Goal: Task Accomplishment & Management: Use online tool/utility

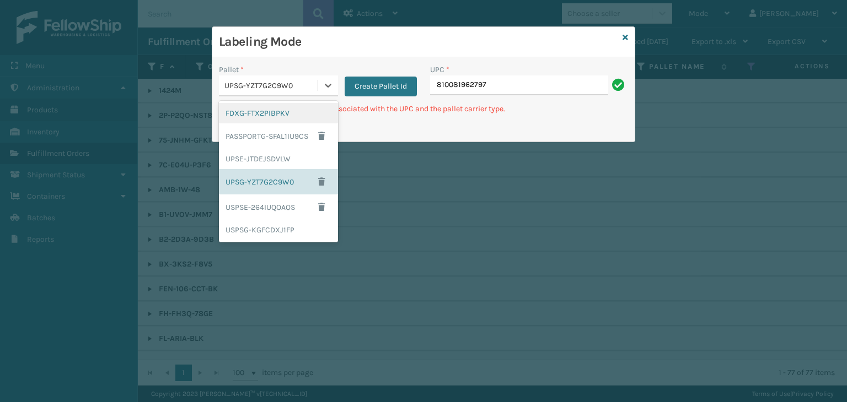
click at [253, 91] on div "UPSG-YZT7G2C9W0" at bounding box center [271, 86] width 94 height 12
click at [267, 117] on div "FDXG-FTX2PIBPKV" at bounding box center [278, 113] width 119 height 20
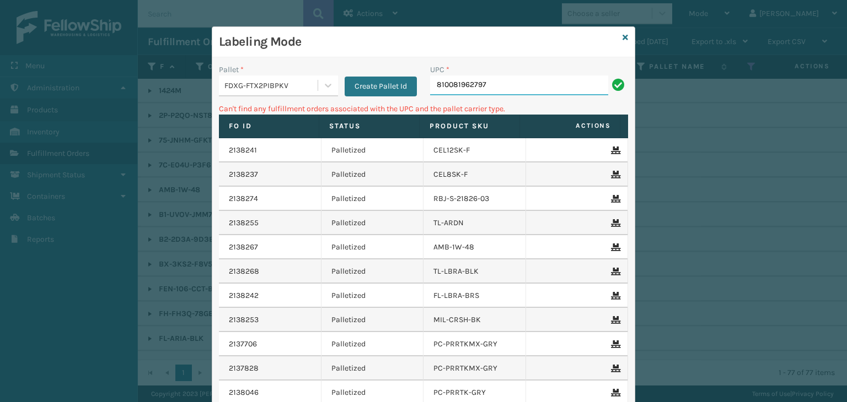
drag, startPoint x: 498, startPoint y: 79, endPoint x: 305, endPoint y: 60, distance: 193.9
click at [305, 60] on div "Pallet * FDXG-FTX2PIBPKV Create Pallet Id UPC * 810081962797 Can't find any ful…" at bounding box center [423, 271] width 422 height 429
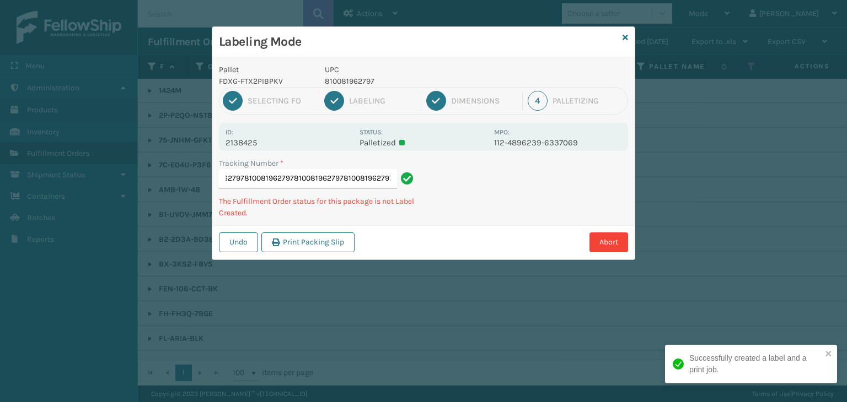
type input "394253339054810081962797810081962797810081962797810081962797810081962797"
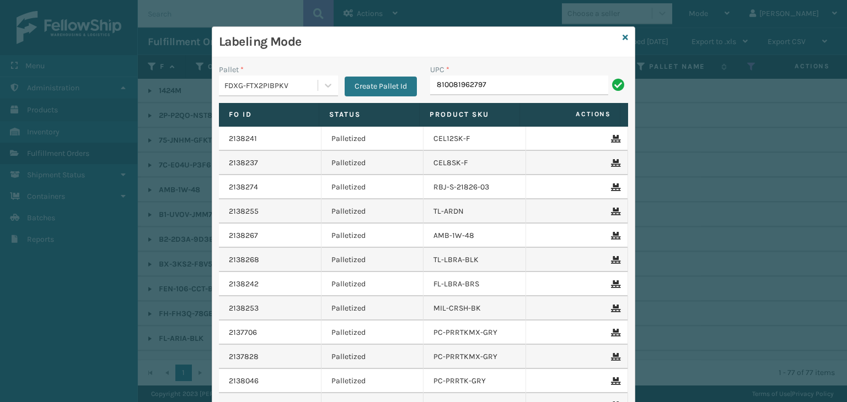
type input "810081962797"
click at [293, 82] on div "FDXG-FTX2PIBPKV" at bounding box center [271, 86] width 94 height 12
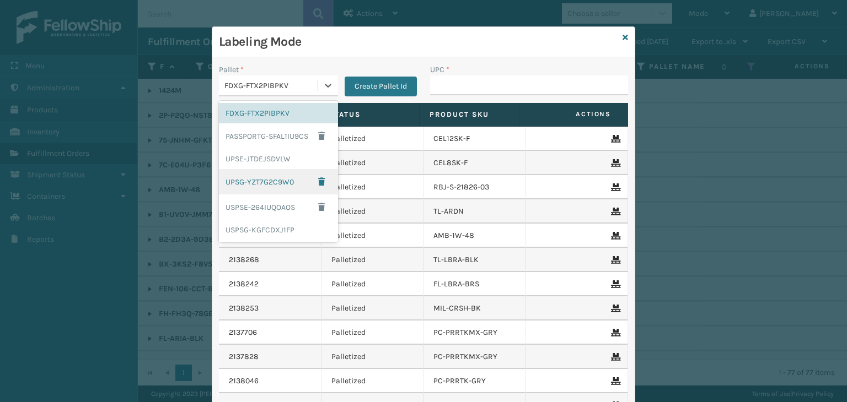
click at [289, 186] on div "UPSG-YZT7G2C9W0" at bounding box center [278, 181] width 119 height 25
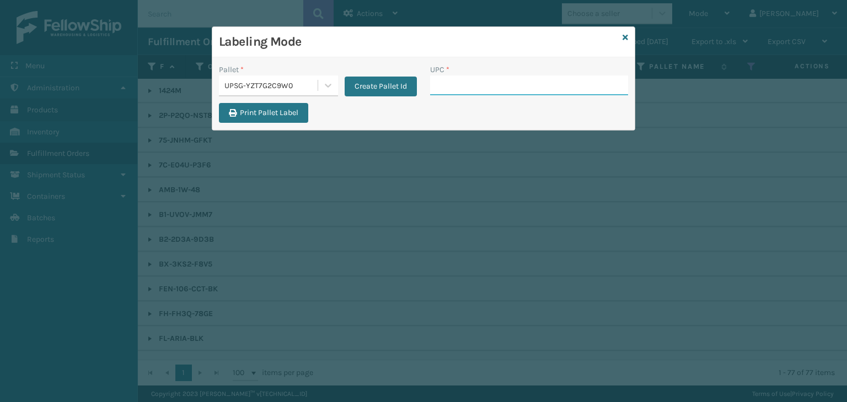
click at [468, 93] on input "UPC *" at bounding box center [529, 86] width 198 height 20
type input "KM-MD-1SS"
type input "KM-MOT-OP1SS"
drag, startPoint x: 508, startPoint y: 89, endPoint x: 138, endPoint y: 75, distance: 370.2
click at [138, 75] on div "Labeling Mode Pallet * UPSG-YZT7G2C9W0 Create Pallet Id UPC * KM-MOT-OP1SS Prin…" at bounding box center [423, 201] width 847 height 402
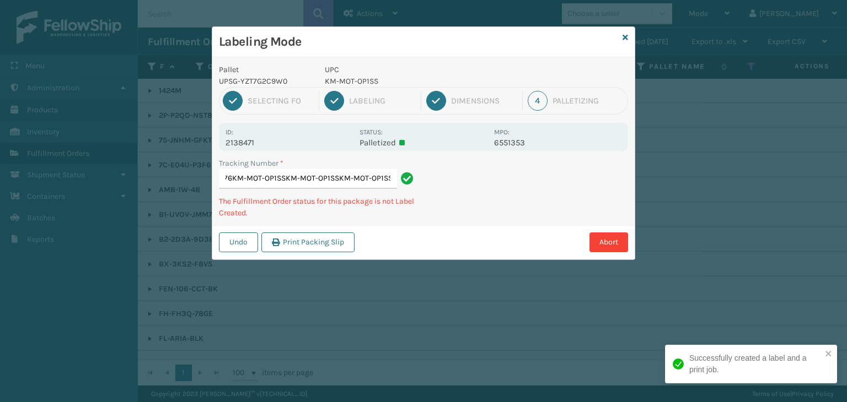
type input "1Z57R9X70310324776KM-MOT-OP1SSKM-MOT-OP1SSKM-MOT-OP1SSKM-MOT-OP1SS"
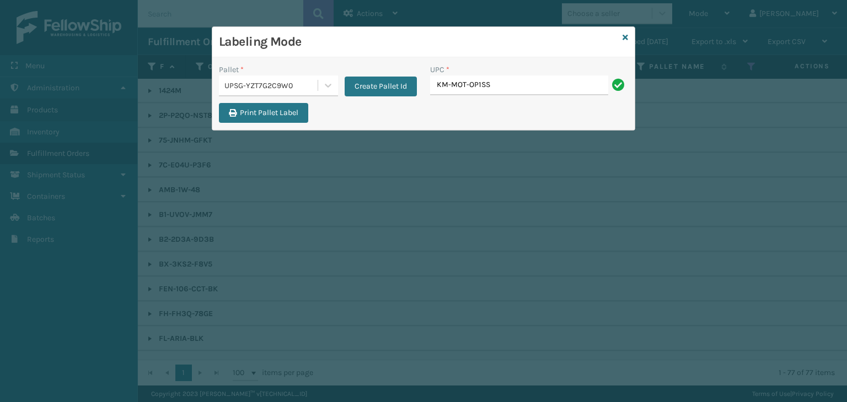
type input "KM-MOT-OP1SS"
type input "854403007124"
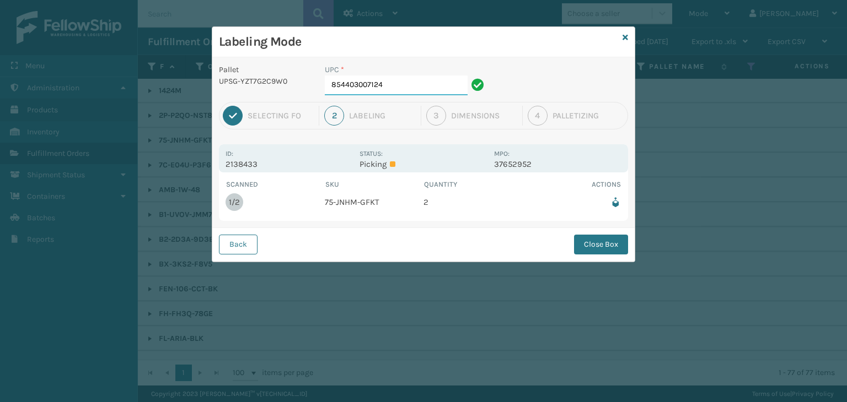
click at [416, 90] on input "854403007124" at bounding box center [396, 86] width 143 height 20
click at [614, 251] on button "Close Box" at bounding box center [601, 245] width 54 height 20
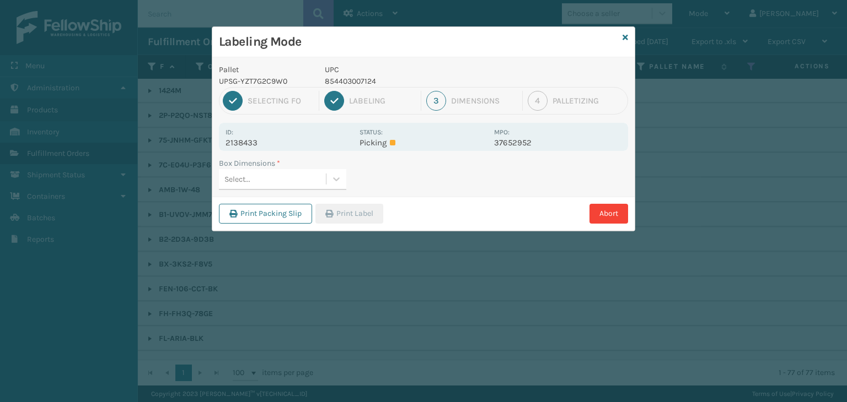
click at [306, 175] on div "Select..." at bounding box center [272, 179] width 107 height 18
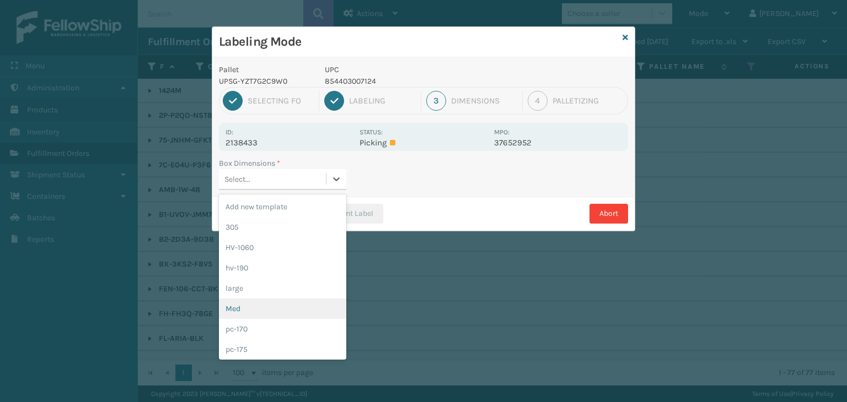
click at [283, 309] on div "Med" at bounding box center [282, 309] width 127 height 20
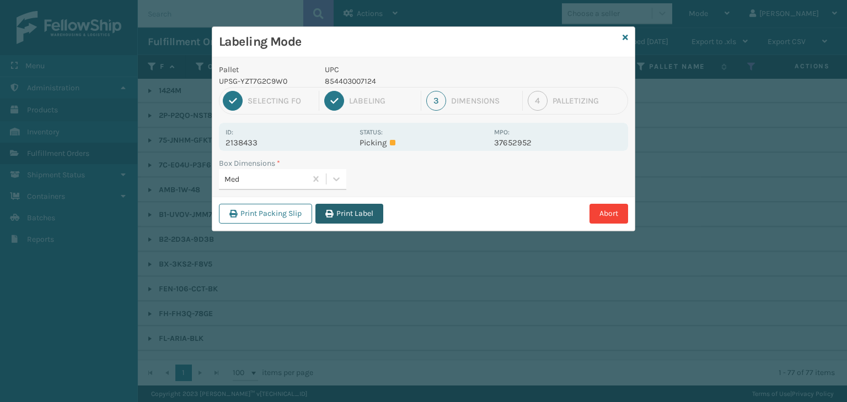
click at [342, 218] on button "Print Label" at bounding box center [349, 214] width 68 height 20
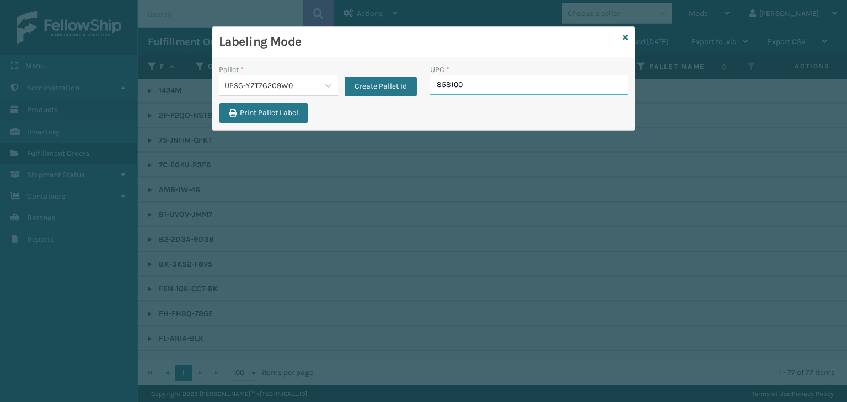
type input "8581000"
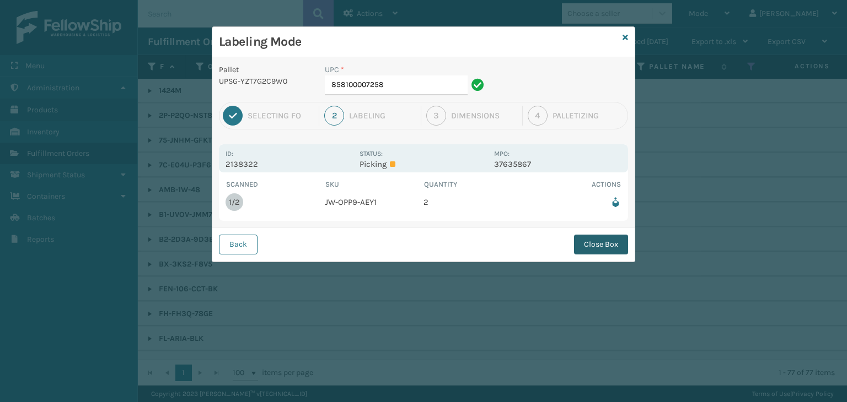
click at [604, 248] on button "Close Box" at bounding box center [601, 245] width 54 height 20
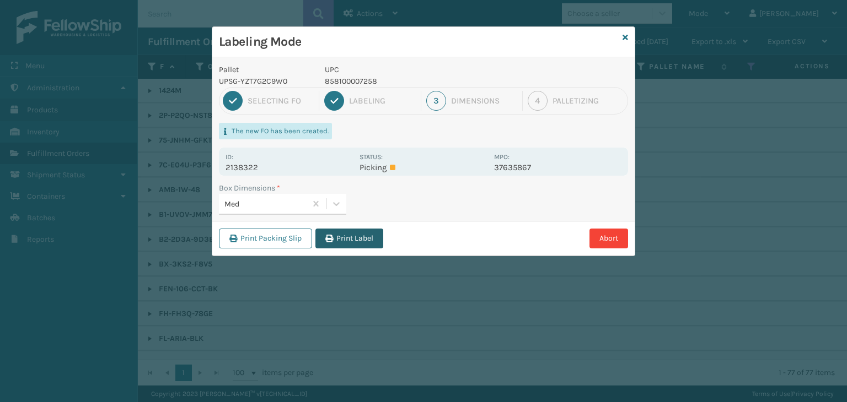
click at [343, 243] on button "Print Label" at bounding box center [349, 239] width 68 height 20
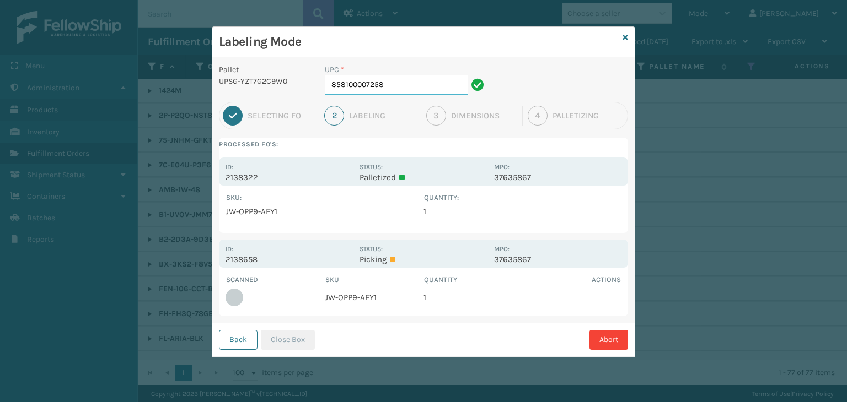
click at [443, 83] on input "858100007258" at bounding box center [396, 86] width 143 height 20
click at [291, 331] on button "Close Box" at bounding box center [288, 340] width 54 height 20
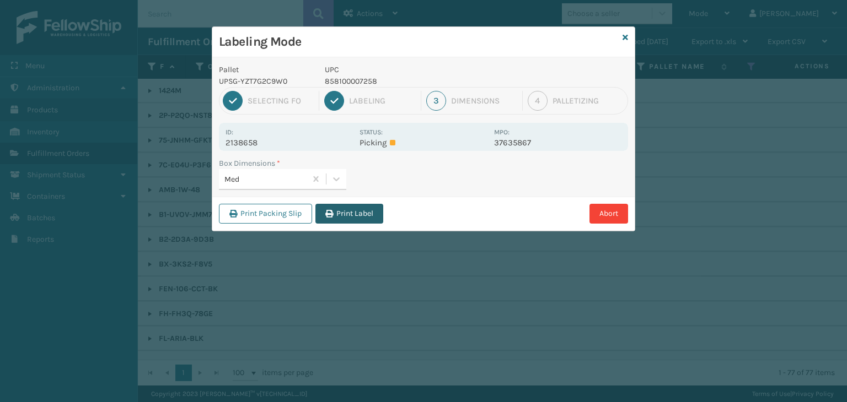
click at [364, 218] on button "Print Label" at bounding box center [349, 214] width 68 height 20
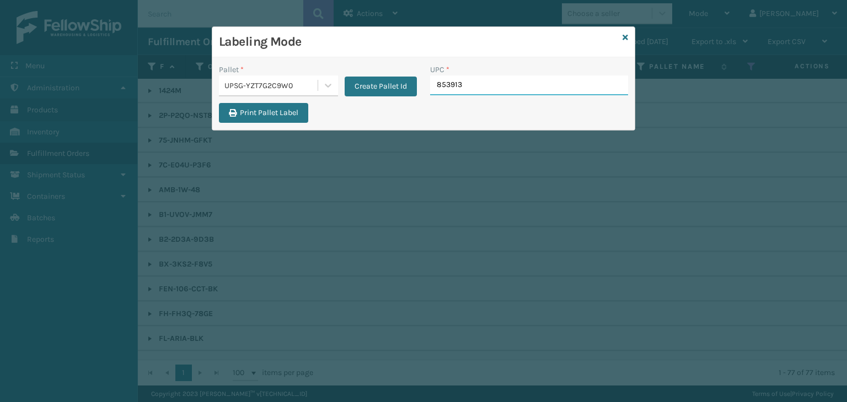
type input "8539130"
type input "FL-OLVA-CRM"
type input "68888027106"
type input "8100909"
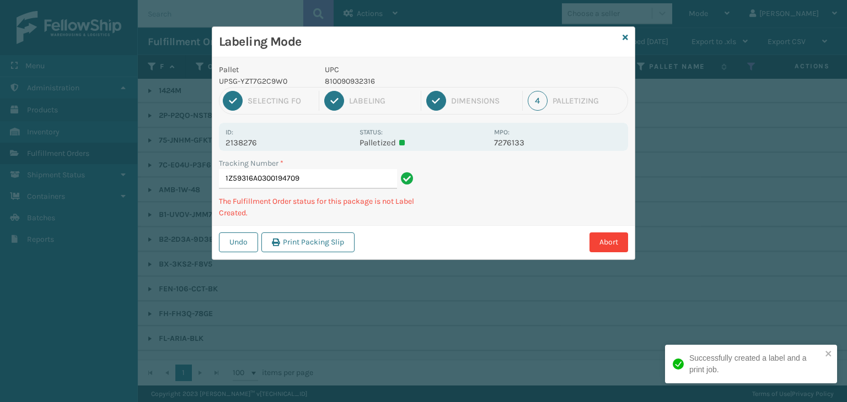
click at [356, 85] on p "810090932316" at bounding box center [406, 82] width 163 height 12
copy p "810090932316"
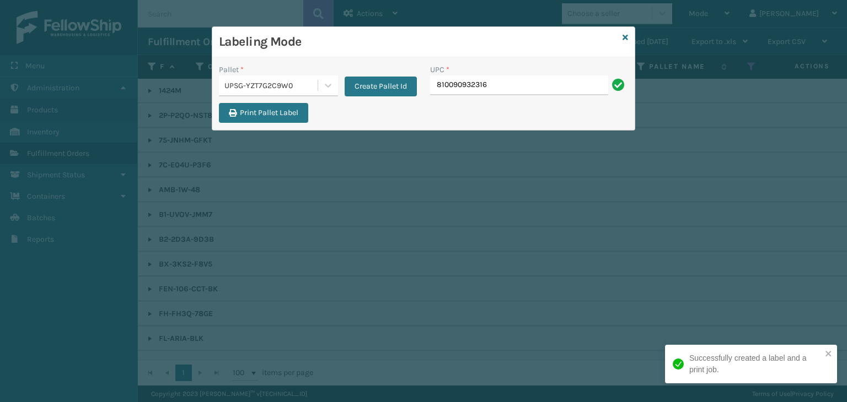
type input "810090932316"
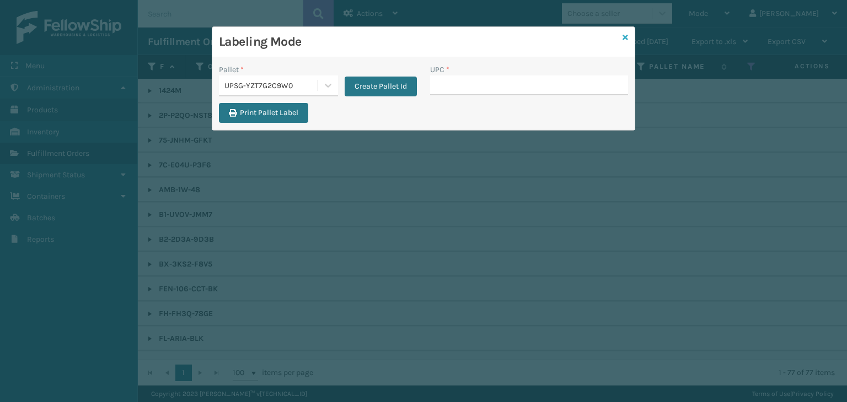
click at [625, 38] on icon at bounding box center [625, 38] width 6 height 8
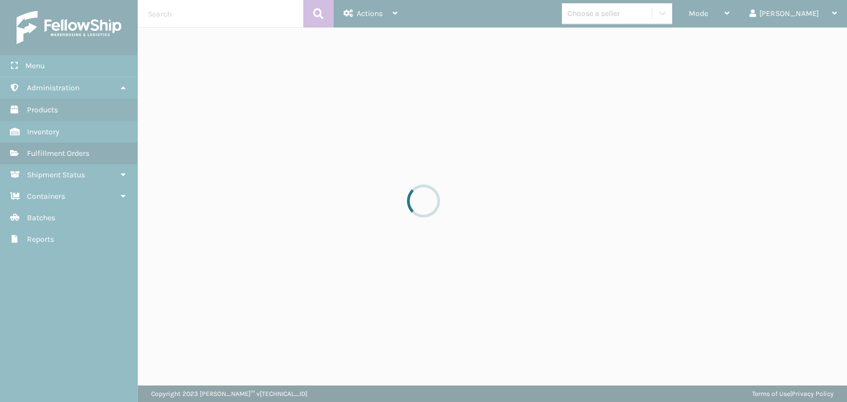
click at [626, 20] on div at bounding box center [423, 201] width 847 height 402
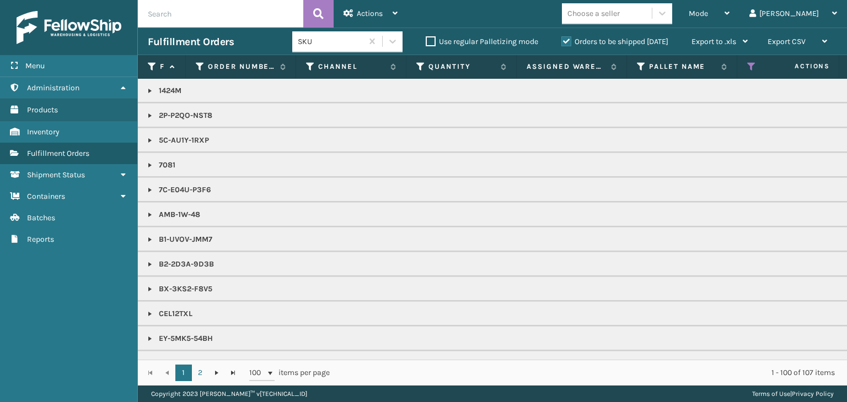
click at [626, 20] on div "Choose a seller" at bounding box center [607, 13] width 90 height 18
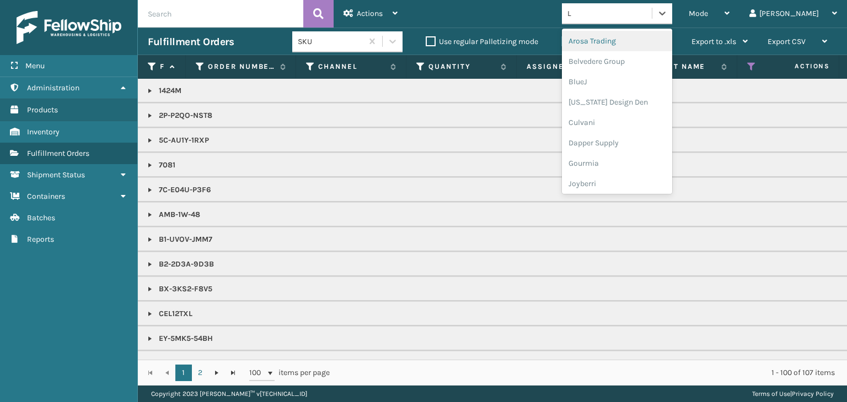
type input "LI"
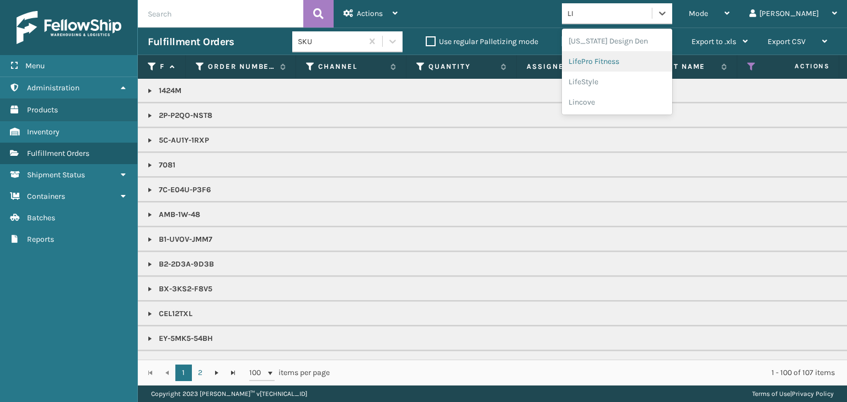
click at [627, 69] on div "LifePro Fitness" at bounding box center [617, 61] width 110 height 20
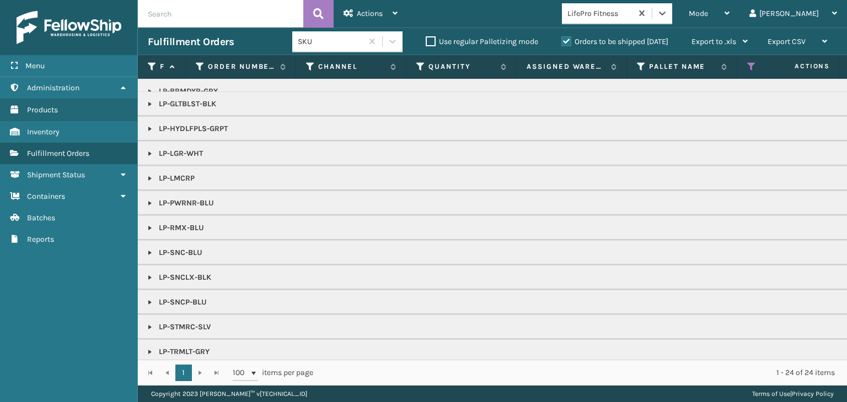
scroll to position [55, 0]
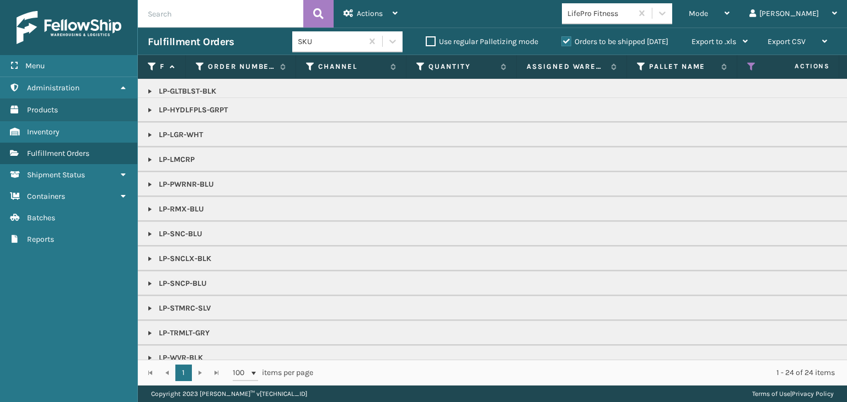
drag, startPoint x: 149, startPoint y: 180, endPoint x: 154, endPoint y: 192, distance: 13.3
click at [149, 181] on link at bounding box center [150, 184] width 9 height 9
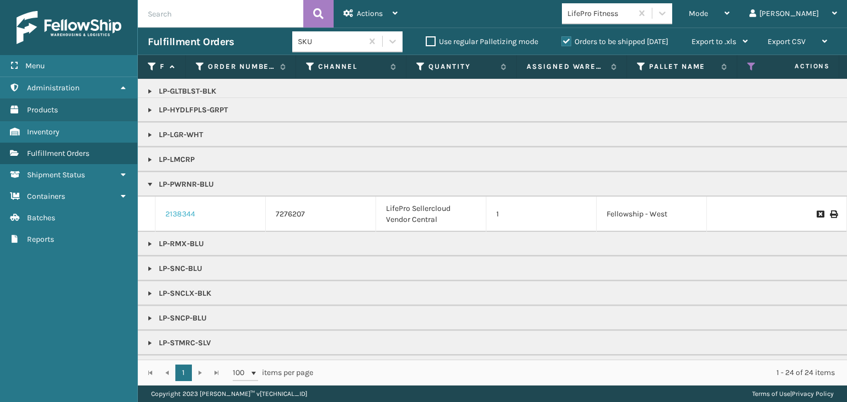
click at [167, 210] on link "2138344" at bounding box center [180, 214] width 30 height 11
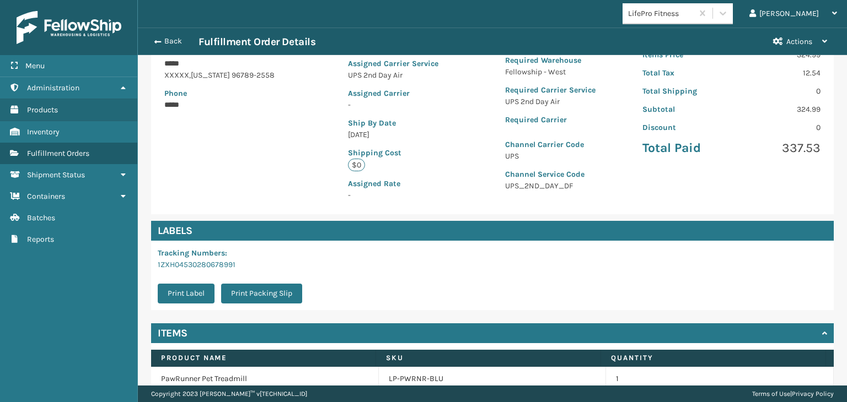
scroll to position [229, 0]
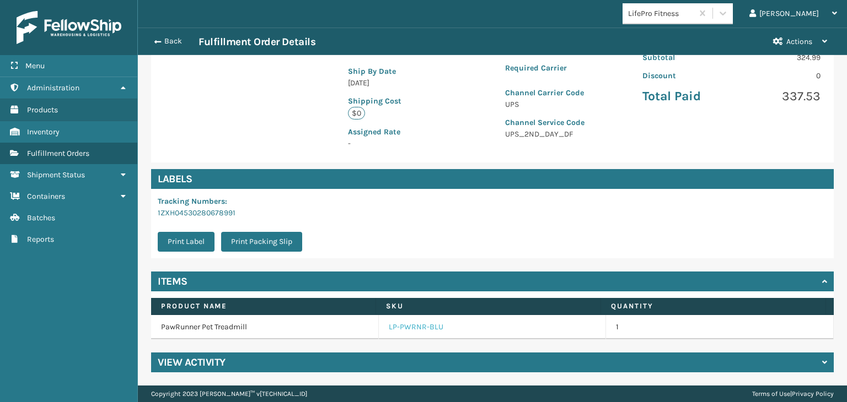
click at [426, 332] on link "LP-PWRNR-BLU" at bounding box center [416, 327] width 55 height 11
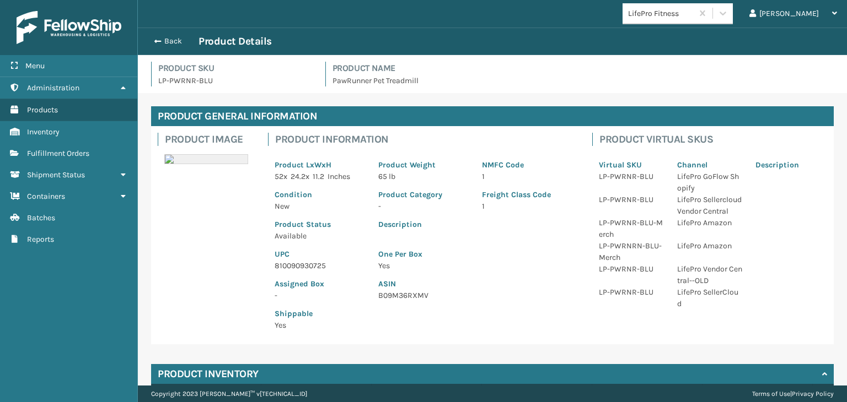
click at [288, 263] on p "810090930725" at bounding box center [320, 266] width 90 height 12
copy p "810090930725"
click at [170, 37] on button "Back" at bounding box center [173, 41] width 51 height 10
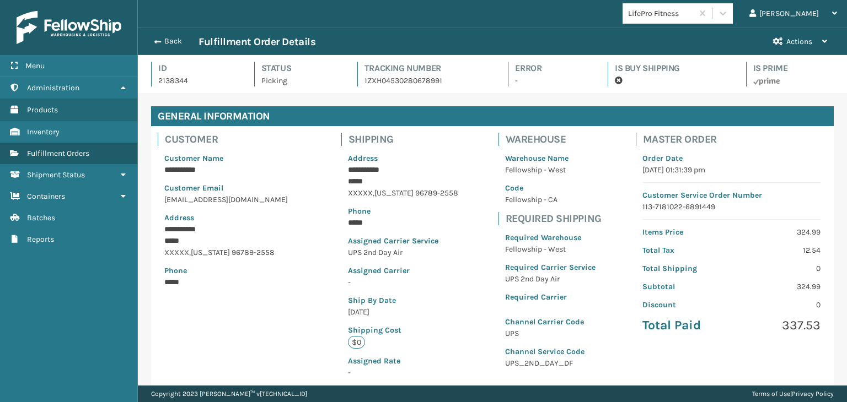
scroll to position [26, 708]
click at [170, 39] on button "Back" at bounding box center [173, 41] width 51 height 10
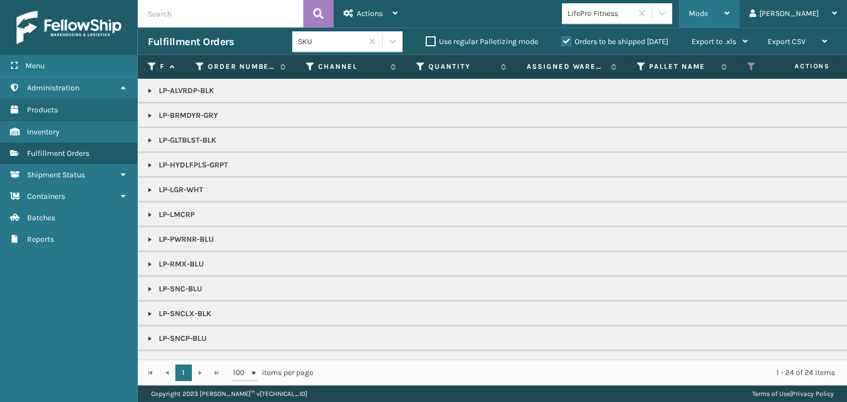
click at [729, 16] on div "Mode" at bounding box center [709, 14] width 41 height 28
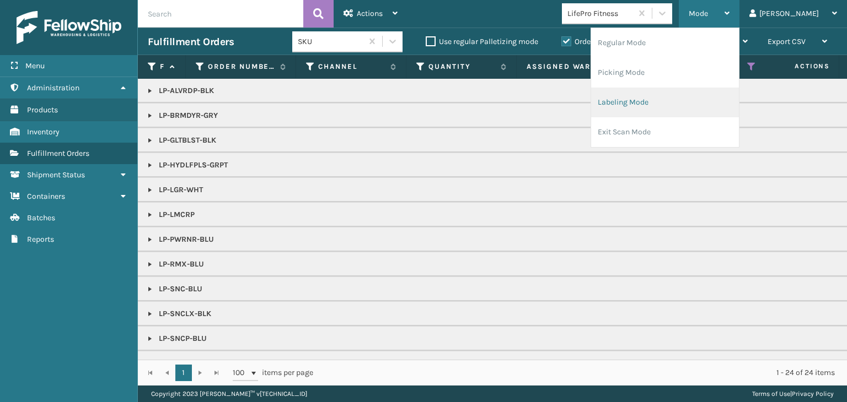
click at [706, 100] on li "Labeling Mode" at bounding box center [665, 103] width 148 height 30
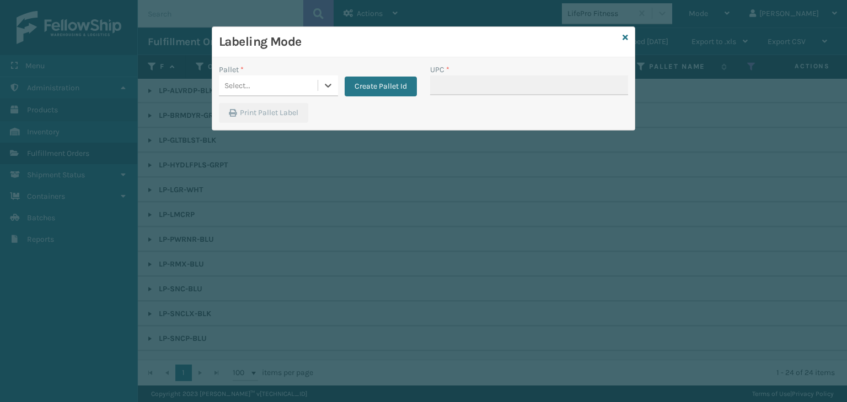
click at [251, 80] on div "Select..." at bounding box center [268, 86] width 99 height 18
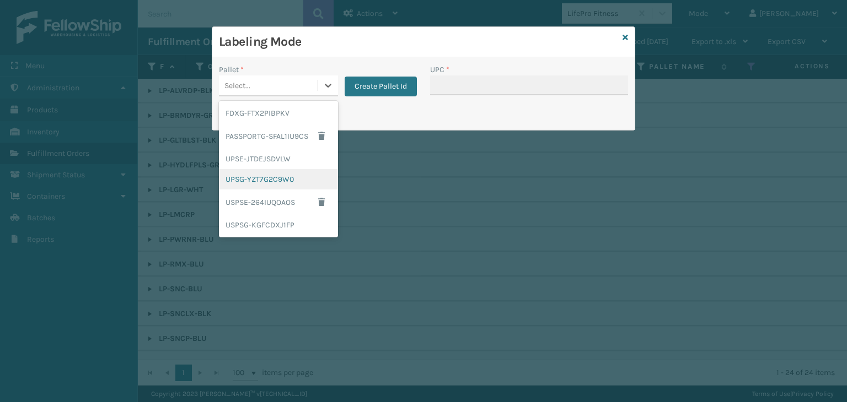
click at [290, 184] on div "UPSG-YZT7G2C9W0" at bounding box center [278, 179] width 119 height 20
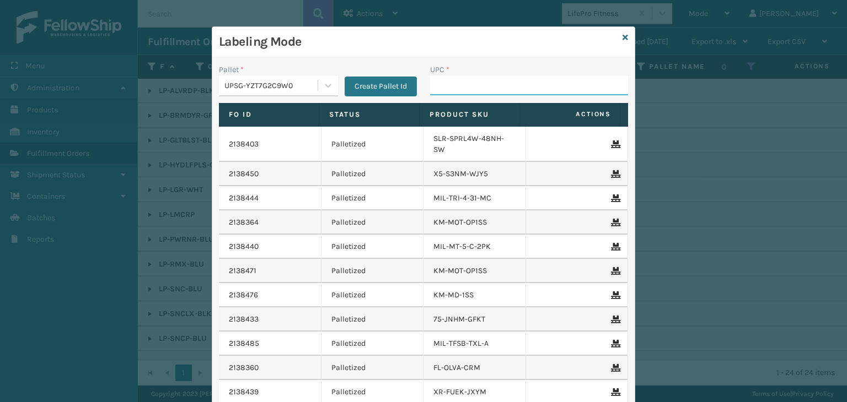
drag, startPoint x: 437, startPoint y: 91, endPoint x: 451, endPoint y: 99, distance: 16.1
click at [437, 90] on input "UPC *" at bounding box center [529, 86] width 198 height 20
paste input "810090930725"
type input "810090930725"
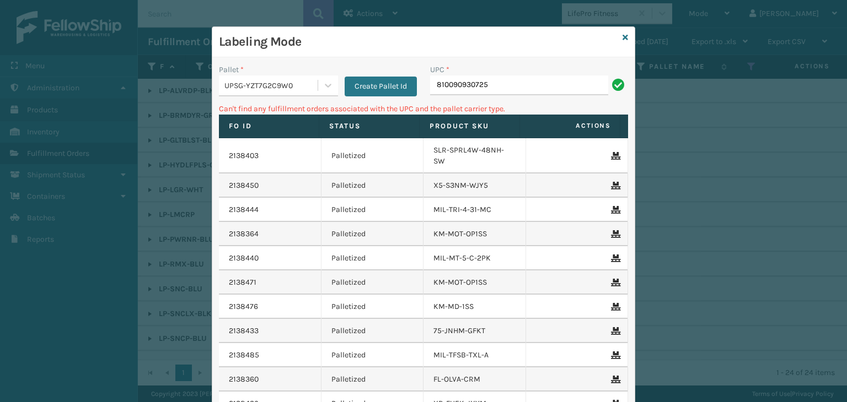
click at [288, 77] on div "UPSG-YZT7G2C9W0" at bounding box center [268, 86] width 99 height 18
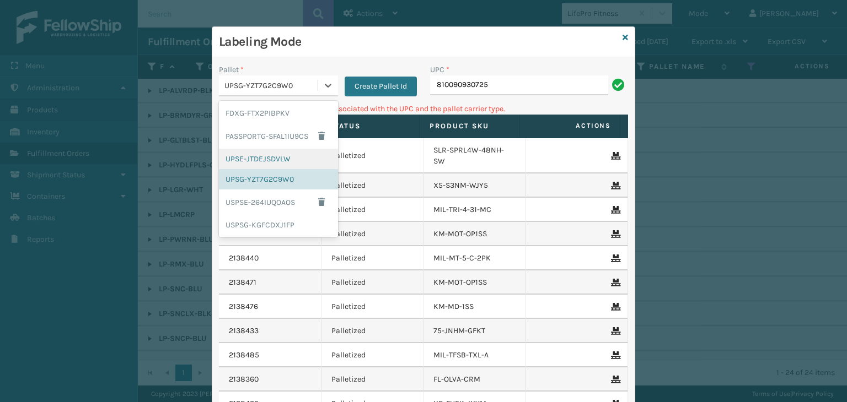
click at [275, 157] on div "UPSE-JTDEJSDVLW" at bounding box center [278, 159] width 119 height 20
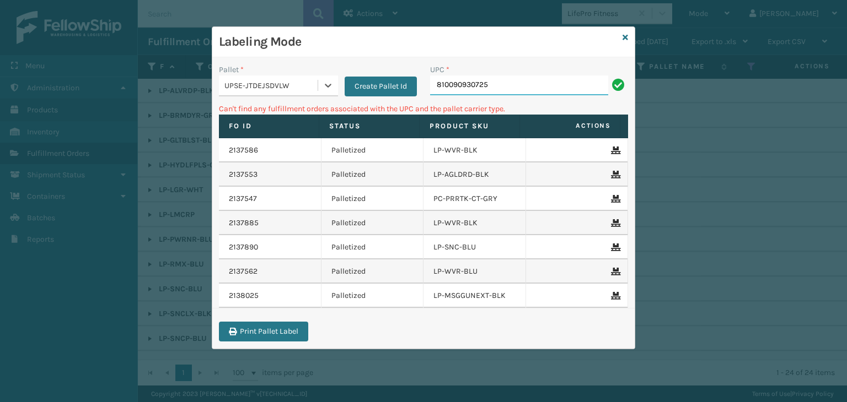
click at [506, 87] on input "810090930725" at bounding box center [519, 86] width 178 height 20
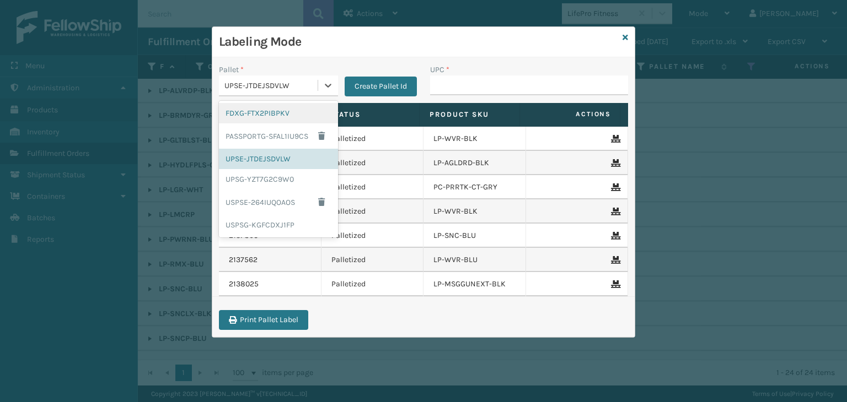
click at [234, 77] on div "UPSE-JTDEJSDVLW" at bounding box center [268, 86] width 99 height 18
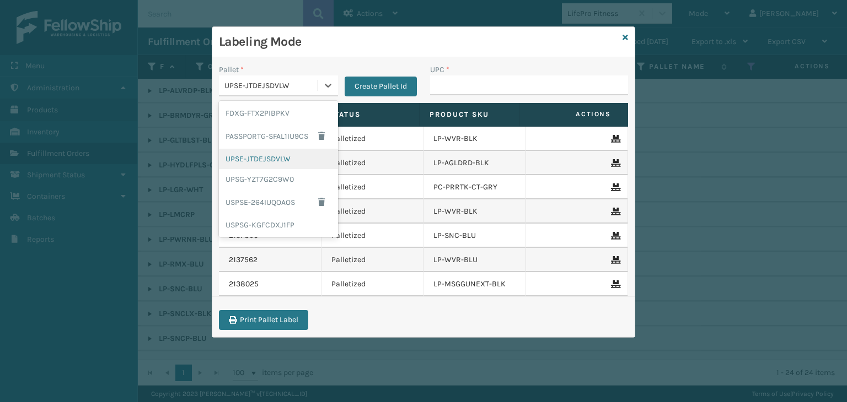
click at [251, 168] on div "UPSE-JTDEJSDVLW" at bounding box center [278, 159] width 119 height 20
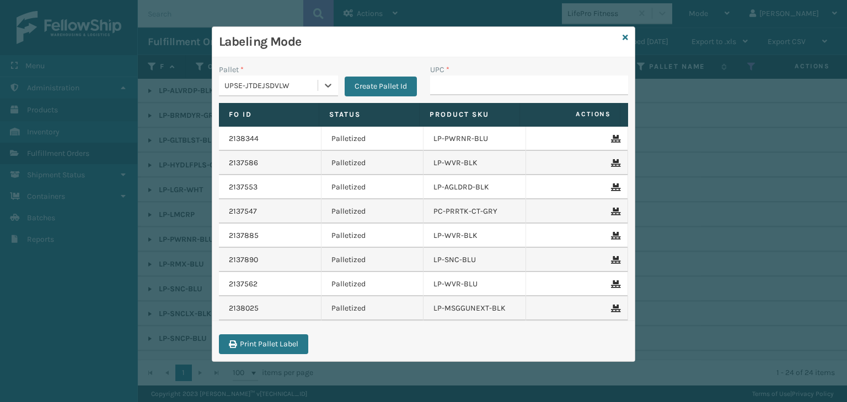
click at [266, 77] on div "UPSE-JTDEJSDVLW" at bounding box center [268, 86] width 99 height 18
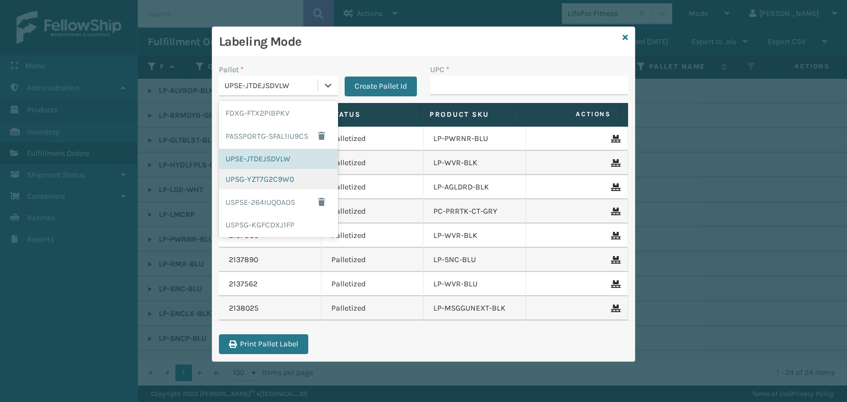
click at [265, 179] on div "UPSG-YZT7G2C9W0" at bounding box center [278, 179] width 119 height 20
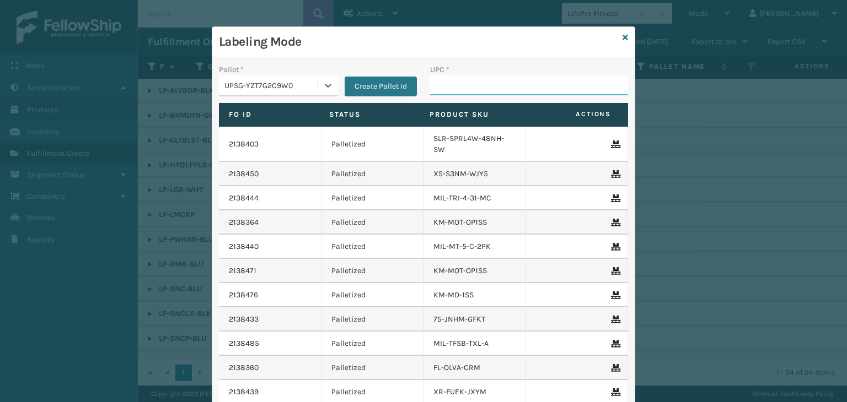
drag, startPoint x: 450, startPoint y: 90, endPoint x: 453, endPoint y: 82, distance: 8.6
click at [450, 90] on input "UPC *" at bounding box center [529, 86] width 198 height 20
type input "LP-STMRC-SLV"
drag, startPoint x: 498, startPoint y: 80, endPoint x: 174, endPoint y: 76, distance: 324.8
click at [174, 76] on div "Labeling Mode Pallet * UPSG-YZT7G2C9W0 Create Pallet Id UPC * LP-STMRC-SLV Fo I…" at bounding box center [423, 201] width 847 height 402
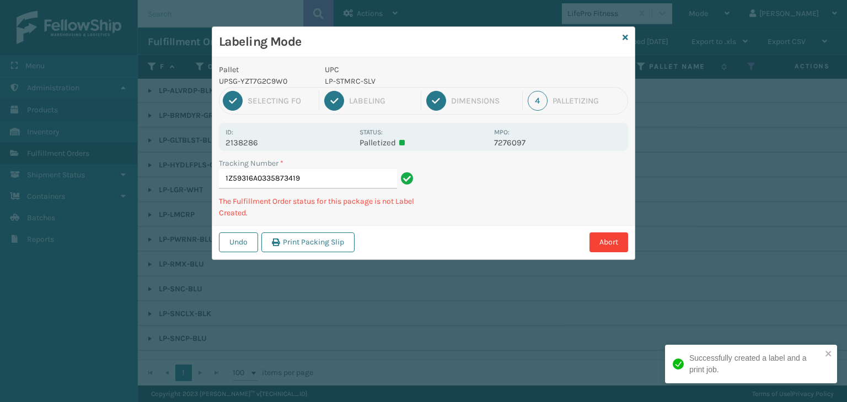
type input "1Z59316A0335873419L"
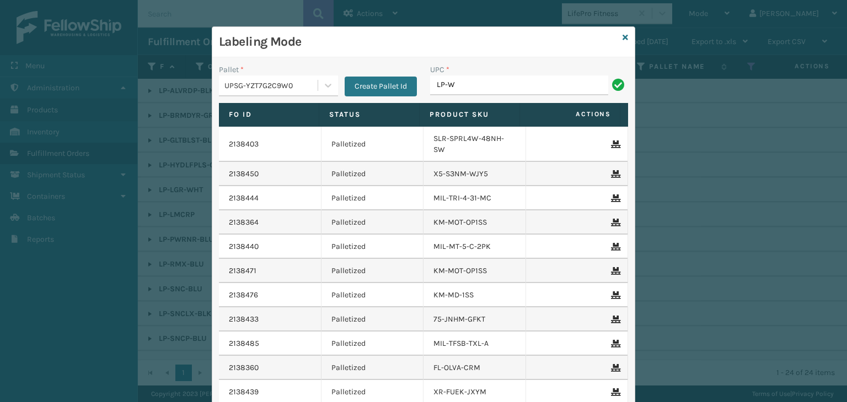
type input "LP-WVR-GRY"
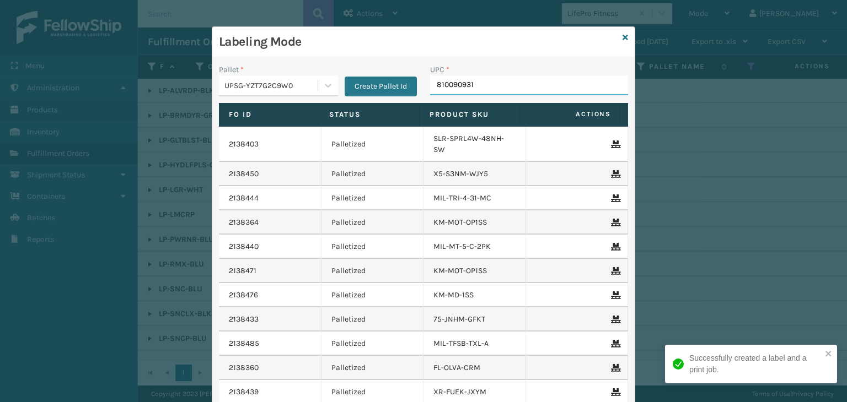
type input "8100909316"
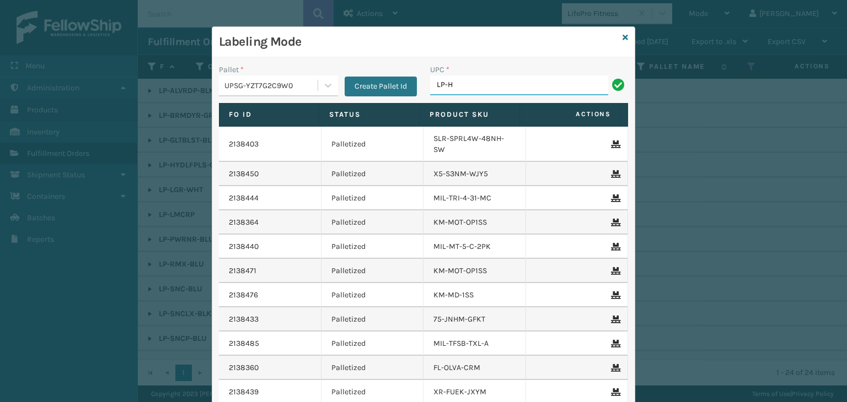
type input "LP-HYDLFPLS-GRPT"
type input "840985117917"
click at [290, 86] on div "UPSG-YZT7G2C9W0" at bounding box center [271, 86] width 94 height 12
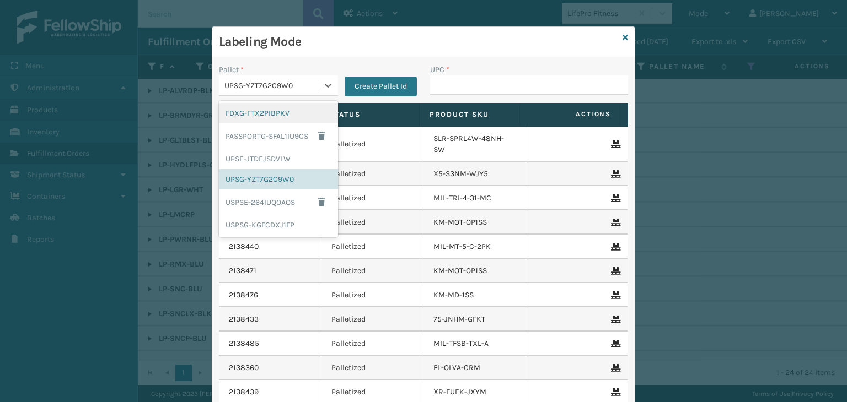
click at [289, 114] on div "FDXG-FTX2PIBPKV" at bounding box center [278, 113] width 119 height 20
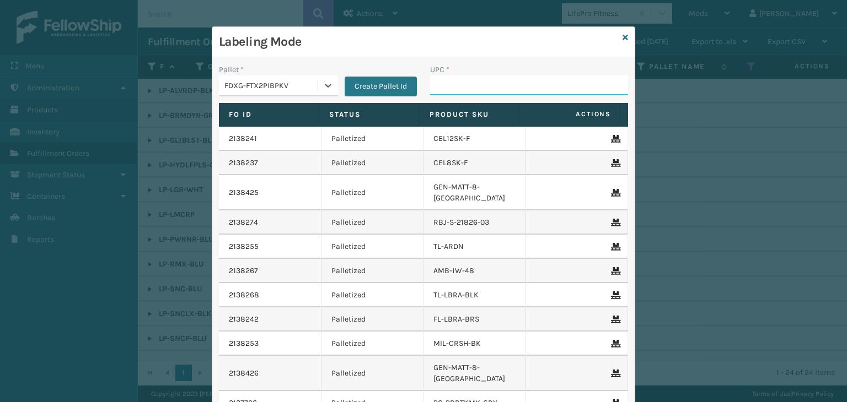
click at [492, 90] on input "UPC *" at bounding box center [529, 86] width 198 height 20
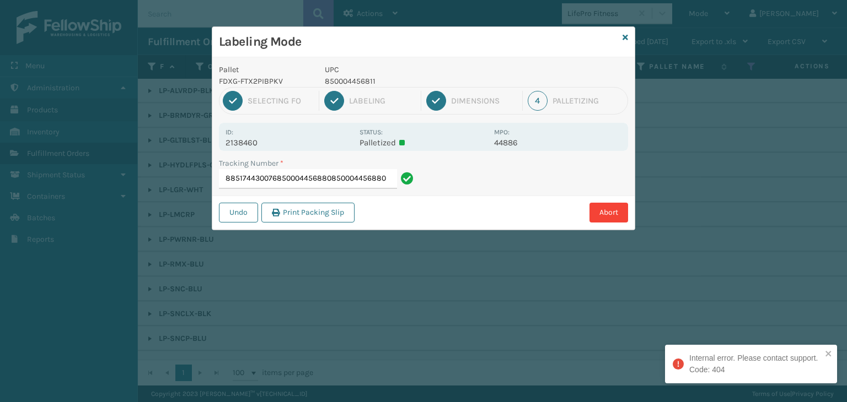
type input "885174430076850004456880850004456880"
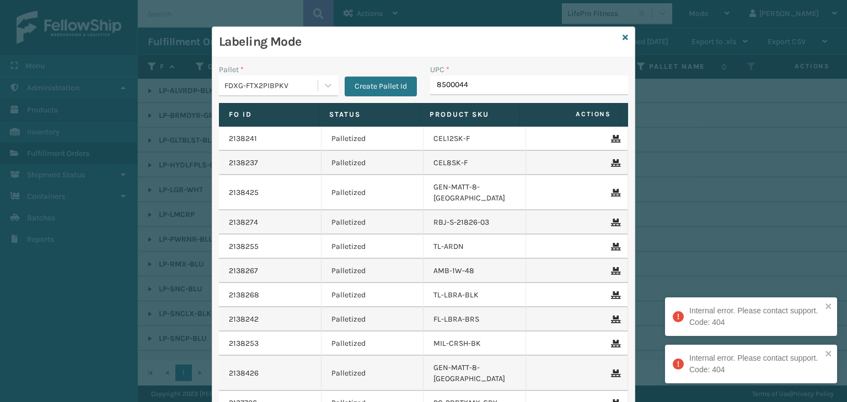
type input "85000445"
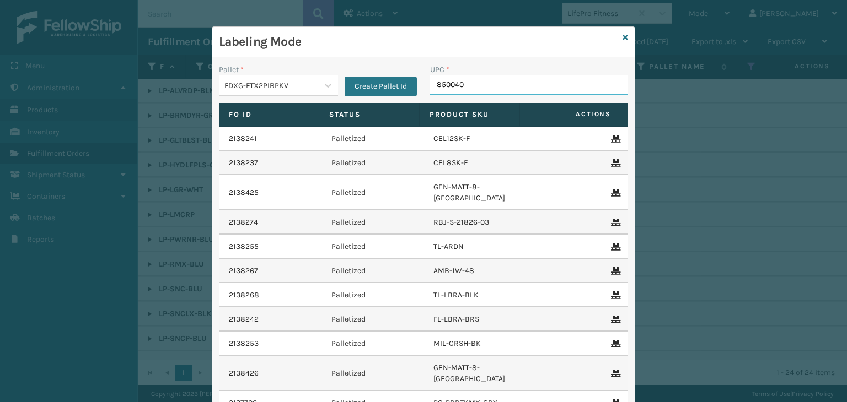
type input "8500406"
type input "850068315314"
type input "8544030"
type input "85810000"
type input "858100007623"
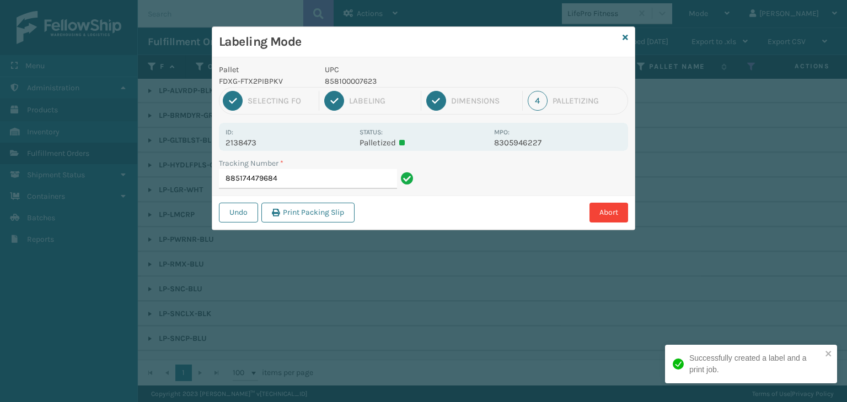
click at [366, 80] on p "858100007623" at bounding box center [406, 82] width 163 height 12
copy p "858100007623"
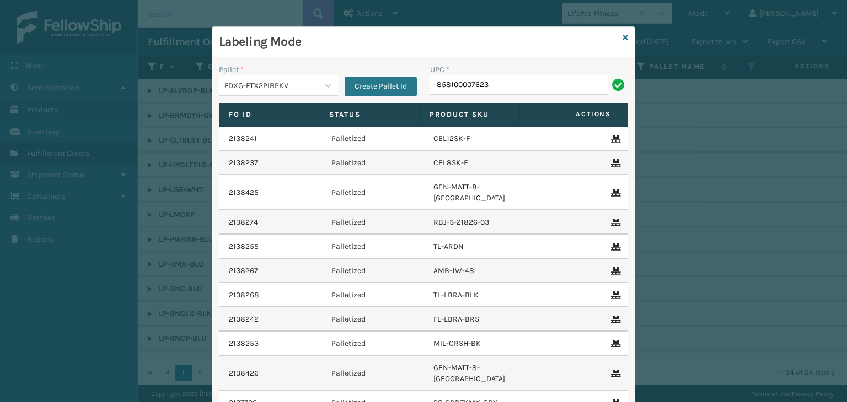
type input "858100007623"
type input "8500044"
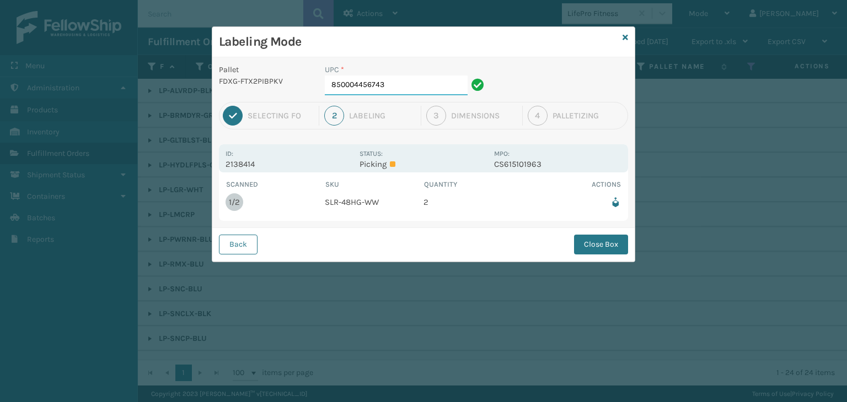
click at [416, 78] on input "850004456743" at bounding box center [396, 86] width 143 height 20
click at [595, 237] on button "Close Box" at bounding box center [601, 245] width 54 height 20
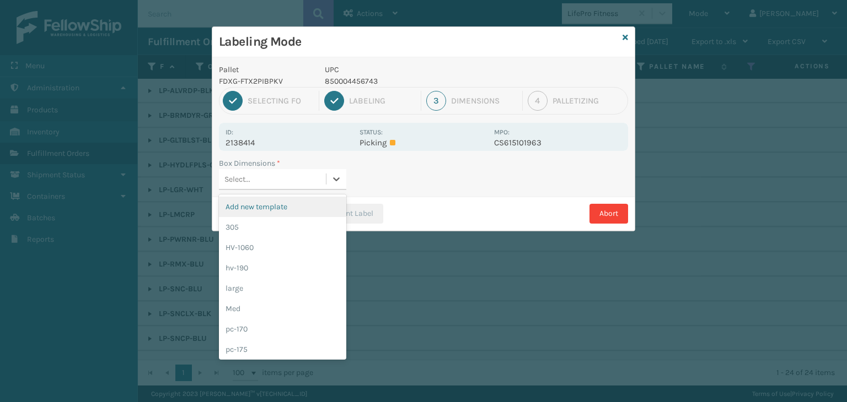
click at [290, 169] on div "Select..." at bounding box center [282, 179] width 127 height 21
click at [282, 312] on div "Med" at bounding box center [282, 309] width 127 height 20
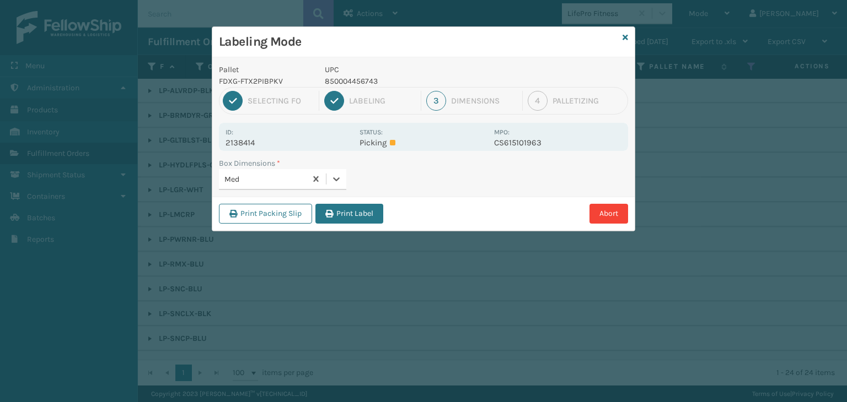
click at [332, 219] on button "Print Label" at bounding box center [349, 214] width 68 height 20
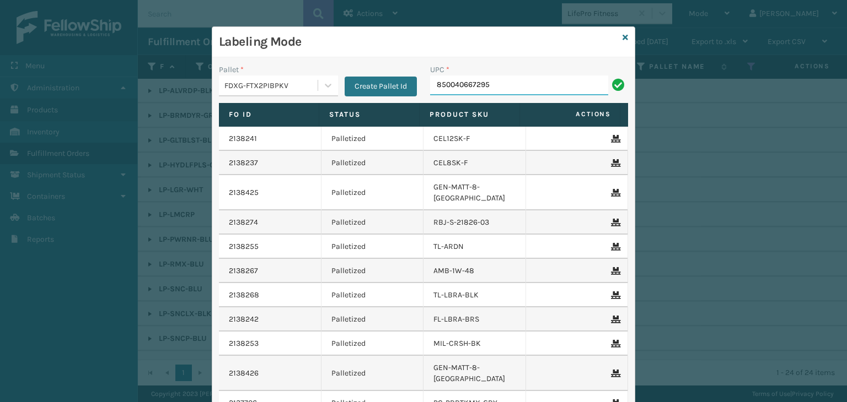
type input "850040667295"
type input "850068315031"
type input "FL-OLVA-CRM"
type input "850012486312"
type input "857899006459"
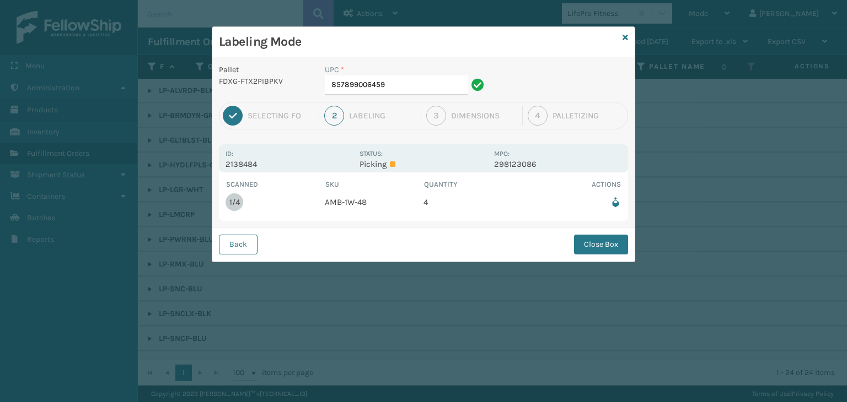
click at [418, 69] on div "UPC *" at bounding box center [406, 70] width 163 height 12
click at [426, 83] on input "857899006459" at bounding box center [396, 86] width 143 height 20
drag, startPoint x: 609, startPoint y: 244, endPoint x: 569, endPoint y: 239, distance: 40.0
click at [609, 244] on button "Close Box" at bounding box center [601, 245] width 54 height 20
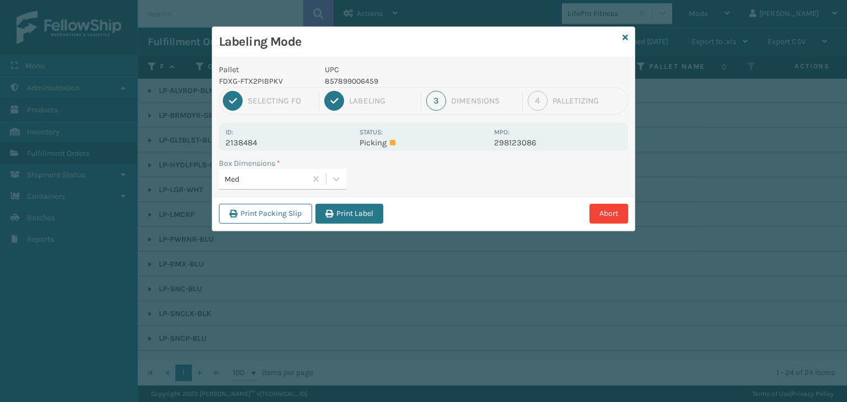
click at [345, 221] on button "Print Label" at bounding box center [349, 214] width 68 height 20
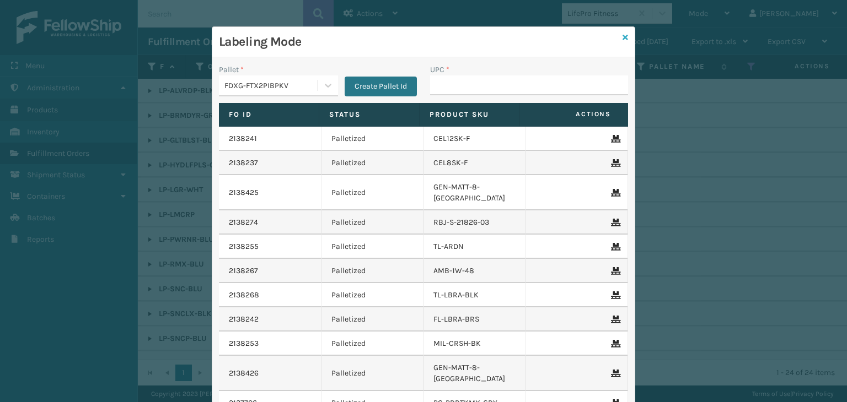
click at [622, 40] on icon at bounding box center [625, 38] width 6 height 8
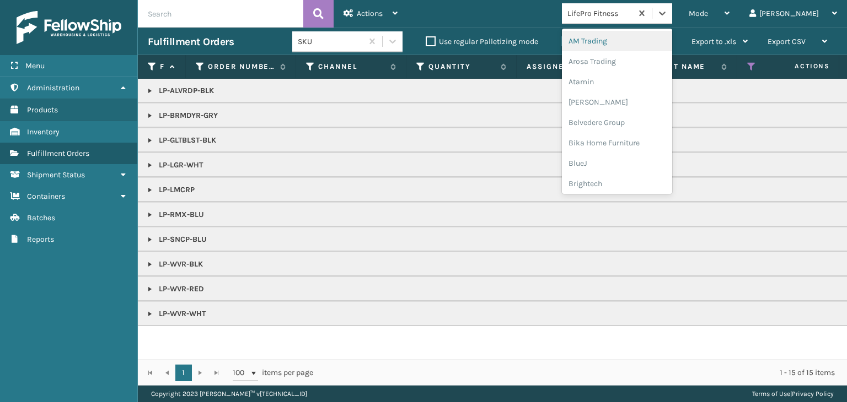
click at [632, 22] on div "LifePro Fitness" at bounding box center [597, 13] width 70 height 18
type input "BR"
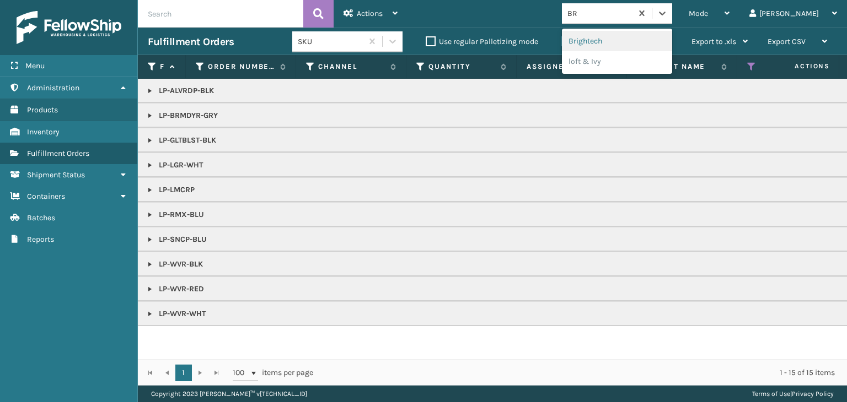
click at [641, 33] on div "Brightech" at bounding box center [617, 41] width 110 height 20
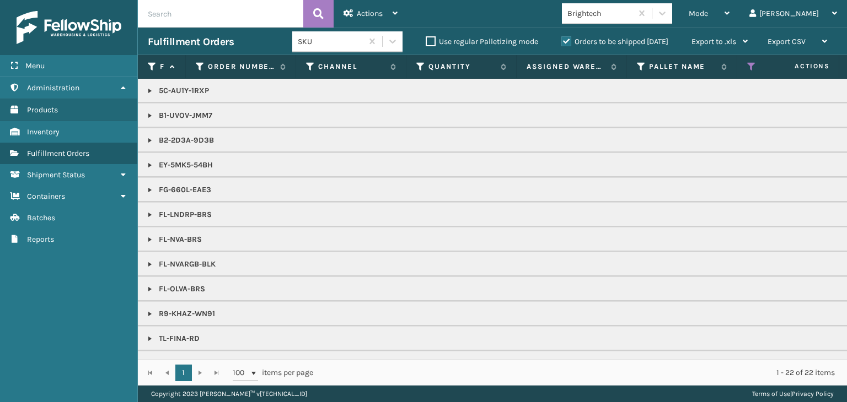
click at [150, 218] on link at bounding box center [150, 215] width 9 height 9
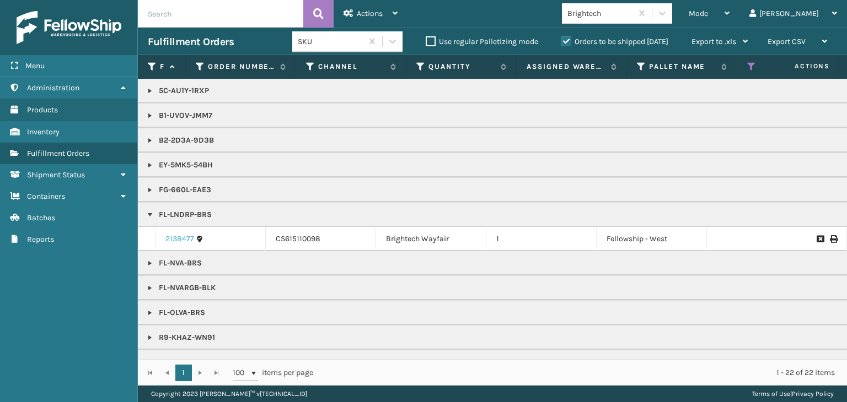
click at [174, 240] on link "2138477" at bounding box center [179, 239] width 29 height 11
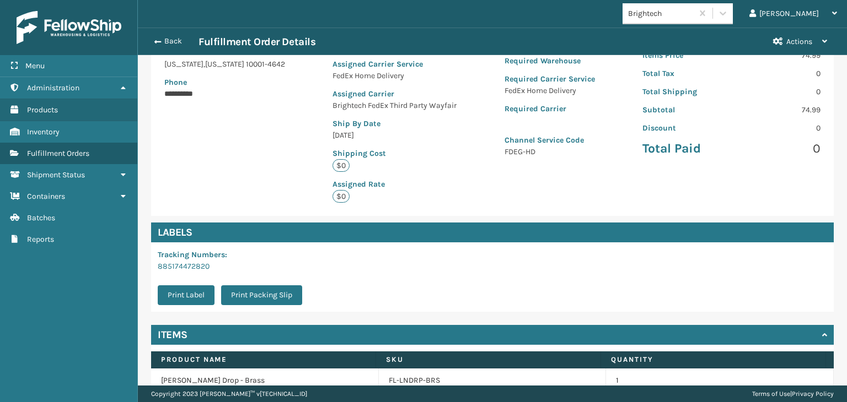
scroll to position [221, 0]
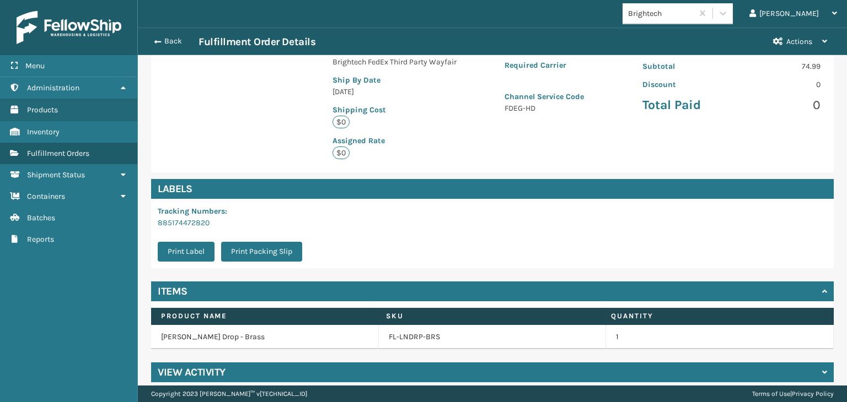
click at [408, 327] on td "FL-LNDRP-BRS" at bounding box center [493, 337] width 228 height 24
click at [415, 346] on td "FL-LNDRP-BRS" at bounding box center [493, 337] width 228 height 24
click at [414, 338] on link "FL-LNDRP-BRS" at bounding box center [414, 337] width 51 height 11
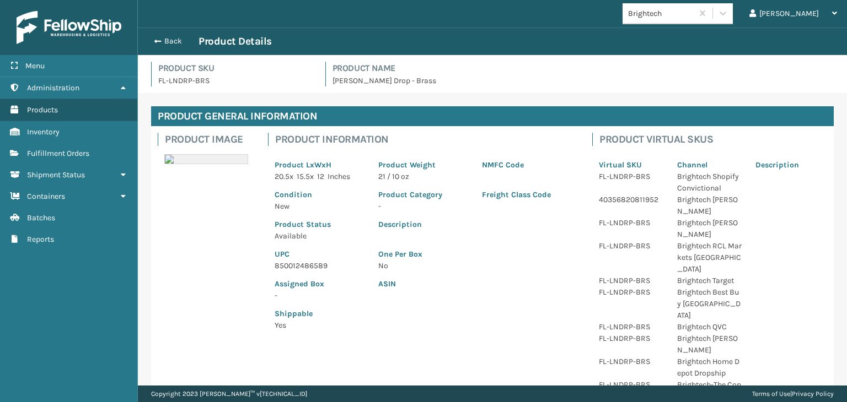
click at [300, 261] on p "850012486589" at bounding box center [320, 266] width 90 height 12
copy p "850012486589"
click at [169, 44] on button "Back" at bounding box center [173, 41] width 51 height 10
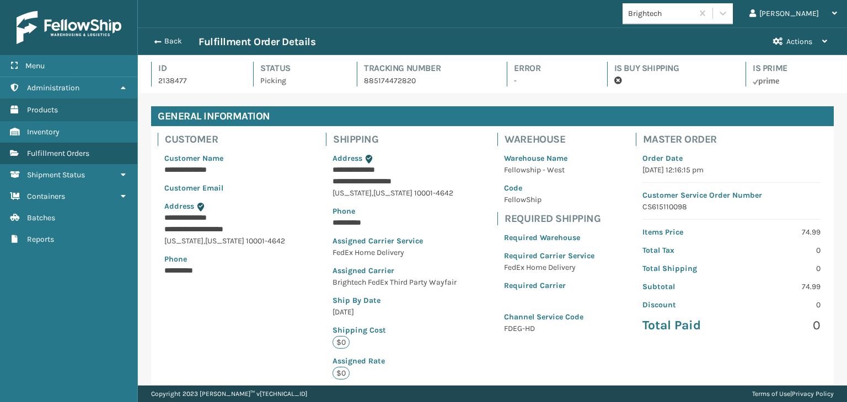
click at [169, 44] on button "Back" at bounding box center [173, 41] width 51 height 10
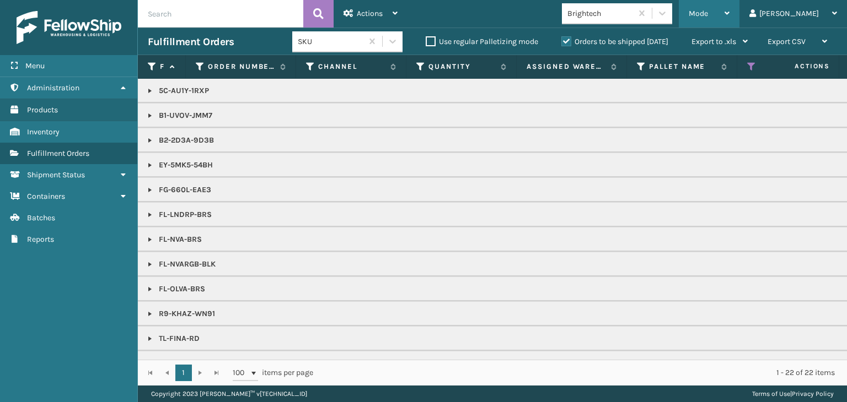
click at [708, 13] on span "Mode" at bounding box center [698, 13] width 19 height 9
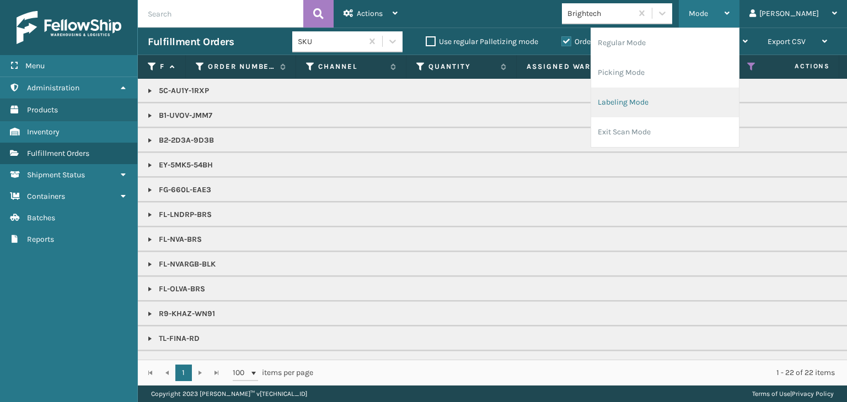
click at [699, 99] on li "Labeling Mode" at bounding box center [665, 103] width 148 height 30
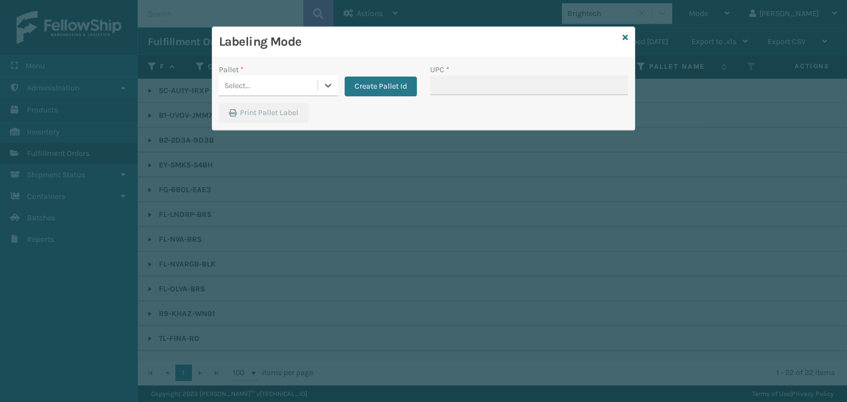
click at [300, 85] on div "Select..." at bounding box center [268, 86] width 99 height 18
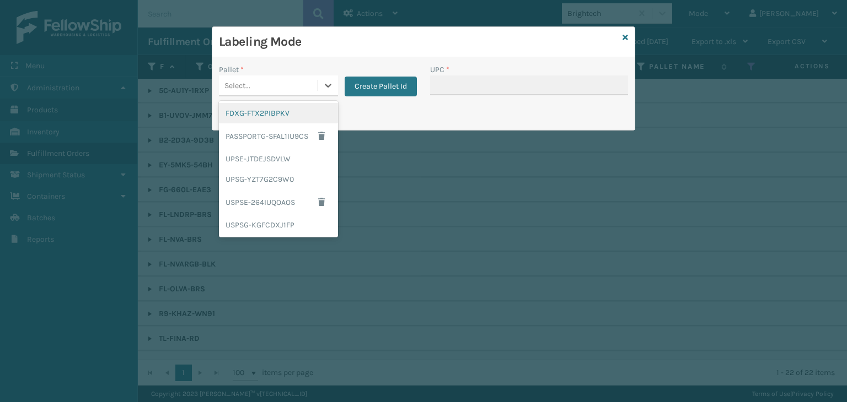
drag, startPoint x: 300, startPoint y: 115, endPoint x: 426, endPoint y: 83, distance: 130.1
click at [301, 115] on div "FDXG-FTX2PIBPKV" at bounding box center [278, 113] width 119 height 20
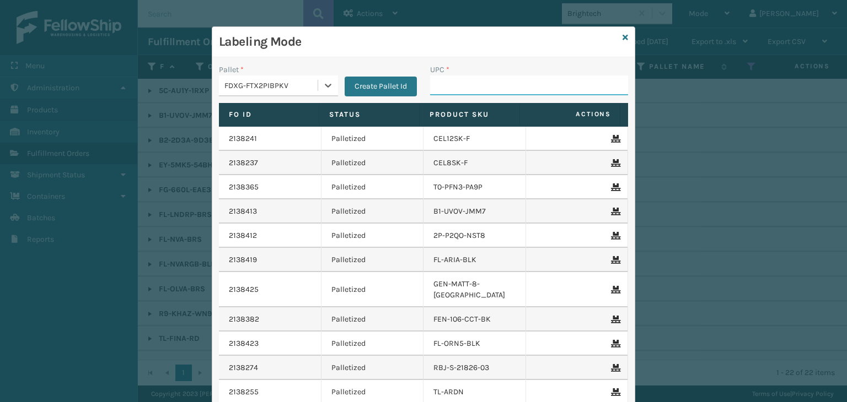
click at [430, 82] on input "UPC *" at bounding box center [529, 86] width 198 height 20
paste input "850012486589"
type input "850012486589"
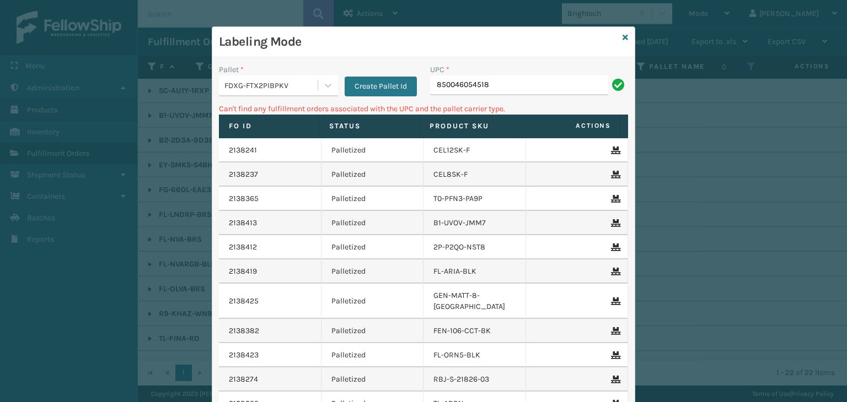
drag, startPoint x: 527, startPoint y: 88, endPoint x: 217, endPoint y: 78, distance: 310.0
click at [218, 78] on div "Pallet * FDXG-FTX2PIBPKV Create Pallet Id UPC * 850046054518" at bounding box center [423, 83] width 422 height 39
type input "0803130"
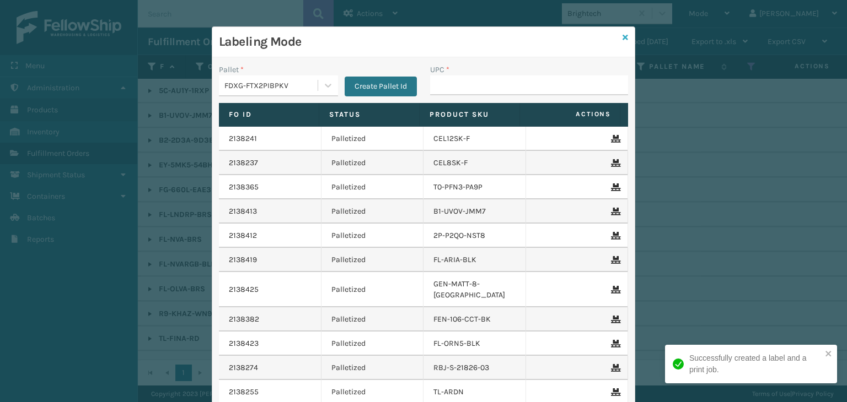
click at [622, 34] on icon at bounding box center [625, 38] width 6 height 8
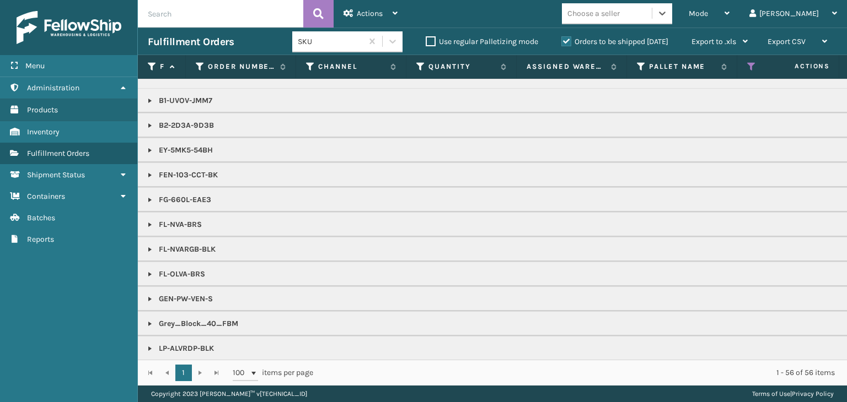
scroll to position [0, 0]
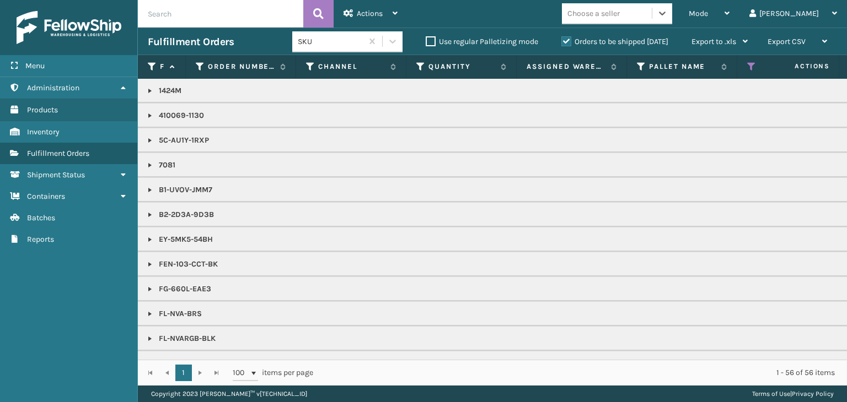
click at [614, 15] on div "Choose a seller" at bounding box center [593, 14] width 52 height 12
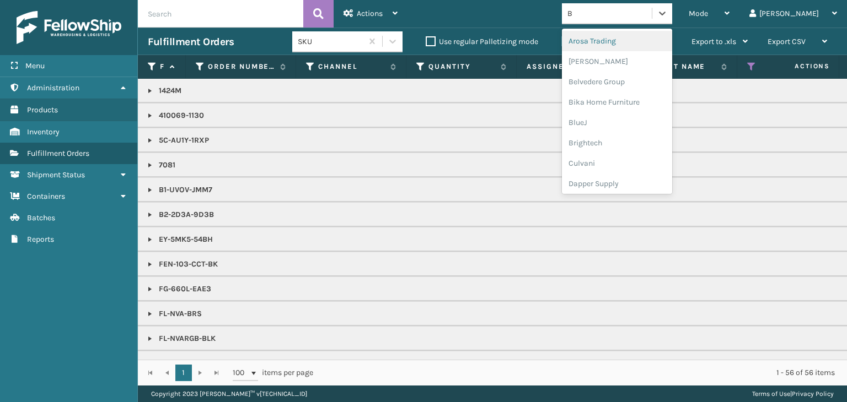
type input "BR"
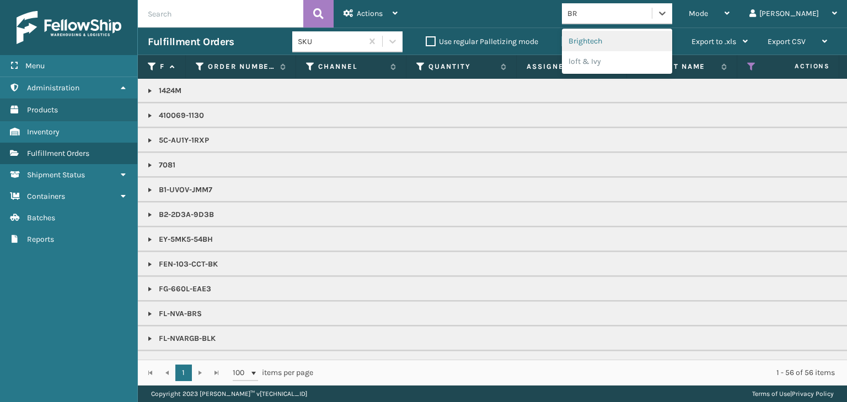
click at [628, 31] on div "Brightech" at bounding box center [617, 41] width 110 height 20
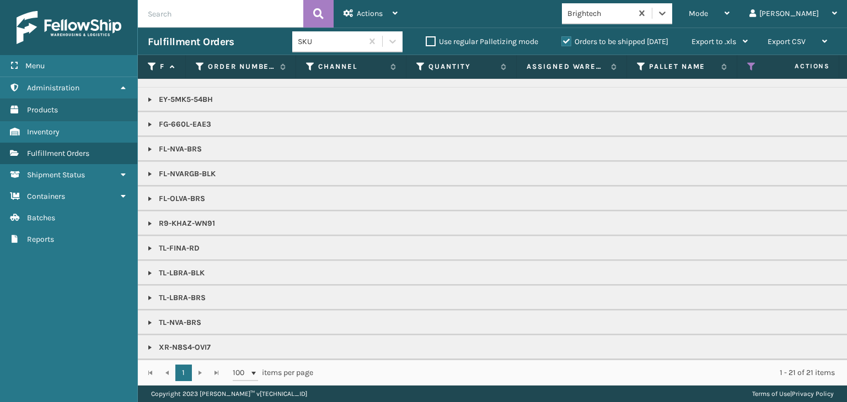
scroll to position [42, 0]
click at [708, 16] on span "Mode" at bounding box center [698, 13] width 19 height 9
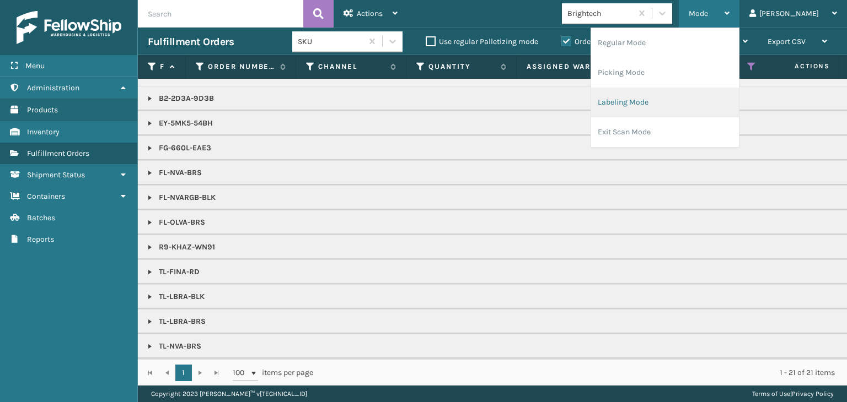
click at [680, 100] on li "Labeling Mode" at bounding box center [665, 103] width 148 height 30
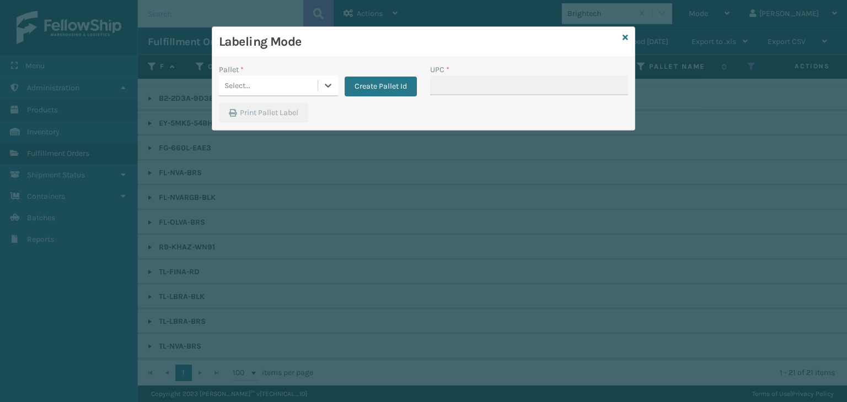
click at [315, 92] on div "Select..." at bounding box center [268, 86] width 99 height 18
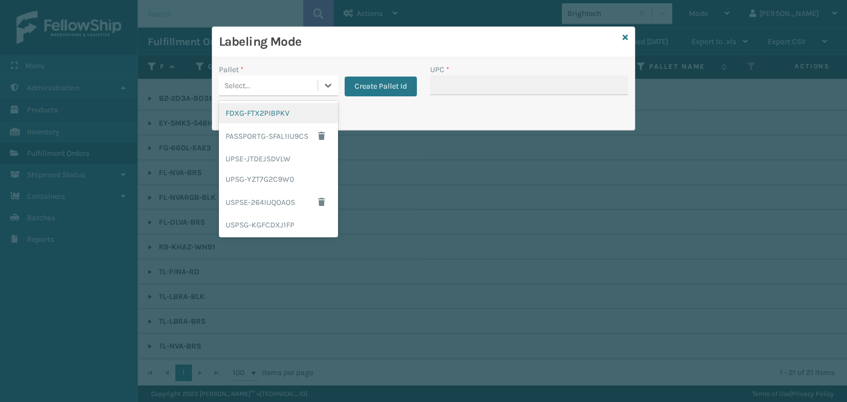
click at [309, 111] on div "FDXG-FTX2PIBPKV" at bounding box center [278, 113] width 119 height 20
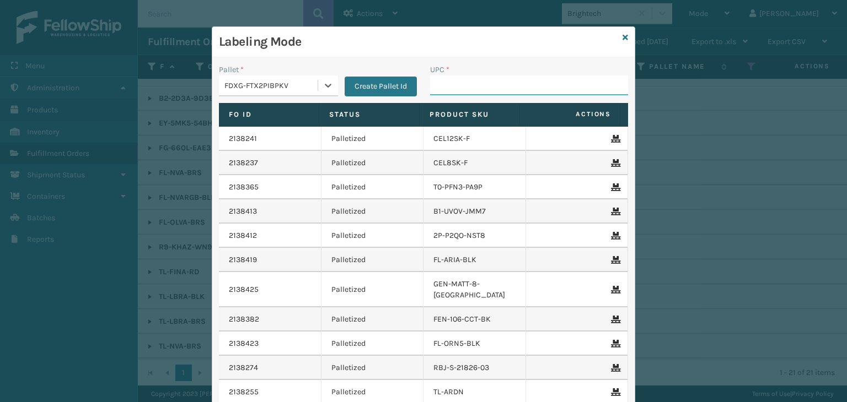
click at [432, 77] on input "UPC *" at bounding box center [529, 86] width 198 height 20
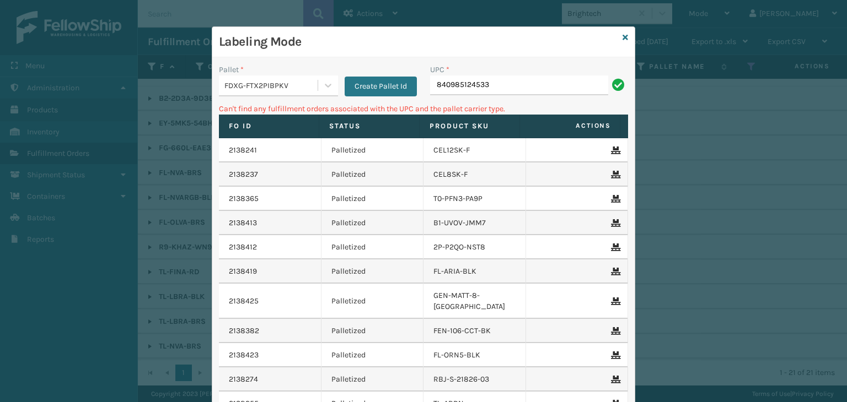
click at [310, 90] on div "FDXG-FTX2PIBPKV" at bounding box center [271, 86] width 94 height 12
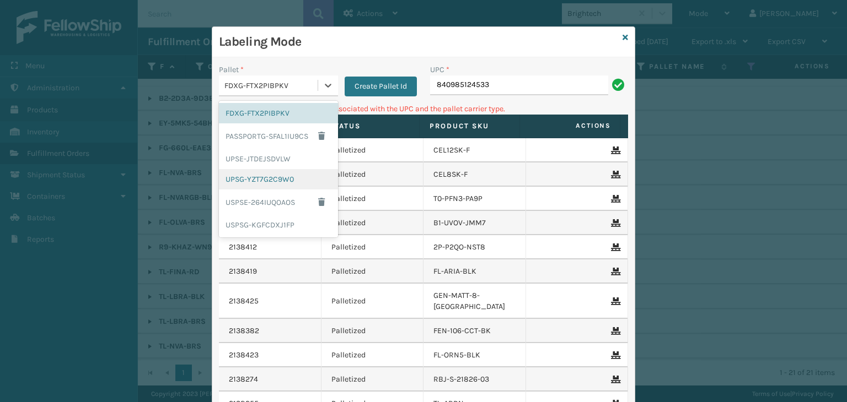
click at [292, 184] on div "UPSG-YZT7G2C9W0" at bounding box center [278, 179] width 119 height 20
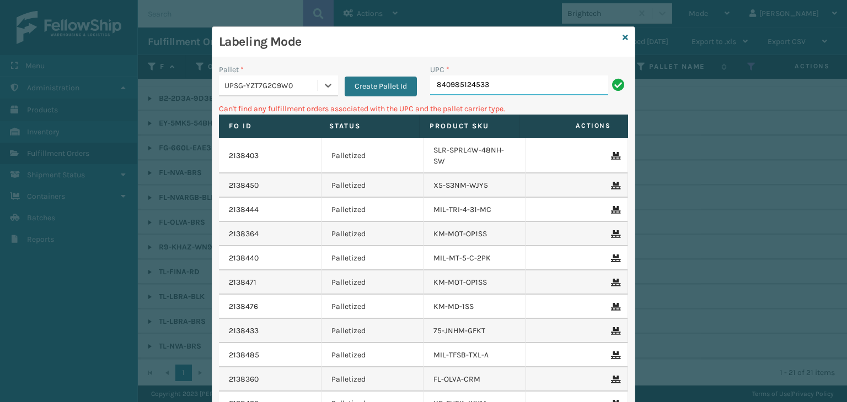
click at [495, 90] on input "840985124533" at bounding box center [519, 86] width 178 height 20
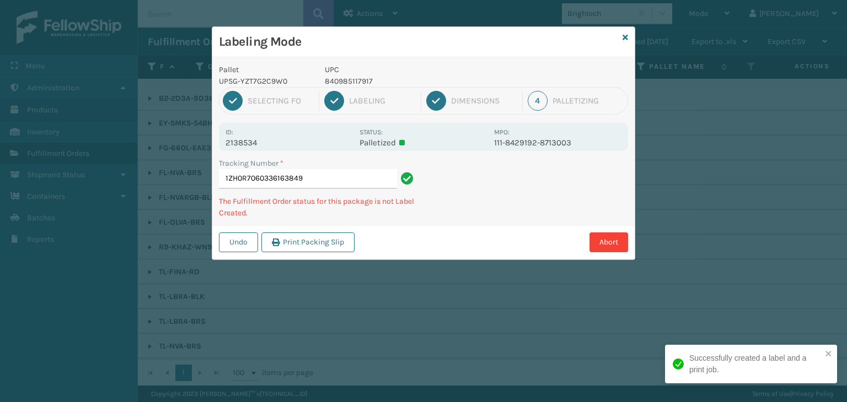
click at [364, 79] on p "840985117917" at bounding box center [406, 82] width 163 height 12
copy p "840985117917"
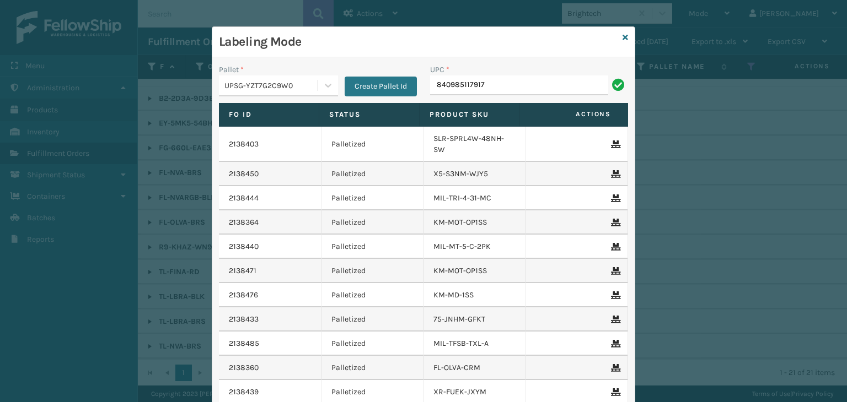
type input "840985117917"
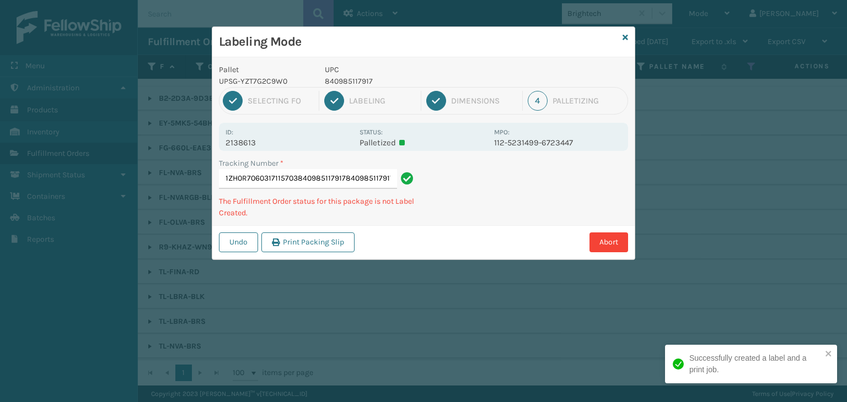
type input "1ZH0R7060317115703840985117917840985117917840985117917"
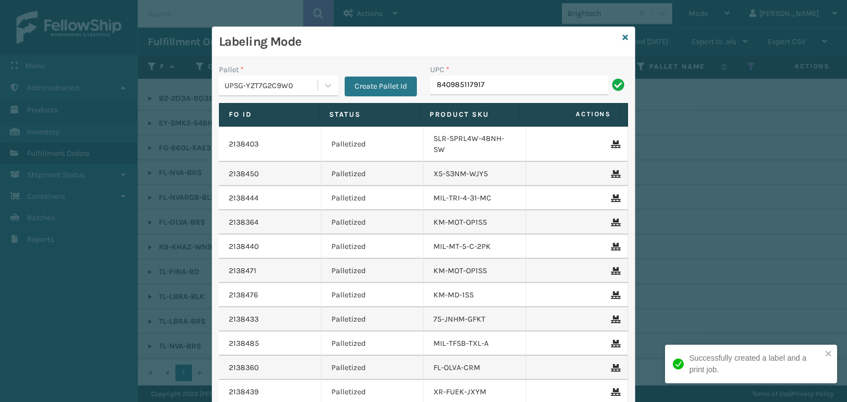
type input "840985117917"
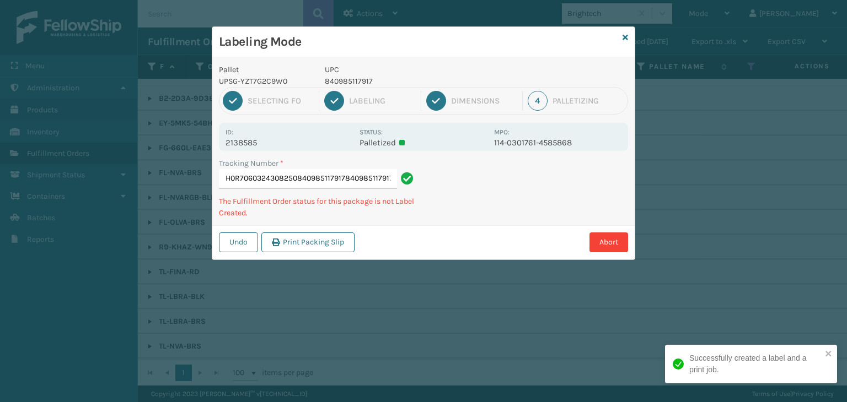
type input "1ZH0R7060324308250840985117917840985117917840985117917"
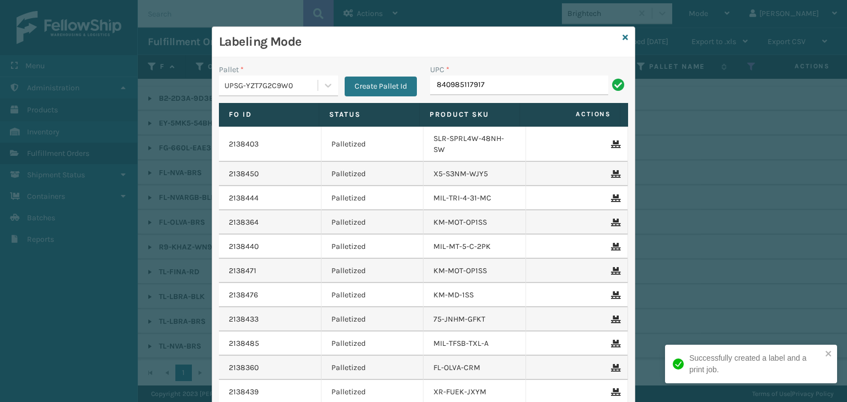
type input "840985117917"
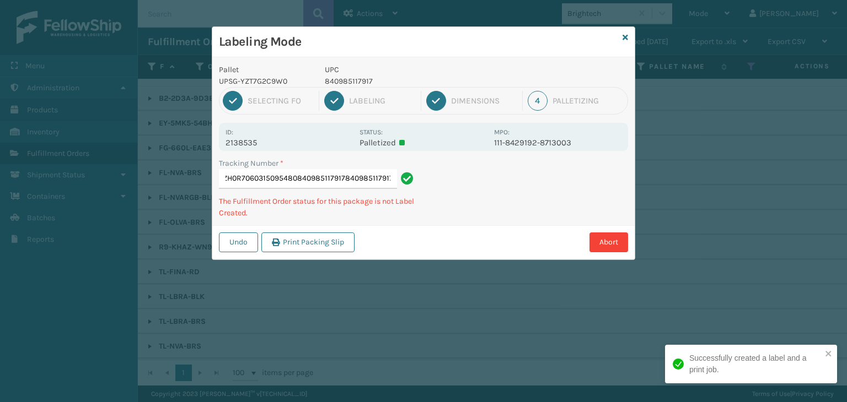
type input "1ZH0R7060315095480840985117917840985117917840985117917"
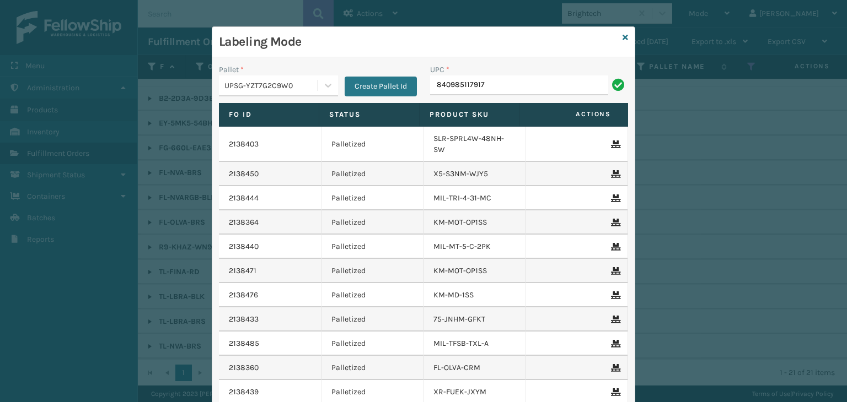
type input "840985117917"
type input "0688880"
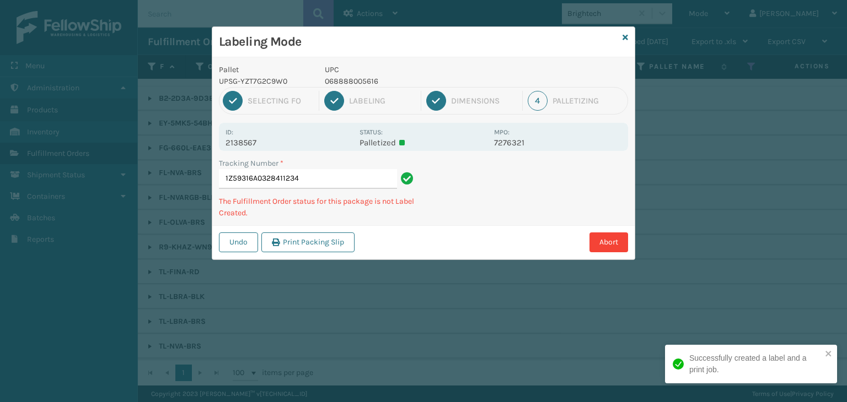
click at [344, 84] on p "068888005616" at bounding box center [406, 82] width 163 height 12
copy p "068888005616"
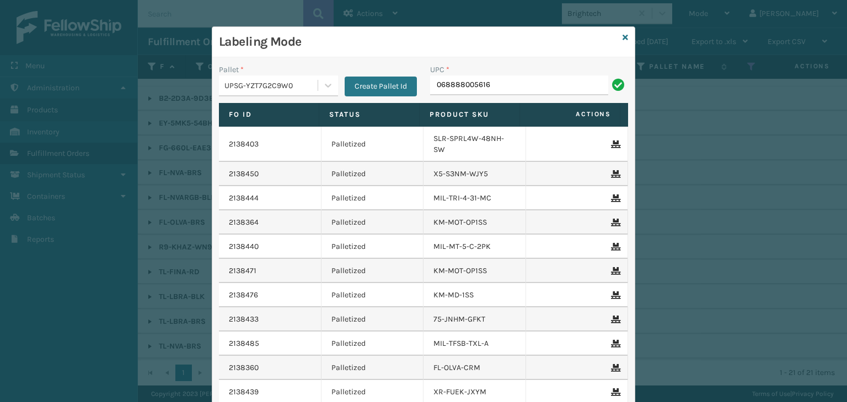
type input "068888005616"
type input "8428931"
type input "8100909"
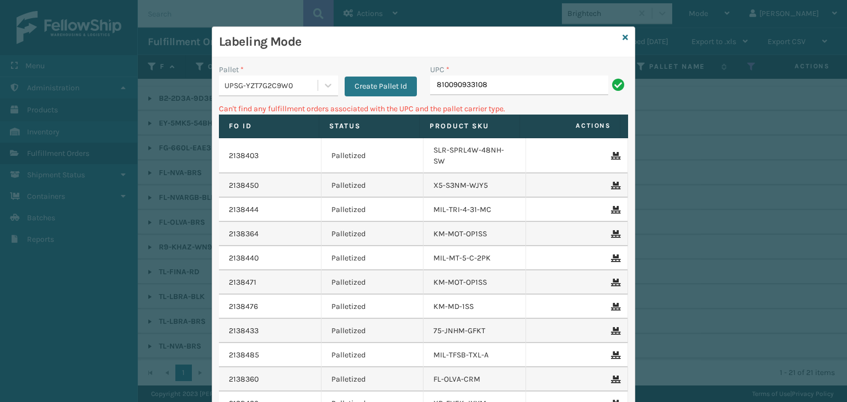
click at [259, 83] on div "UPSG-YZT7G2C9W0" at bounding box center [271, 86] width 94 height 12
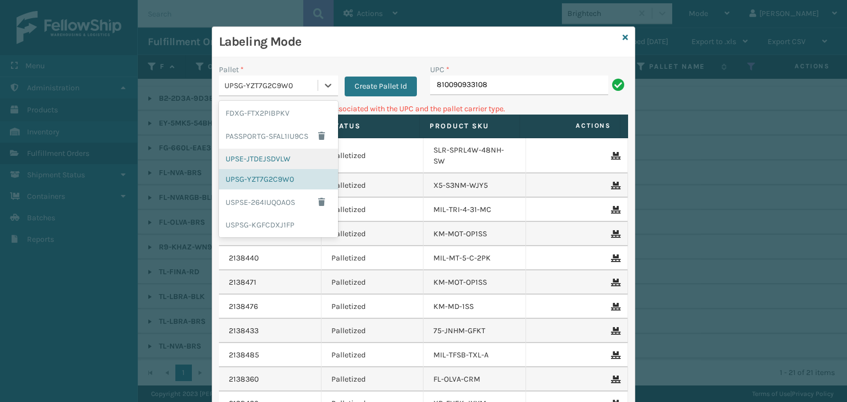
click at [239, 163] on div "UPSE-JTDEJSDVLW" at bounding box center [278, 159] width 119 height 20
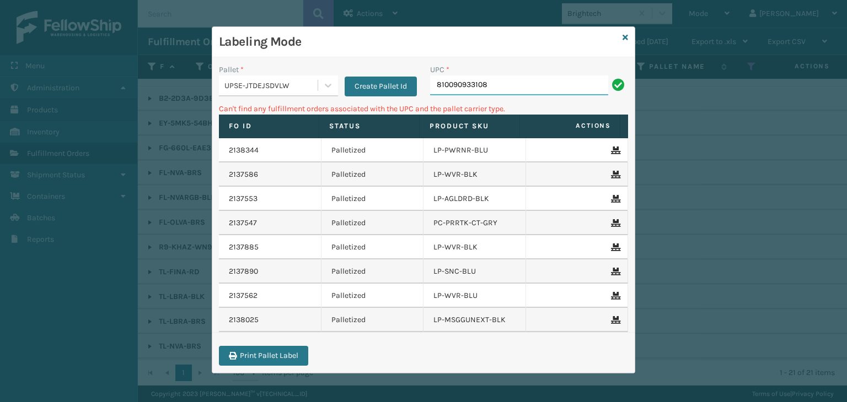
click at [498, 80] on input "810090933108" at bounding box center [519, 86] width 178 height 20
click at [624, 35] on icon at bounding box center [625, 38] width 6 height 8
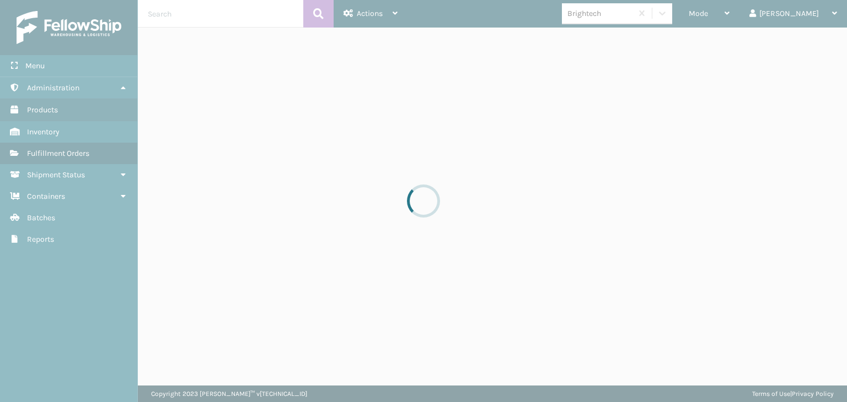
click at [633, 10] on div "Brightech" at bounding box center [600, 14] width 66 height 12
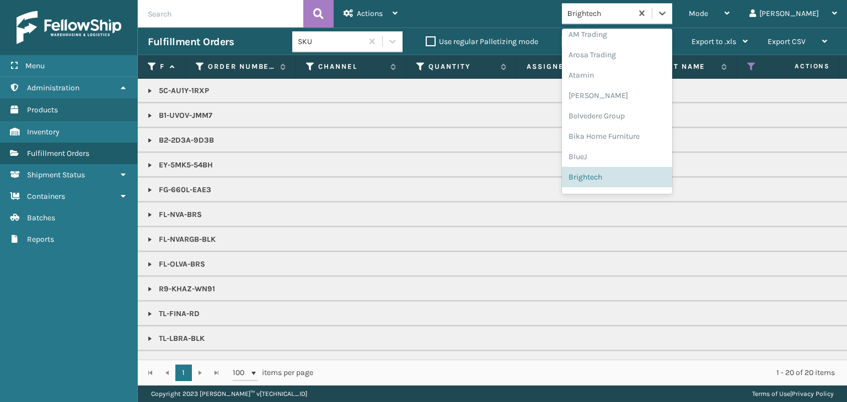
scroll to position [0, 0]
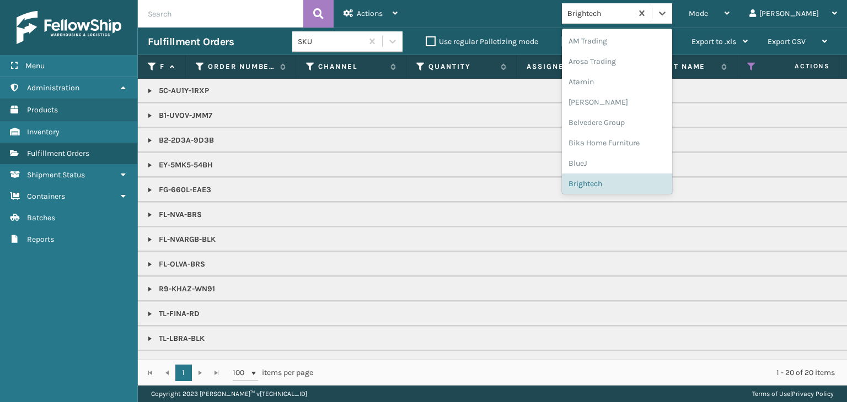
type input "LI"
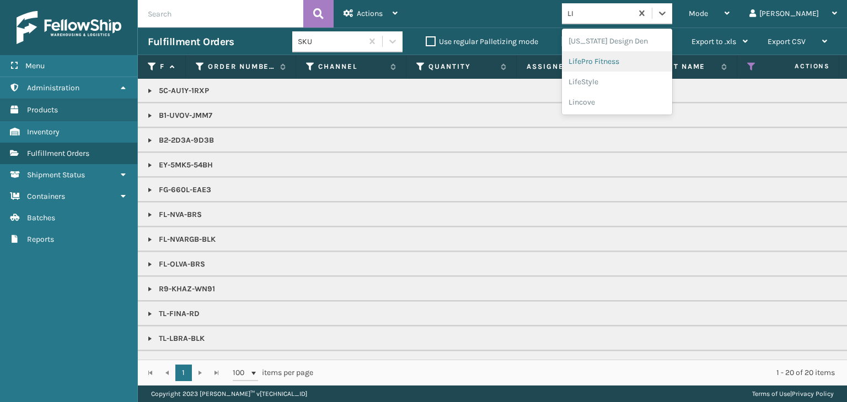
click at [671, 58] on div "LifePro Fitness" at bounding box center [617, 61] width 110 height 20
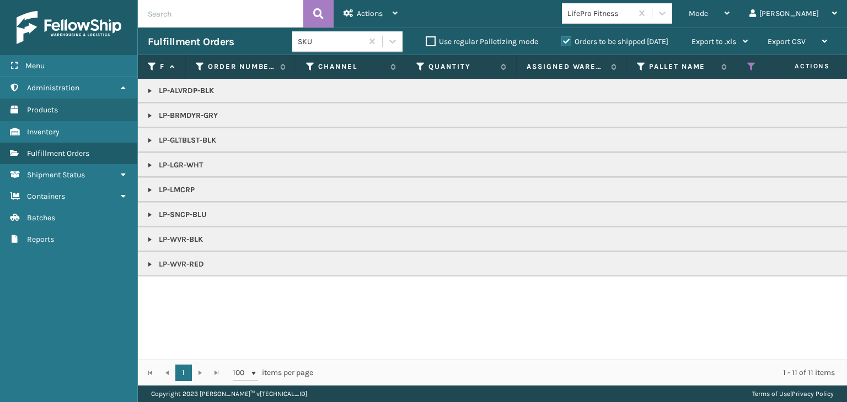
click at [150, 260] on link at bounding box center [150, 264] width 9 height 9
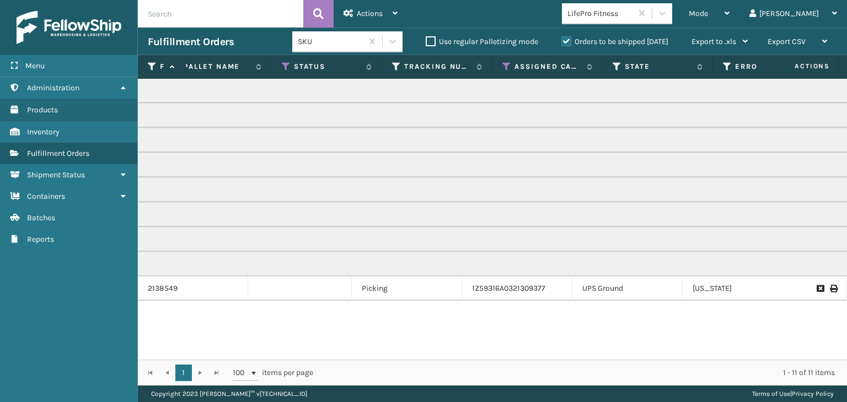
scroll to position [0, 468]
click at [729, 19] on div "Mode" at bounding box center [709, 14] width 41 height 28
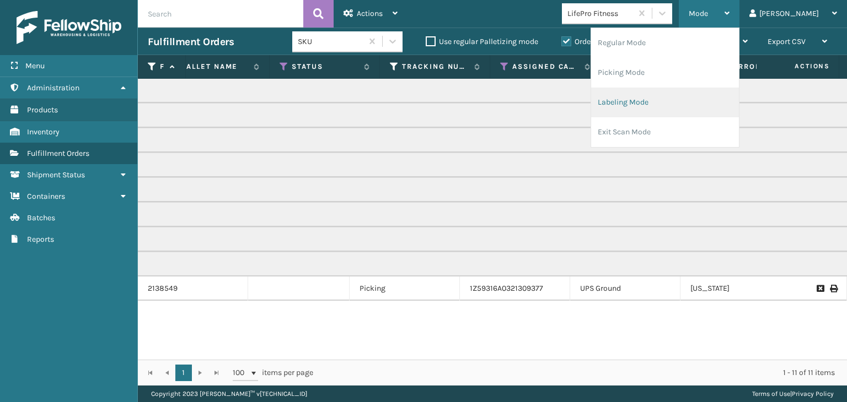
click at [674, 106] on li "Labeling Mode" at bounding box center [665, 103] width 148 height 30
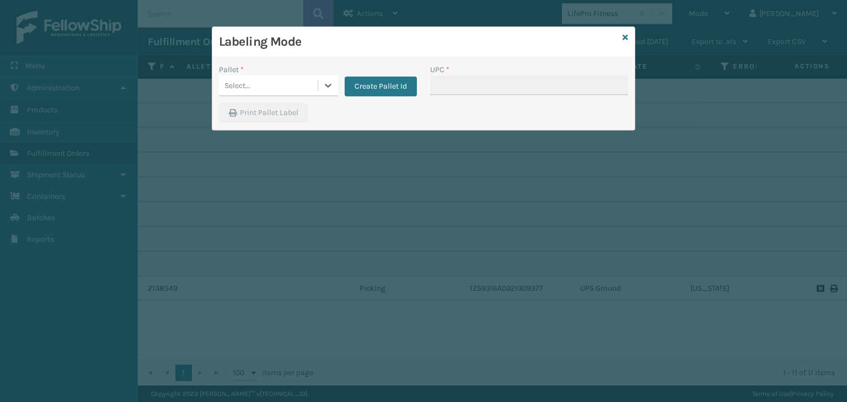
click at [284, 87] on div "Select..." at bounding box center [268, 86] width 99 height 18
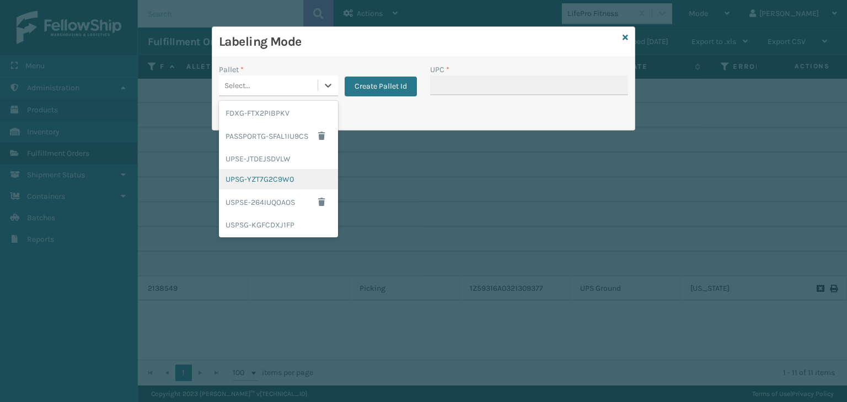
click at [282, 174] on div "UPSG-YZT7G2C9W0" at bounding box center [278, 179] width 119 height 20
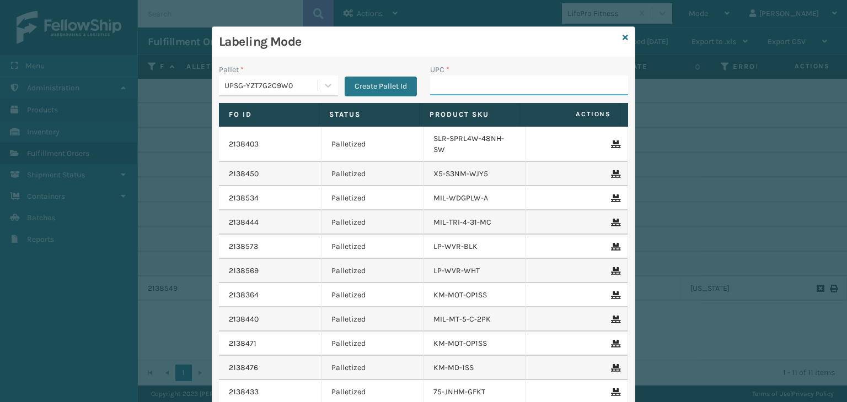
drag, startPoint x: 449, startPoint y: 88, endPoint x: 468, endPoint y: 87, distance: 18.8
click at [449, 88] on input "UPC *" at bounding box center [529, 86] width 198 height 20
type input "LP-WVR-RED"
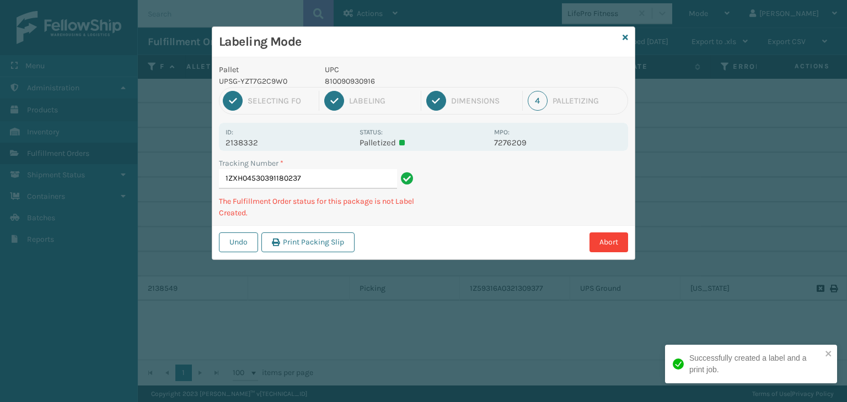
click at [362, 85] on p "810090930916" at bounding box center [406, 82] width 163 height 12
copy p "810090930916"
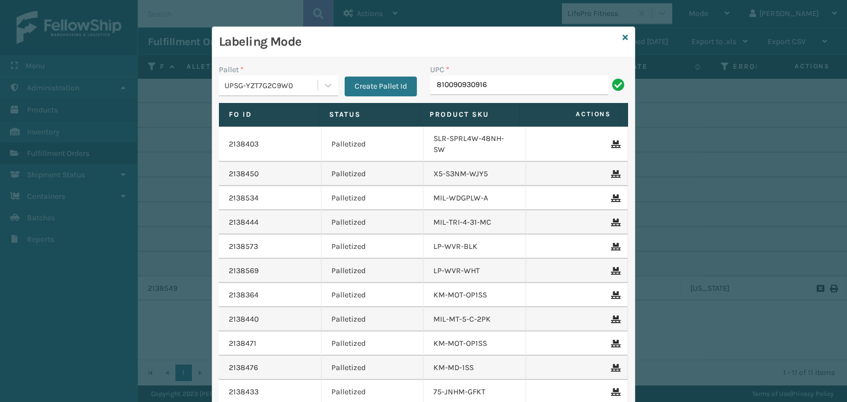
type input "810090930916"
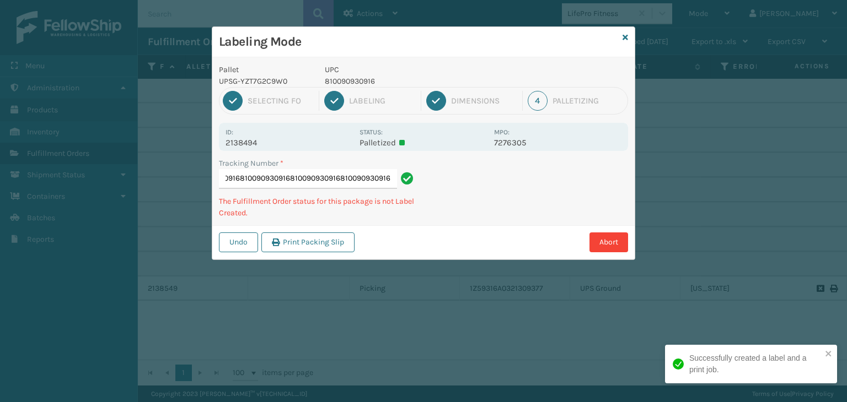
type input "1Z59316A0332998719810090930916810090930916810090930916810090930916810090930916"
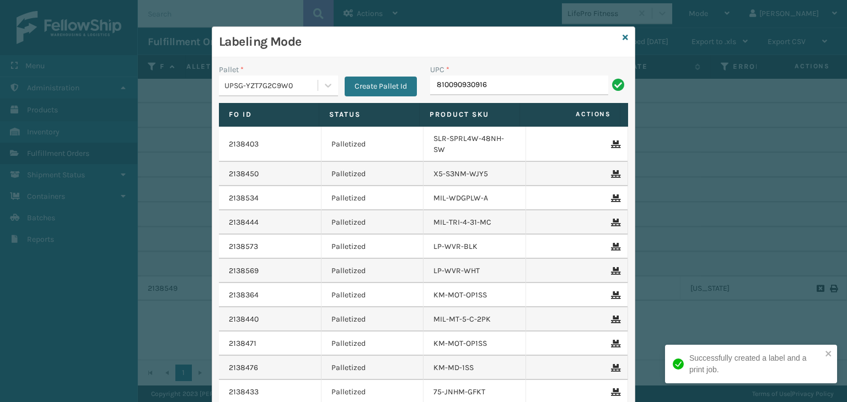
type input "810090930916"
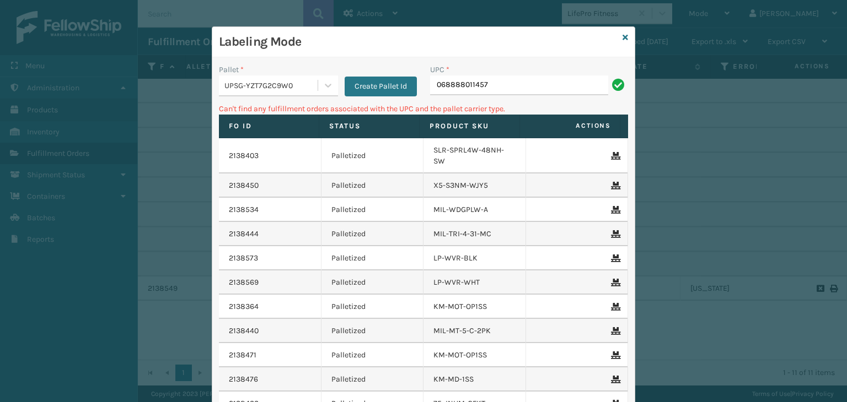
click at [437, 81] on input "068888011457" at bounding box center [519, 86] width 178 height 20
type input "68888011457"
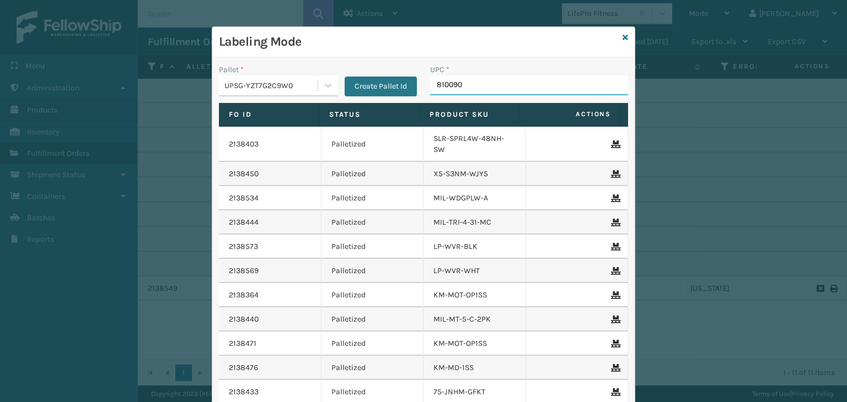
type input "8100909"
click at [622, 34] on icon at bounding box center [625, 38] width 6 height 8
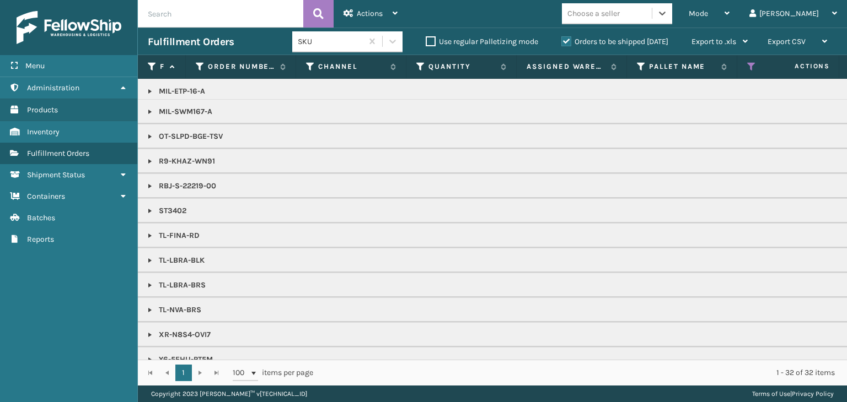
scroll to position [368, 0]
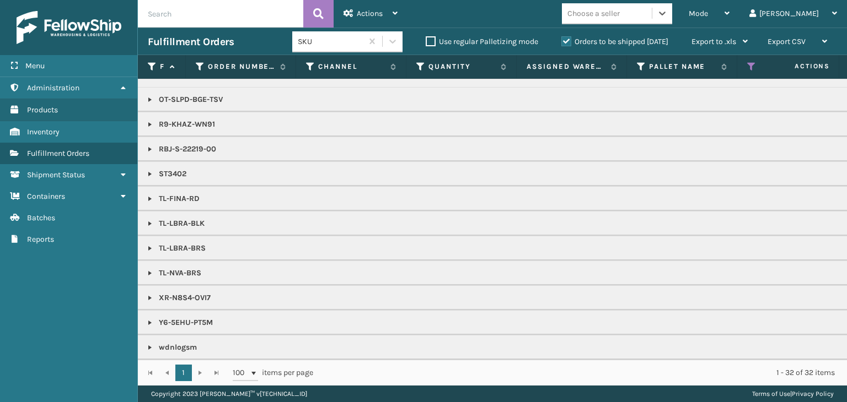
click at [181, 194] on p "TL-FINA-RD" at bounding box center [850, 199] width 1404 height 11
copy p "TL-FINA-RD"
click at [729, 23] on div "Mode" at bounding box center [709, 14] width 41 height 28
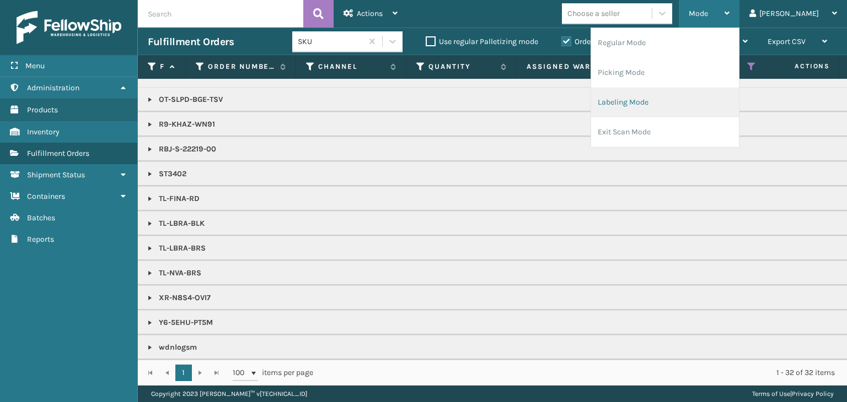
click at [665, 106] on li "Labeling Mode" at bounding box center [665, 103] width 148 height 30
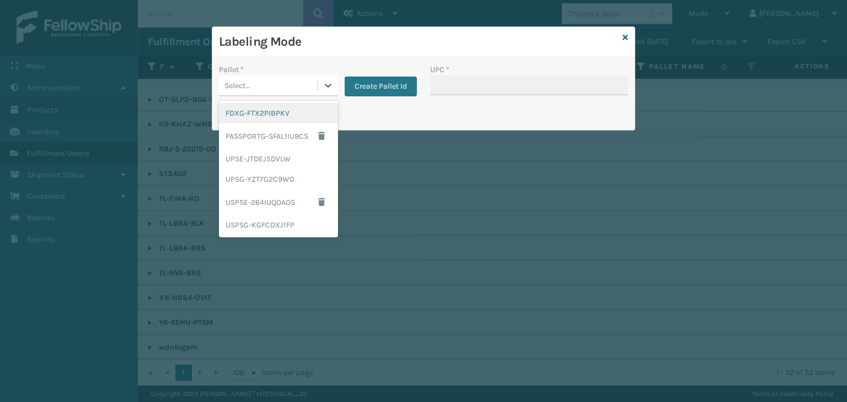
click at [266, 78] on div "Select..." at bounding box center [268, 86] width 99 height 18
click at [278, 176] on div "UPSG-YZT7G2C9W0" at bounding box center [278, 179] width 119 height 20
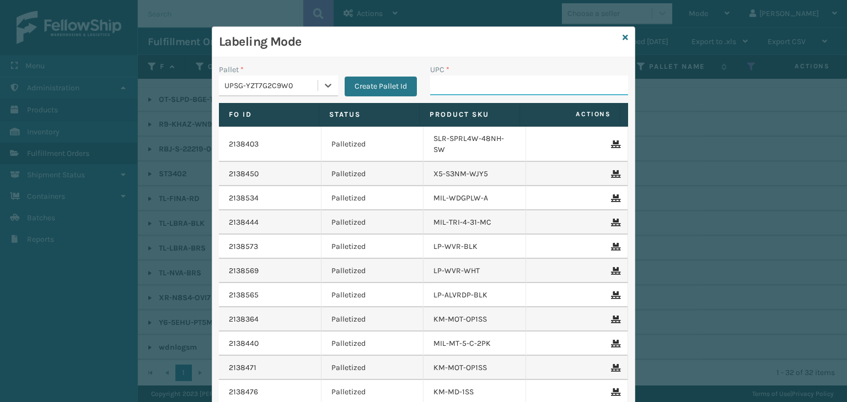
drag, startPoint x: 487, startPoint y: 90, endPoint x: 483, endPoint y: 85, distance: 6.3
click at [487, 90] on input "UPC *" at bounding box center [529, 86] width 198 height 20
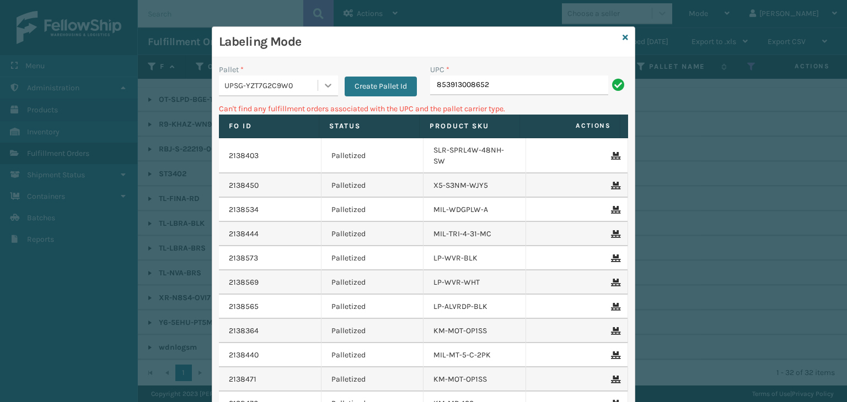
click at [320, 78] on div at bounding box center [328, 86] width 20 height 20
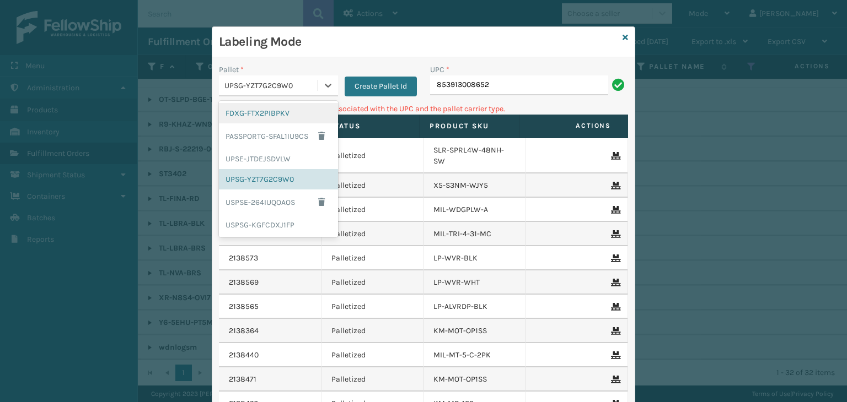
click at [293, 112] on div "FDXG-FTX2PIBPKV" at bounding box center [278, 113] width 119 height 20
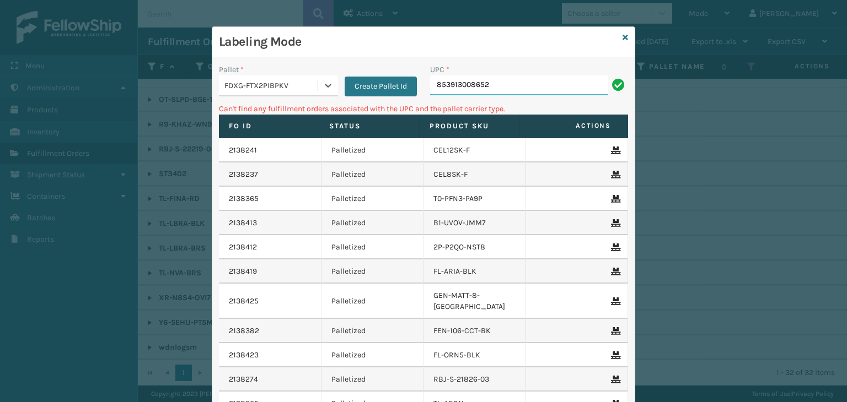
click at [516, 85] on input "853913008652" at bounding box center [519, 86] width 178 height 20
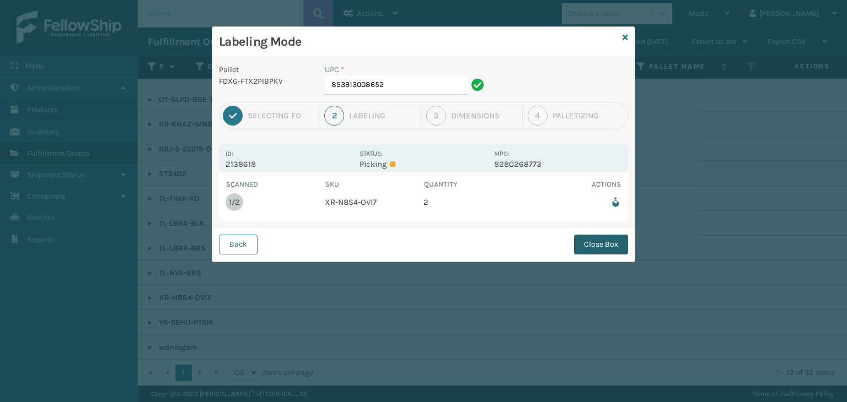
click at [602, 248] on button "Close Box" at bounding box center [601, 245] width 54 height 20
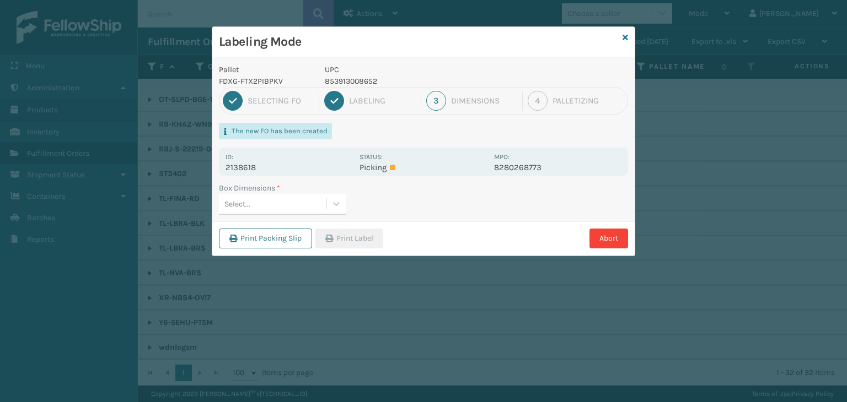
click at [303, 204] on div "Select..." at bounding box center [272, 204] width 107 height 18
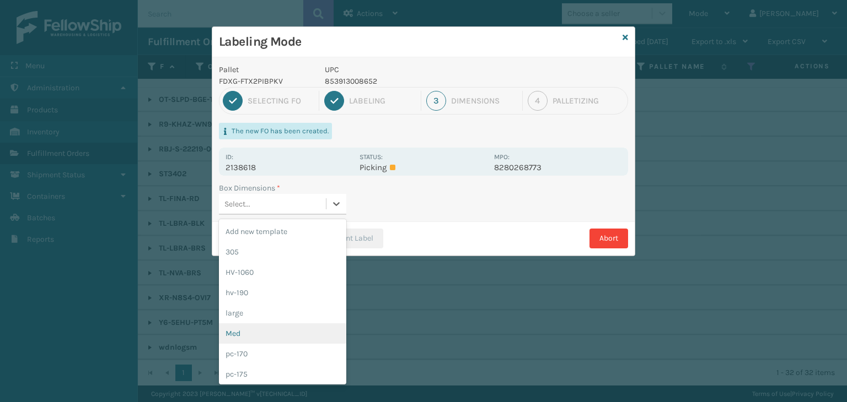
click at [265, 338] on div "Med" at bounding box center [282, 334] width 127 height 20
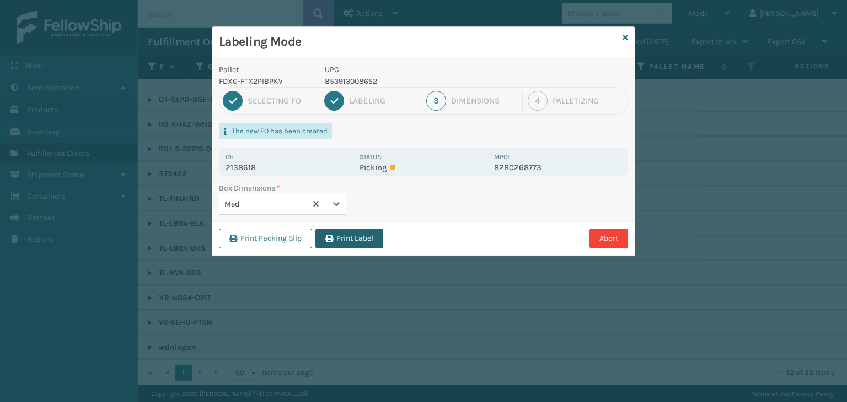
click at [345, 241] on button "Print Label" at bounding box center [349, 239] width 68 height 20
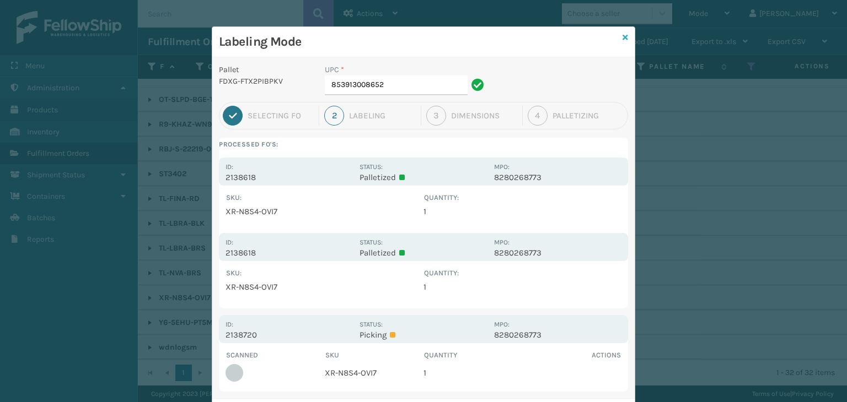
click at [622, 36] on icon at bounding box center [625, 38] width 6 height 8
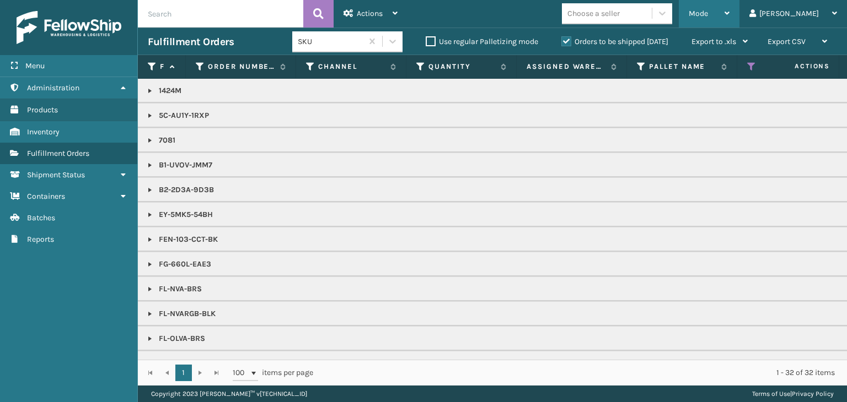
click at [729, 20] on div "Mode" at bounding box center [709, 14] width 41 height 28
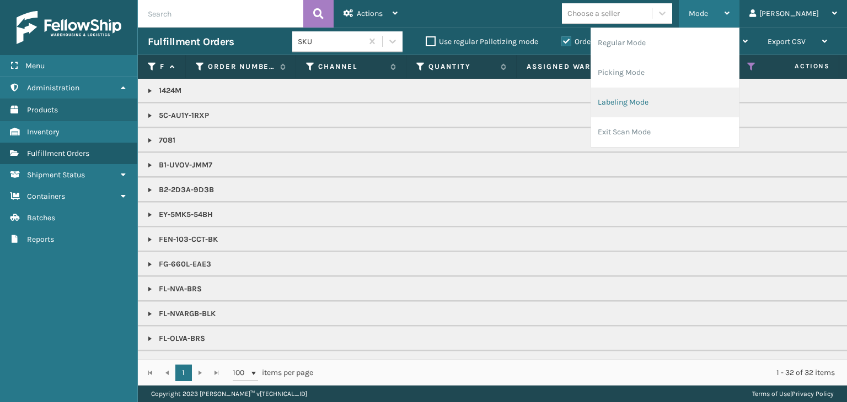
click at [702, 106] on li "Labeling Mode" at bounding box center [665, 103] width 148 height 30
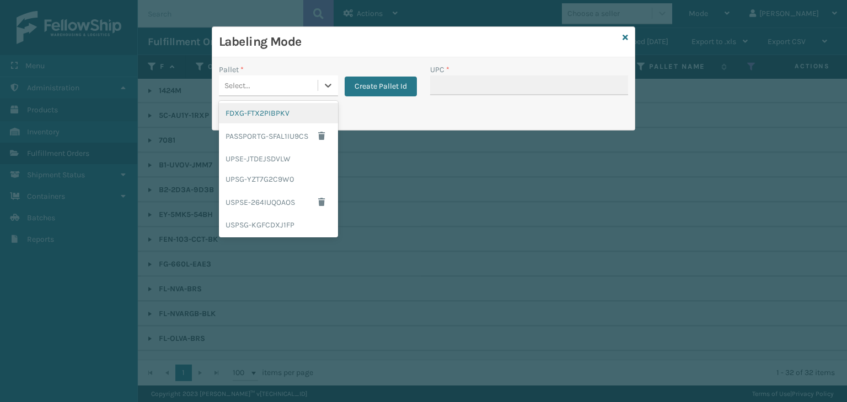
click at [267, 81] on div "Select..." at bounding box center [268, 86] width 99 height 18
click at [282, 172] on div "UPSG-YZT7G2C9W0" at bounding box center [278, 179] width 119 height 20
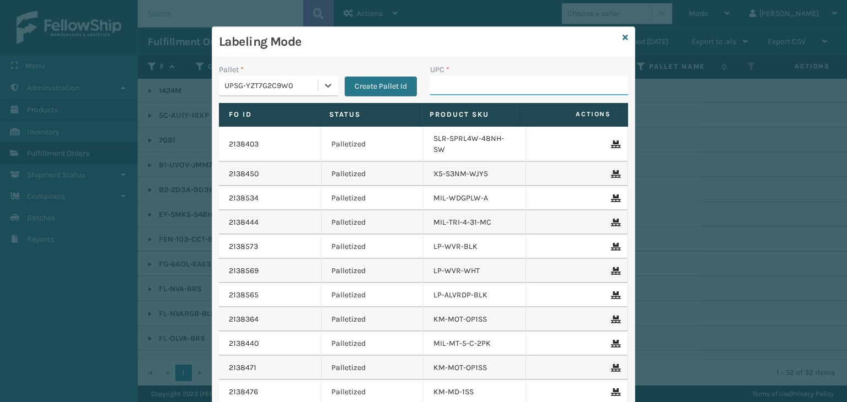
drag, startPoint x: 481, startPoint y: 91, endPoint x: 487, endPoint y: 91, distance: 6.6
click at [481, 91] on input "UPC *" at bounding box center [529, 86] width 198 height 20
type input "8539"
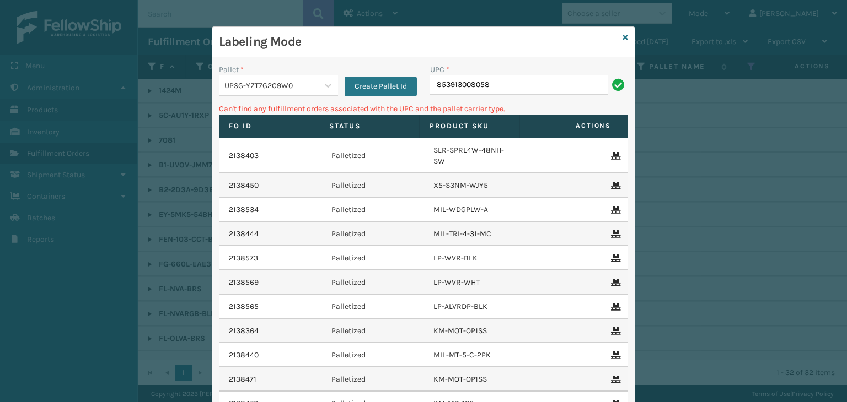
click at [281, 85] on div "UPSG-YZT7G2C9W0" at bounding box center [271, 86] width 94 height 12
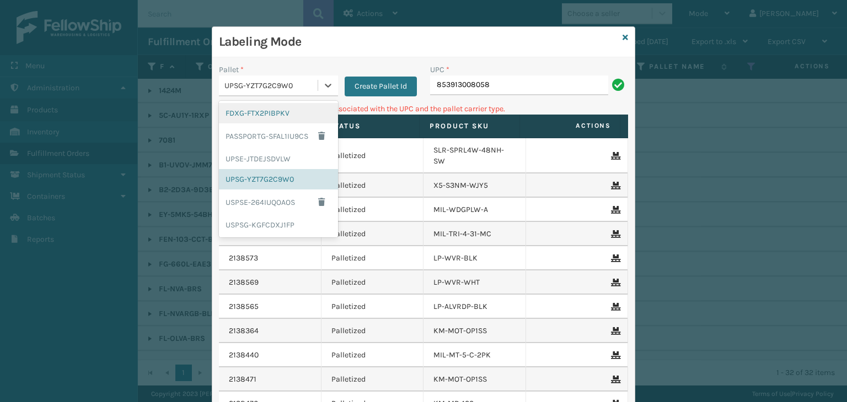
click at [281, 111] on div "FDXG-FTX2PIBPKV" at bounding box center [278, 113] width 119 height 20
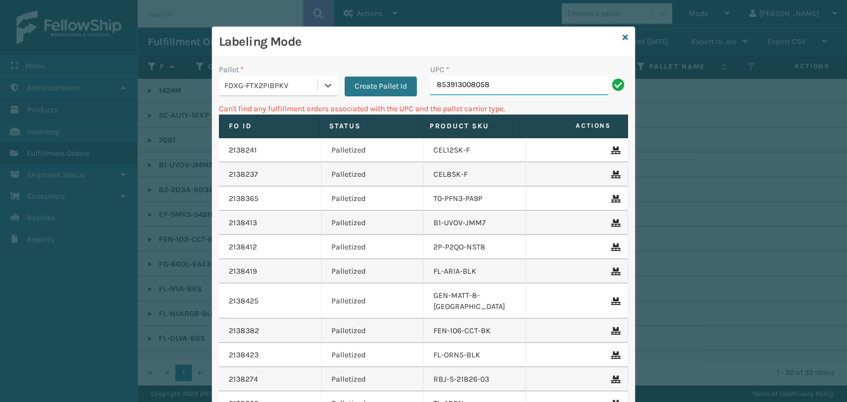
click at [512, 81] on input "853913008058" at bounding box center [519, 86] width 178 height 20
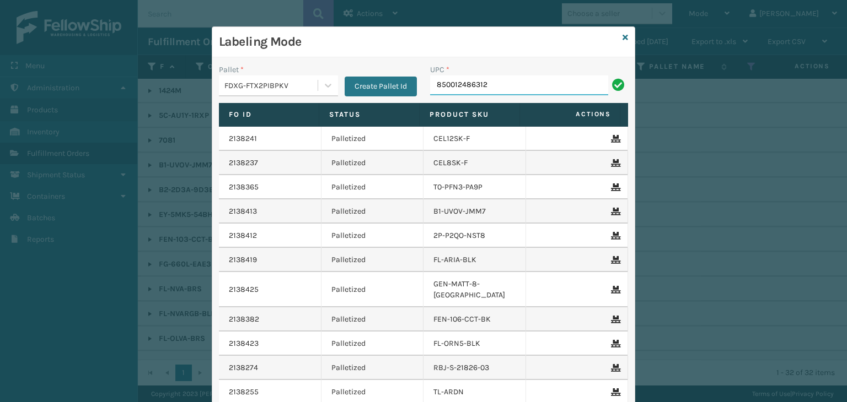
type input "850012486312"
type input "850068315468"
type input "853913008072"
type input "85"
type input "850004456439"
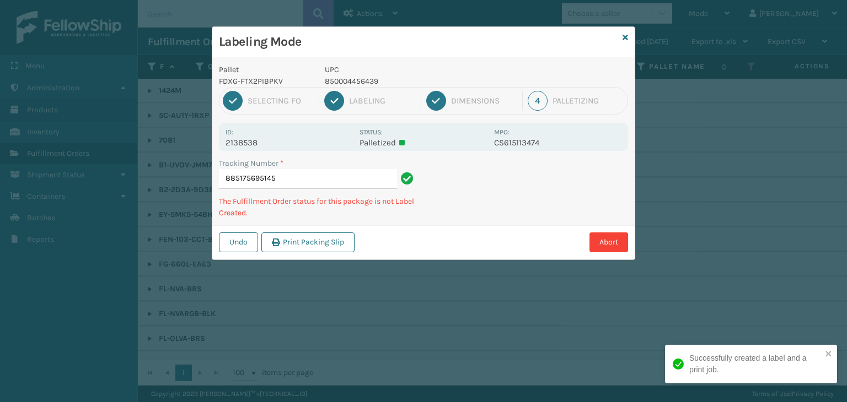
click at [359, 78] on p "850004456439" at bounding box center [406, 82] width 163 height 12
click at [361, 78] on p "850004456439" at bounding box center [406, 82] width 163 height 12
copy p "850004456439"
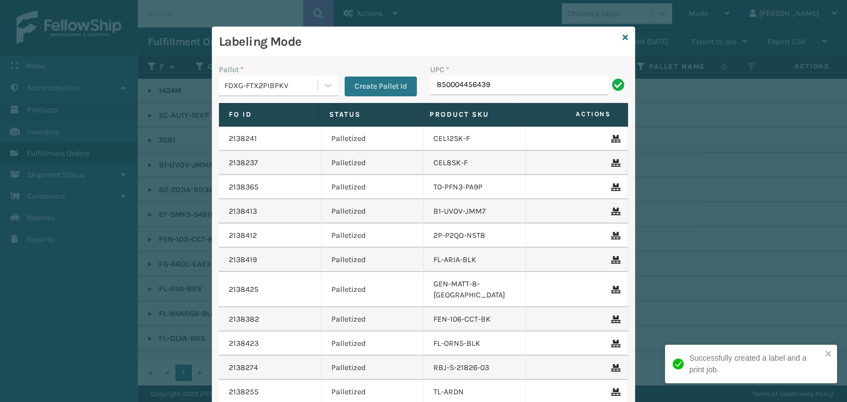
type input "850004456439"
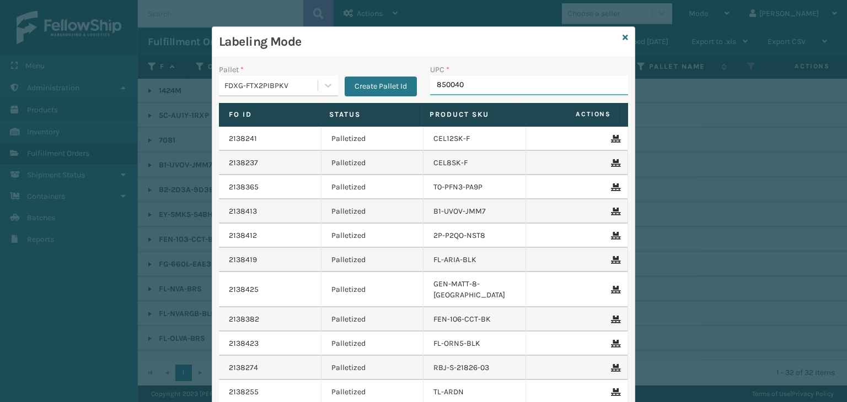
type input "8500406"
type input "853913008119"
type input "850040667059"
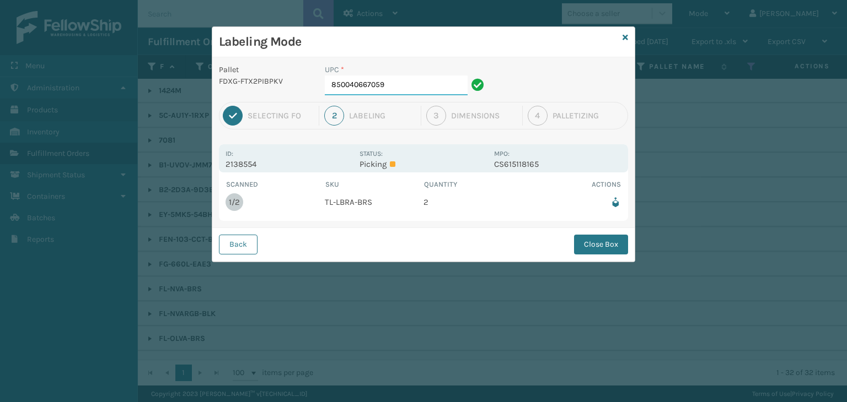
click at [430, 79] on input "850040667059" at bounding box center [396, 86] width 143 height 20
click at [611, 240] on button "Close Box" at bounding box center [601, 245] width 54 height 20
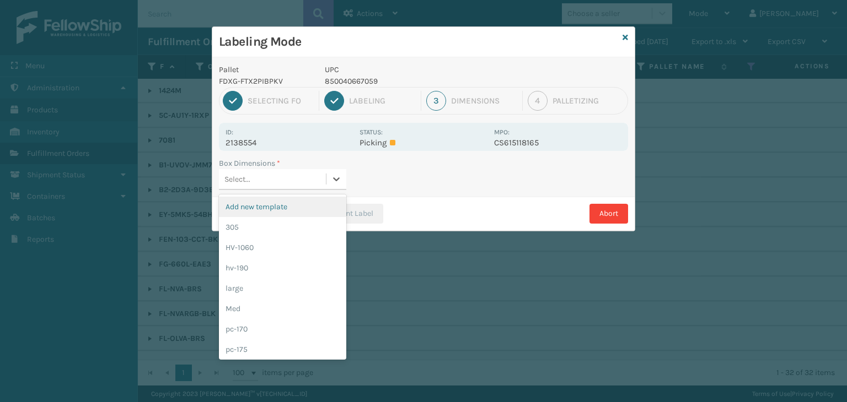
click at [298, 175] on div "Select..." at bounding box center [272, 179] width 107 height 18
click at [277, 328] on div "pc-170" at bounding box center [282, 329] width 127 height 20
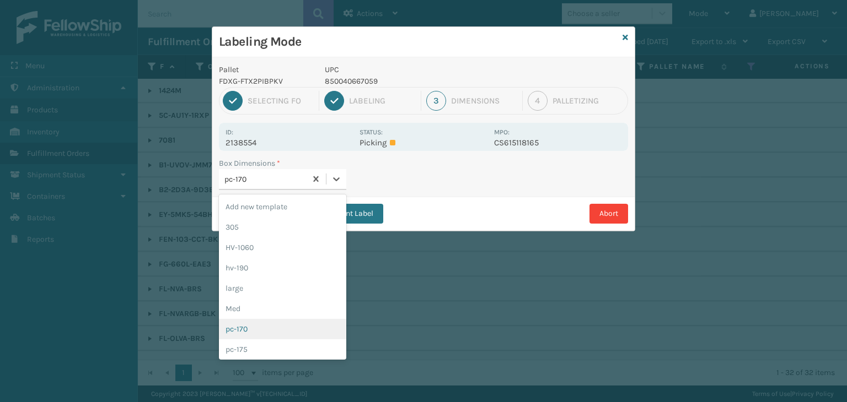
drag, startPoint x: 293, startPoint y: 175, endPoint x: 280, endPoint y: 327, distance: 152.8
click at [293, 179] on div "pc-170" at bounding box center [265, 180] width 83 height 12
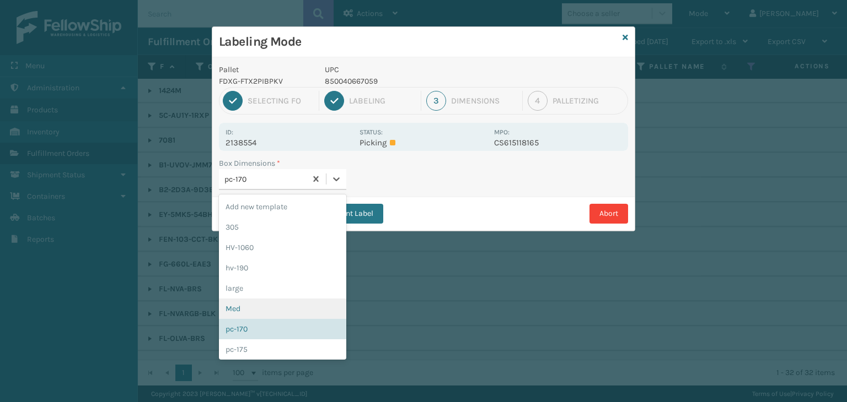
click at [272, 315] on div "Med" at bounding box center [282, 309] width 127 height 20
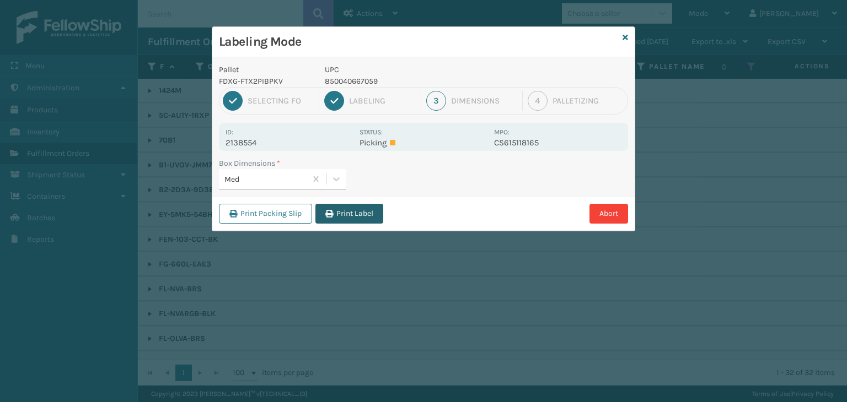
click at [349, 210] on button "Print Label" at bounding box center [349, 214] width 68 height 20
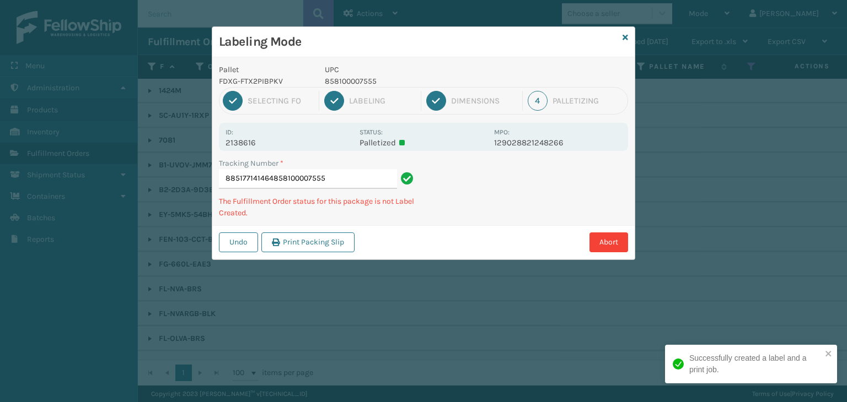
type input "885177141464858100007555"
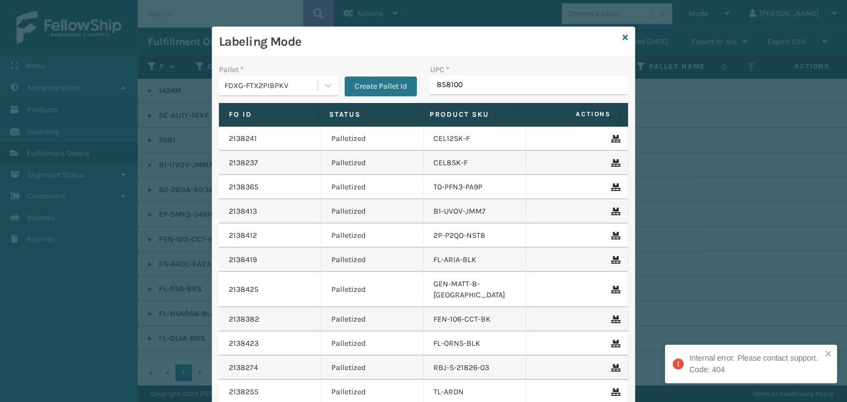
type input "8581000"
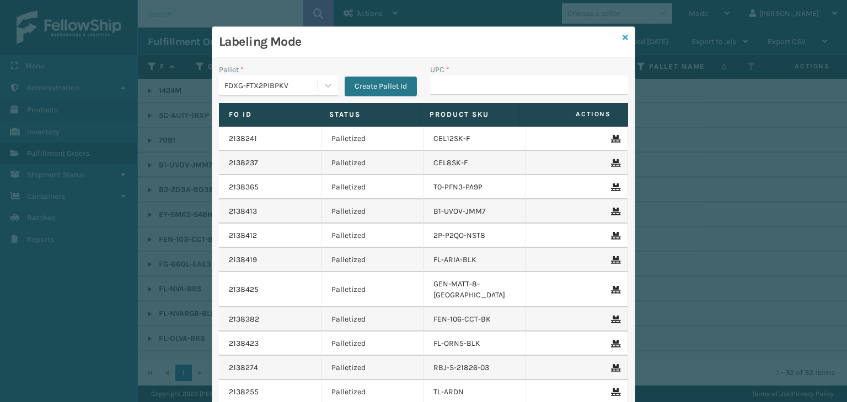
click at [622, 39] on icon at bounding box center [625, 38] width 6 height 8
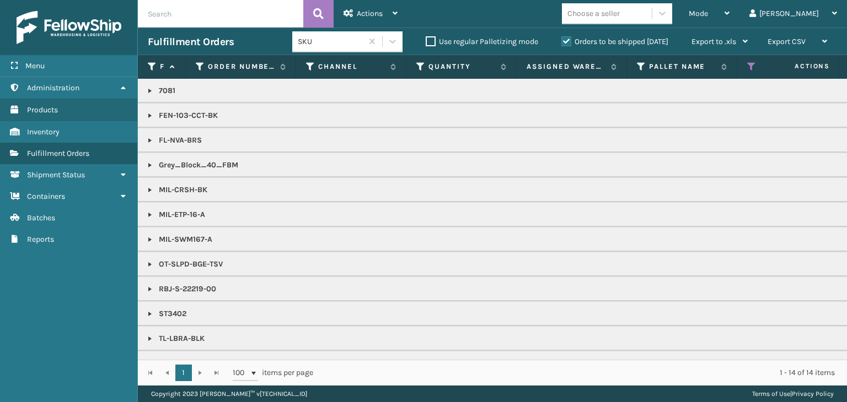
click at [620, 17] on div "Choose a seller" at bounding box center [593, 14] width 52 height 12
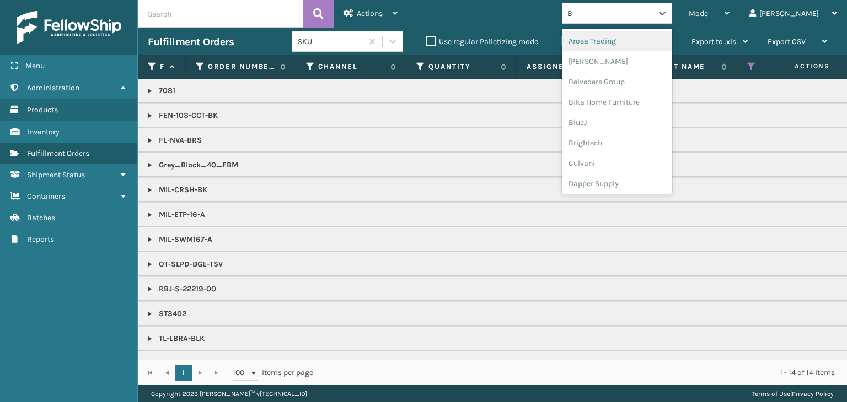
type input "BR"
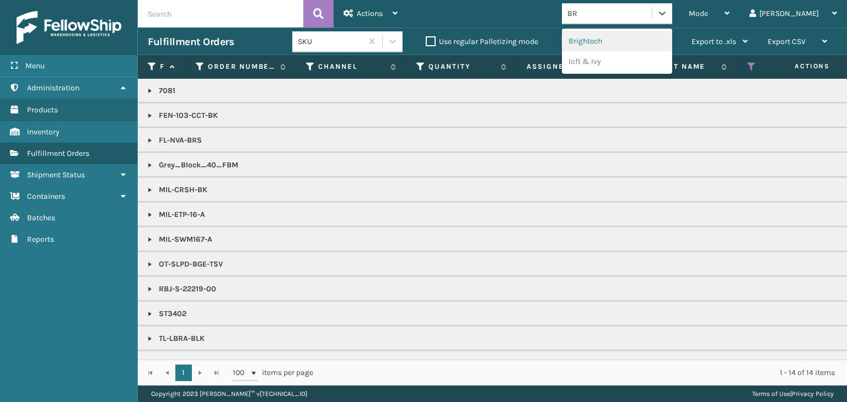
click at [653, 37] on div "Brightech" at bounding box center [617, 41] width 110 height 20
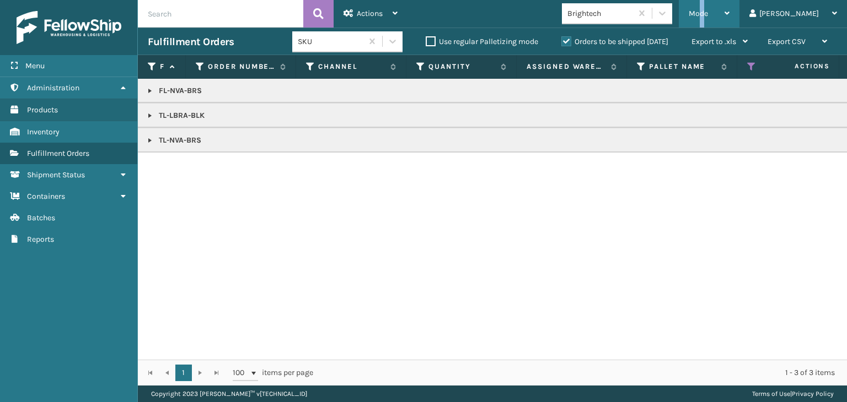
click at [708, 11] on span "Mode" at bounding box center [698, 13] width 19 height 9
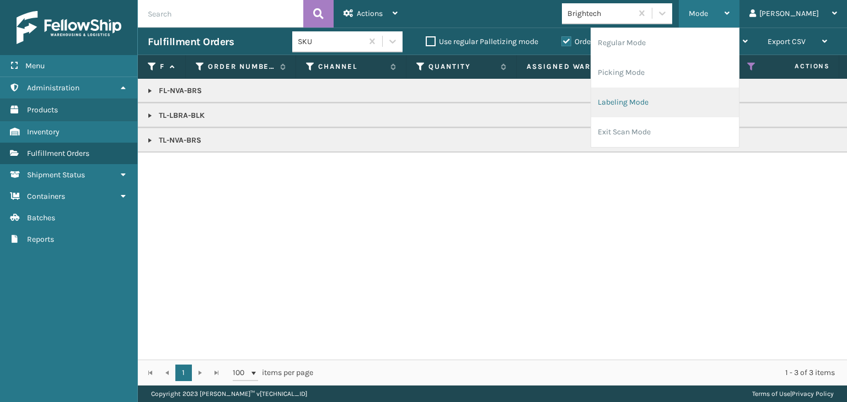
click at [688, 102] on li "Labeling Mode" at bounding box center [665, 103] width 148 height 30
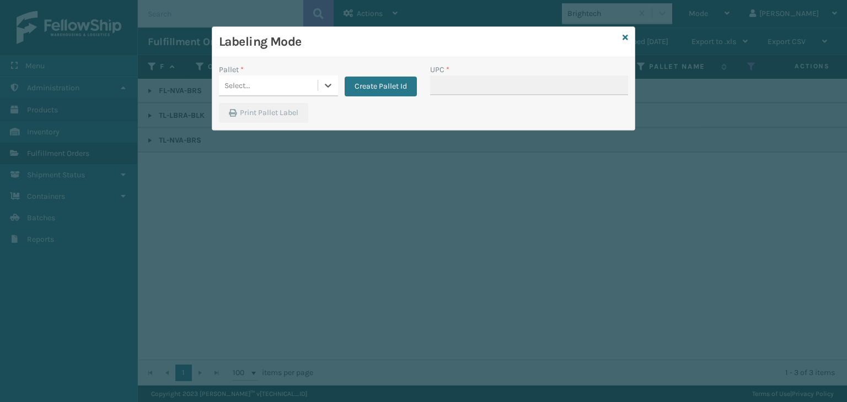
click at [284, 88] on div "Select..." at bounding box center [268, 86] width 99 height 18
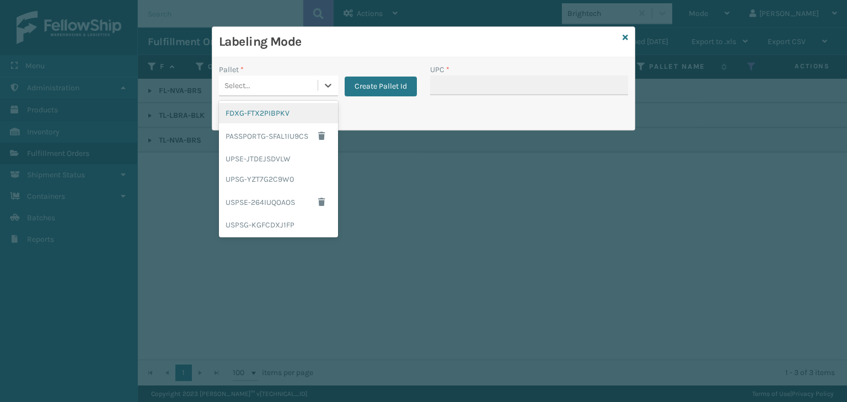
drag, startPoint x: 293, startPoint y: 120, endPoint x: 450, endPoint y: 78, distance: 162.6
click at [293, 119] on div "FDXG-FTX2PIBPKV" at bounding box center [278, 113] width 119 height 20
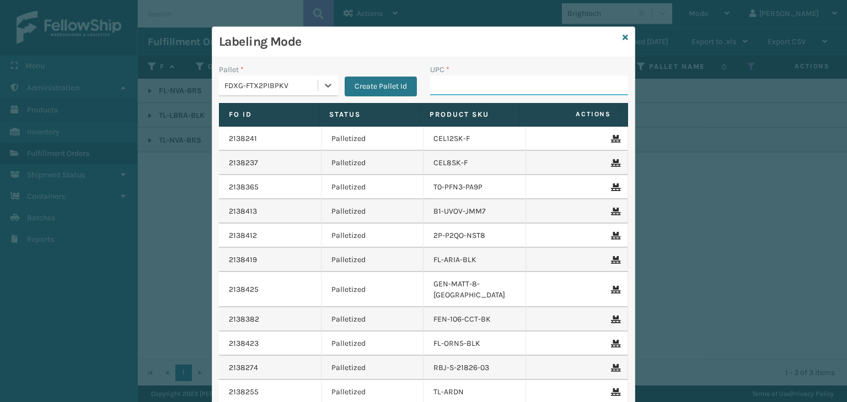
click at [451, 80] on input "UPC *" at bounding box center [529, 86] width 198 height 20
type input "10080313070812"
click at [622, 34] on icon at bounding box center [625, 38] width 6 height 8
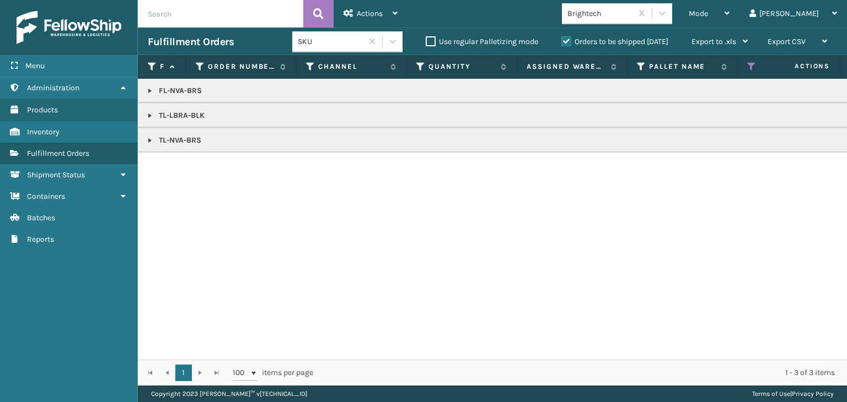
click at [150, 116] on link at bounding box center [150, 115] width 9 height 9
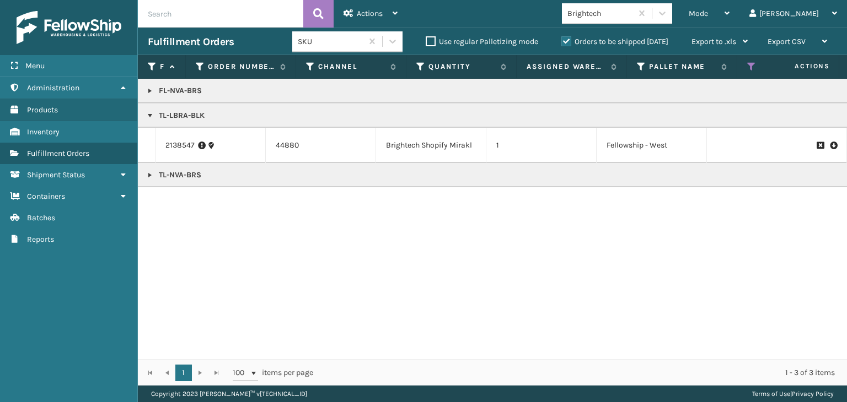
click at [152, 174] on link at bounding box center [150, 175] width 9 height 9
click at [152, 92] on link at bounding box center [150, 91] width 9 height 9
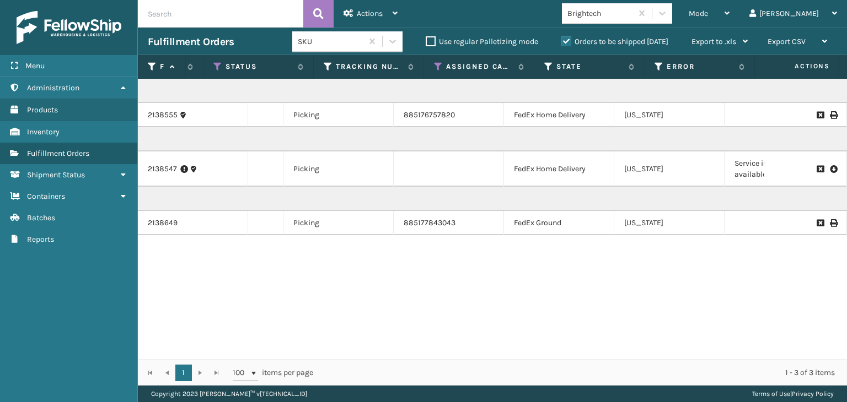
scroll to position [0, 0]
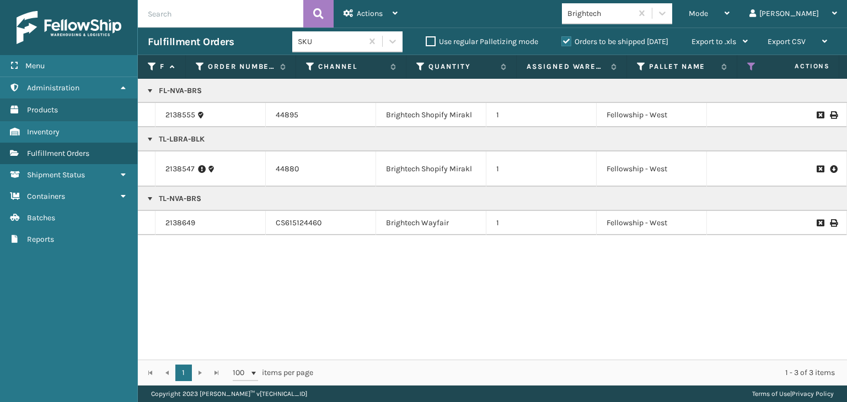
click at [189, 138] on p "TL-LBRA-BLK" at bounding box center [850, 139] width 1404 height 11
copy p "TL-LBRA-BLK"
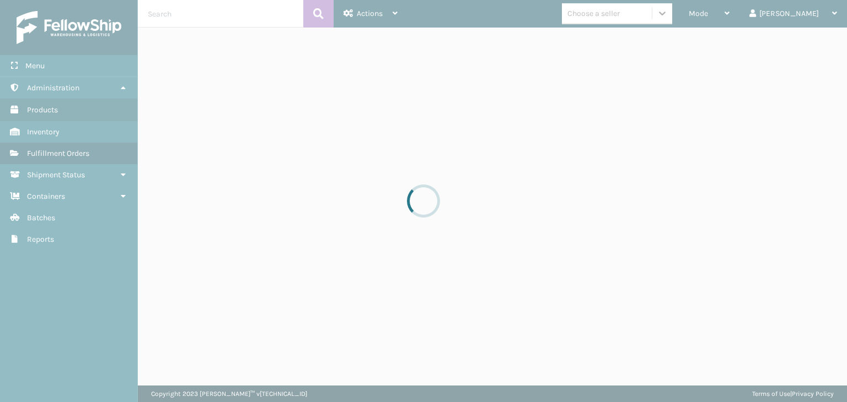
drag, startPoint x: 675, startPoint y: 22, endPoint x: 705, endPoint y: 20, distance: 29.3
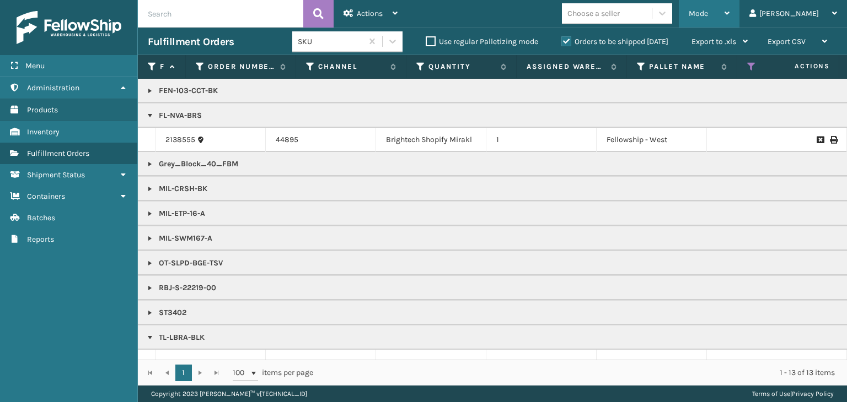
click at [708, 16] on span "Mode" at bounding box center [698, 13] width 19 height 9
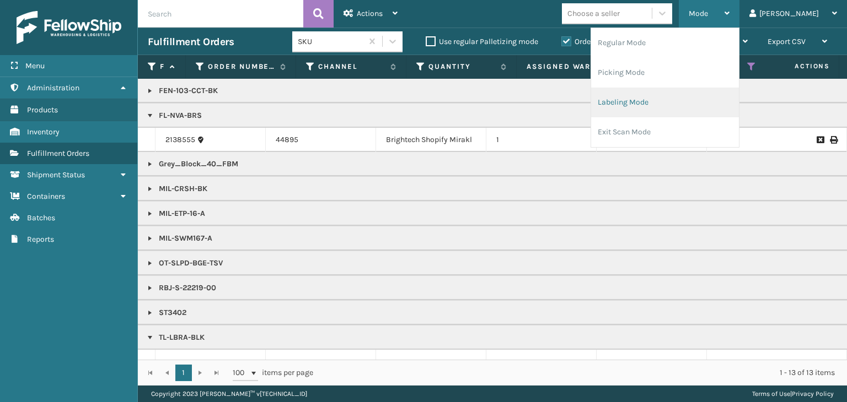
click at [711, 93] on li "Labeling Mode" at bounding box center [665, 103] width 148 height 30
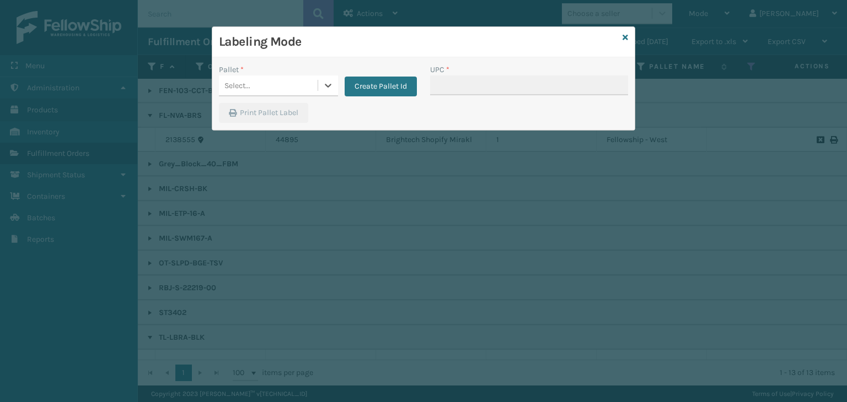
click at [254, 80] on div "Select..." at bounding box center [268, 86] width 99 height 18
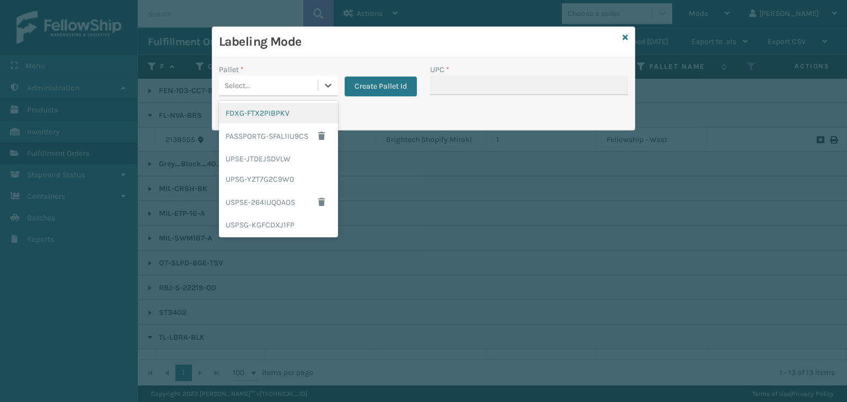
click at [265, 117] on div "FDXG-FTX2PIBPKV" at bounding box center [278, 113] width 119 height 20
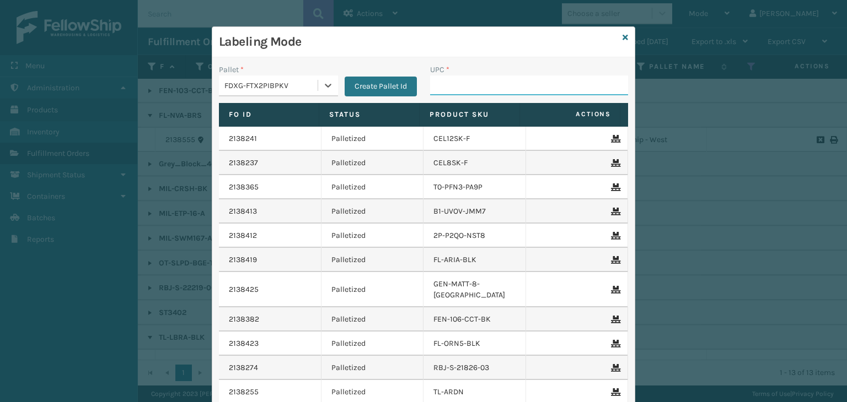
click at [522, 77] on input "UPC *" at bounding box center [529, 86] width 198 height 20
type input "ST3402"
type input "wdnlogsm"
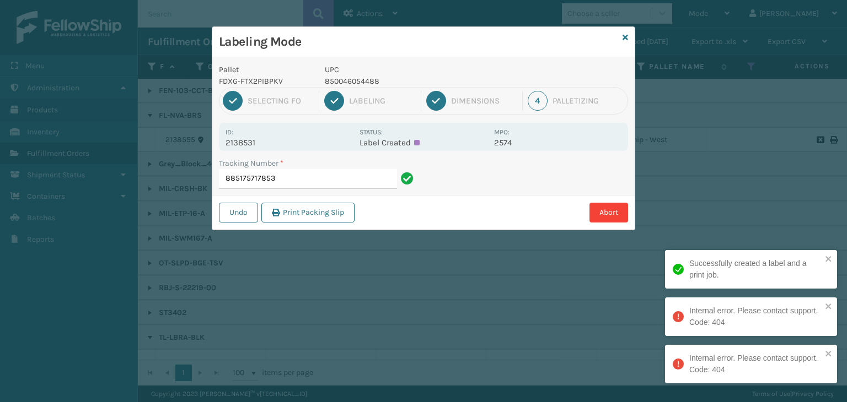
type input "885175717853"
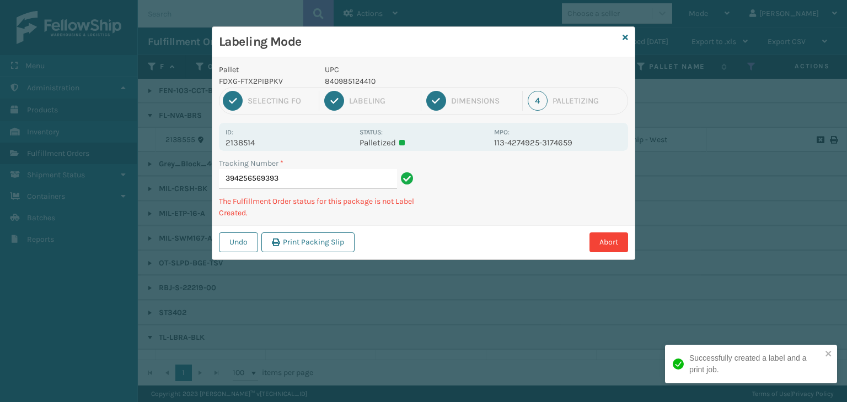
click at [359, 84] on p "840985124410" at bounding box center [406, 82] width 163 height 12
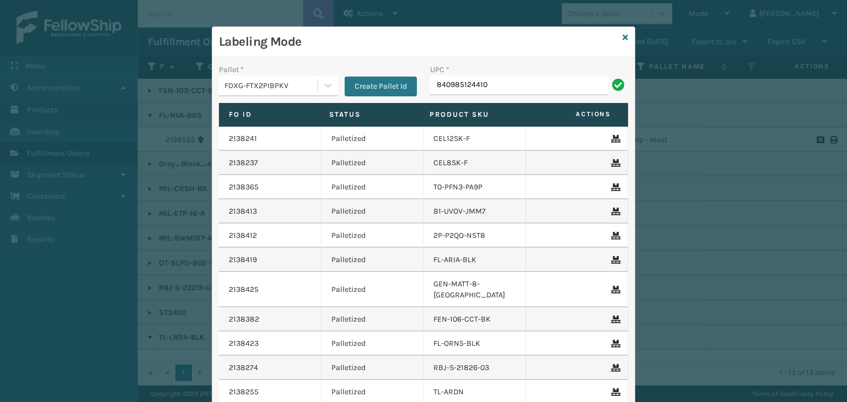
type input "840985124410"
type input "OT-SLPD-BGE-TSV"
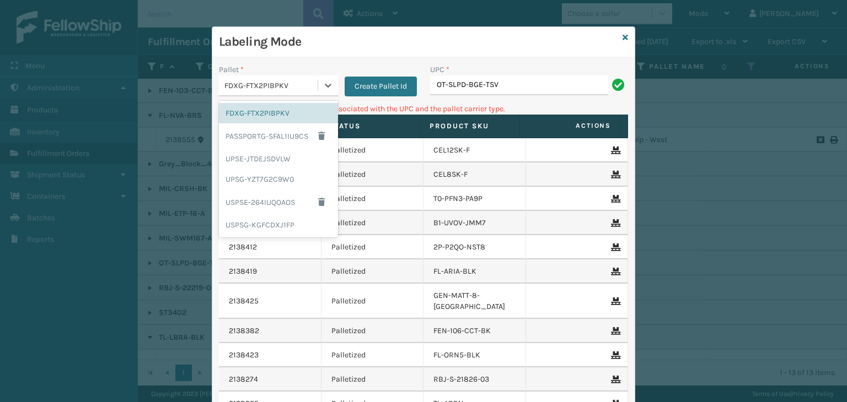
drag, startPoint x: 243, startPoint y: 80, endPoint x: 276, endPoint y: 153, distance: 79.4
click at [243, 81] on div "FDXG-FTX2PIBPKV" at bounding box center [271, 86] width 94 height 12
click at [278, 173] on div "UPSG-YZT7G2C9W0" at bounding box center [278, 179] width 119 height 20
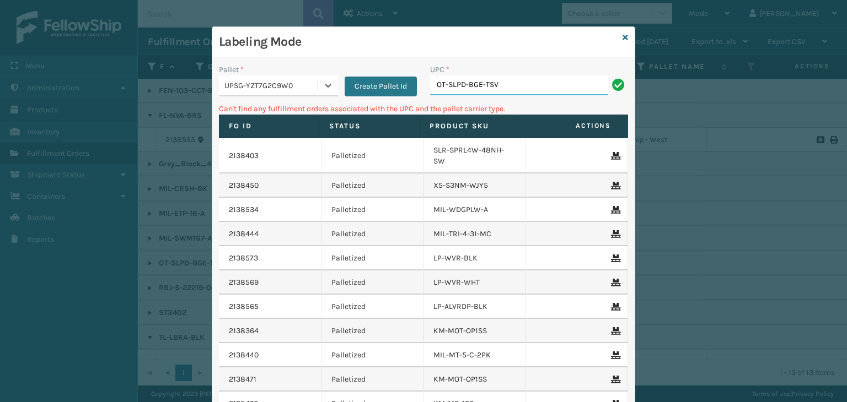
click at [501, 90] on input "OT-SLPD-BGE-TSV" at bounding box center [519, 86] width 178 height 20
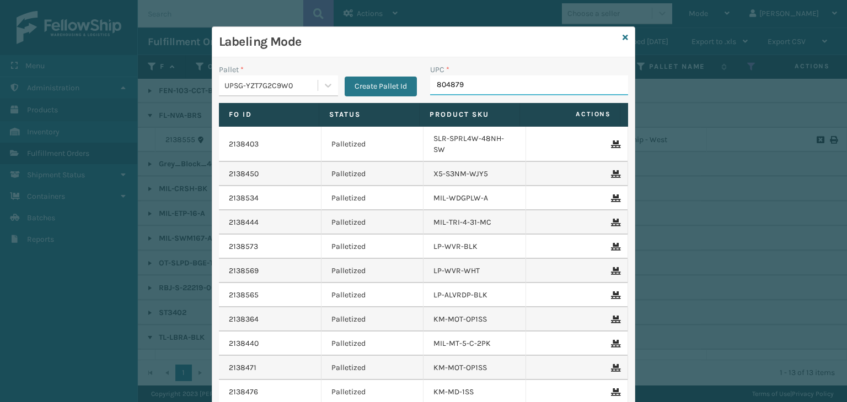
type input "8048794"
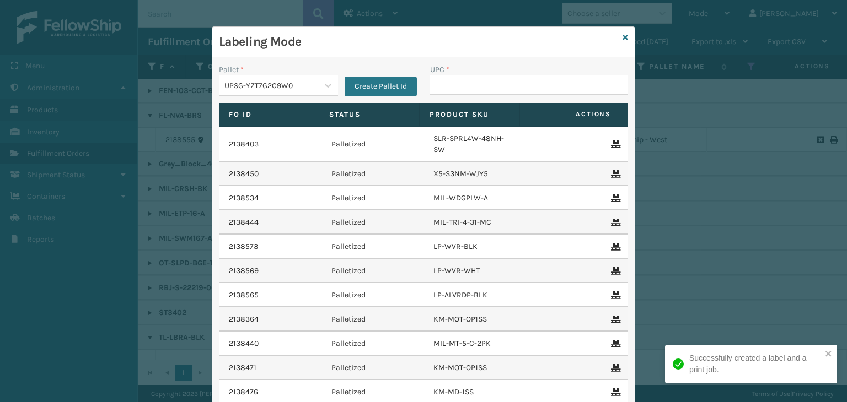
click at [298, 88] on div "UPSG-YZT7G2C9W0" at bounding box center [271, 86] width 94 height 12
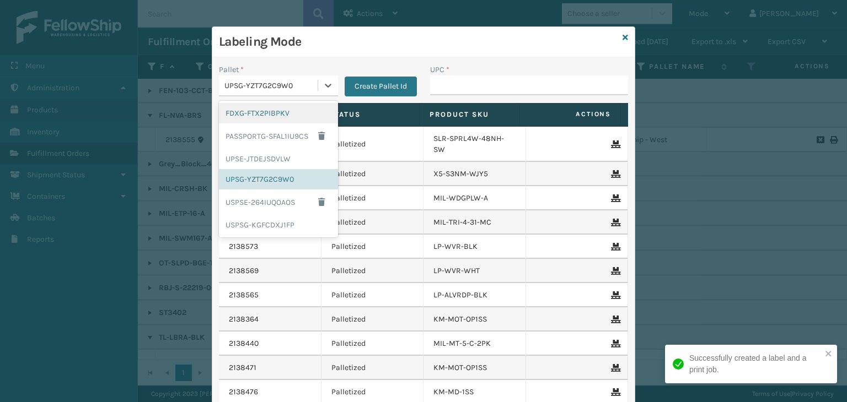
click at [280, 114] on div "FDXG-FTX2PIBPKV" at bounding box center [278, 113] width 119 height 20
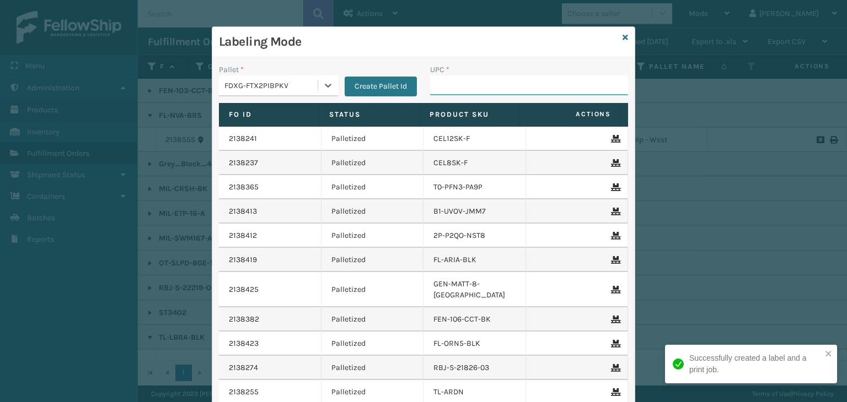
drag, startPoint x: 448, startPoint y: 89, endPoint x: 441, endPoint y: 91, distance: 6.8
click at [448, 89] on input "UPC *" at bounding box center [529, 86] width 198 height 20
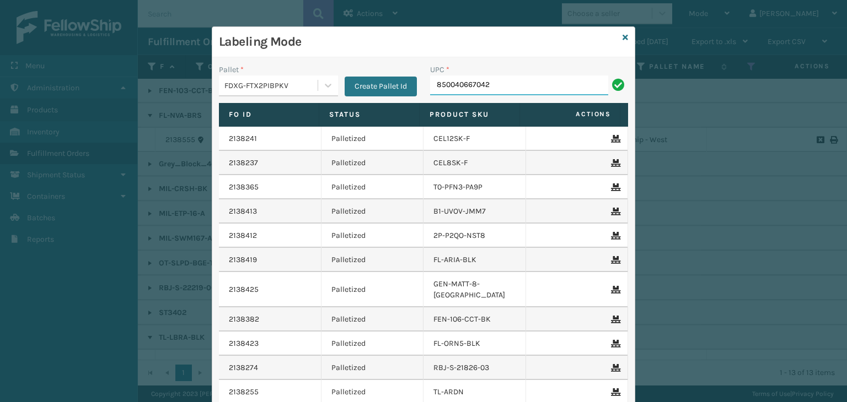
type input "850040667042"
type input "RBJ-S-22219-00"
click at [622, 37] on icon at bounding box center [625, 38] width 6 height 8
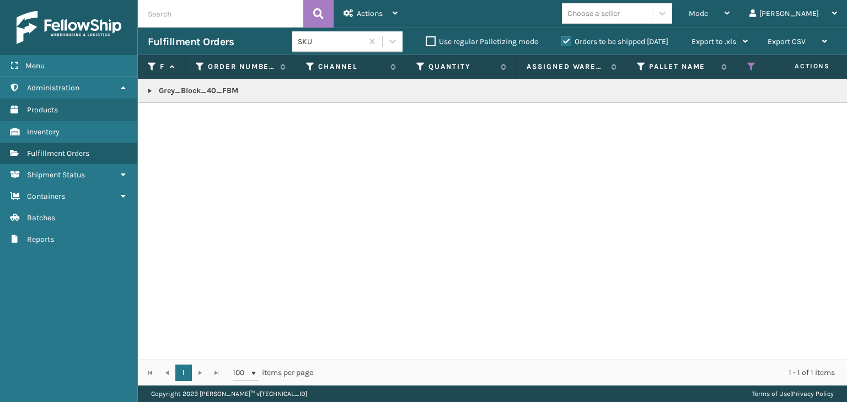
click at [152, 92] on link at bounding box center [150, 91] width 9 height 9
click at [179, 123] on link "2137968" at bounding box center [179, 120] width 29 height 11
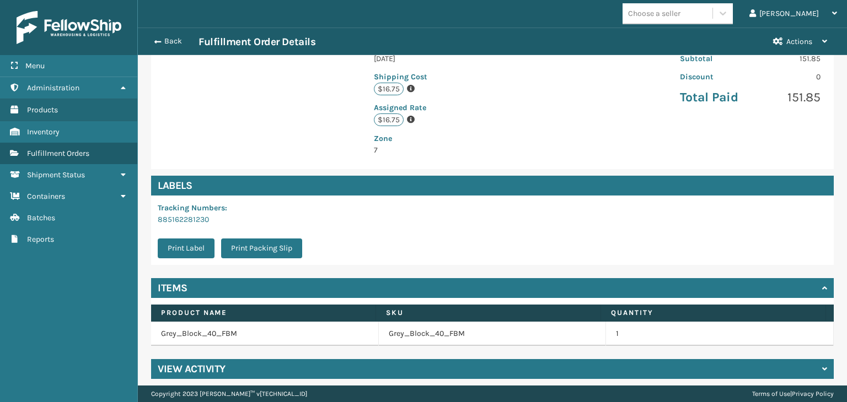
scroll to position [271, 0]
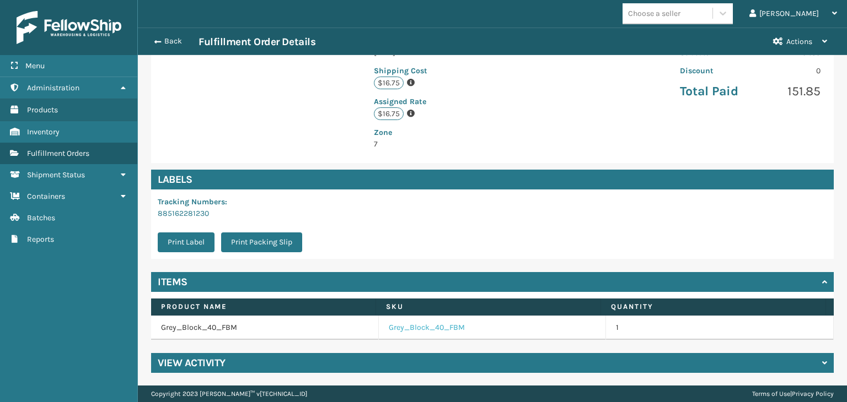
click at [412, 325] on link "Grey_Block_40_FBM" at bounding box center [427, 328] width 76 height 11
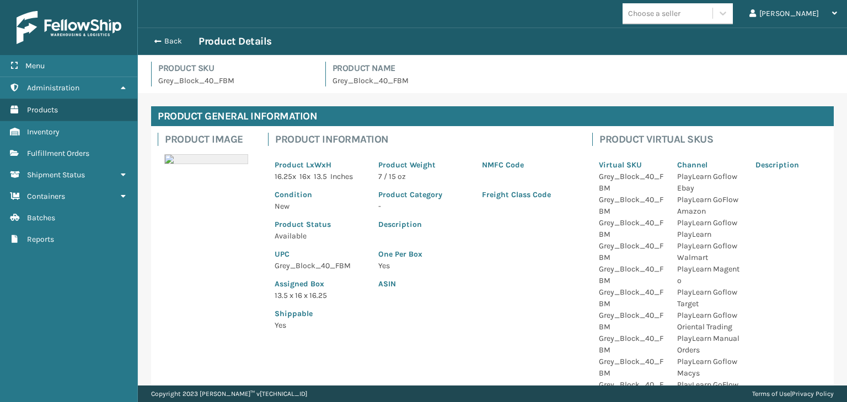
click at [318, 261] on p "Grey_Block_40_FBM" at bounding box center [320, 266] width 90 height 12
click at [162, 41] on button "Back" at bounding box center [173, 41] width 51 height 10
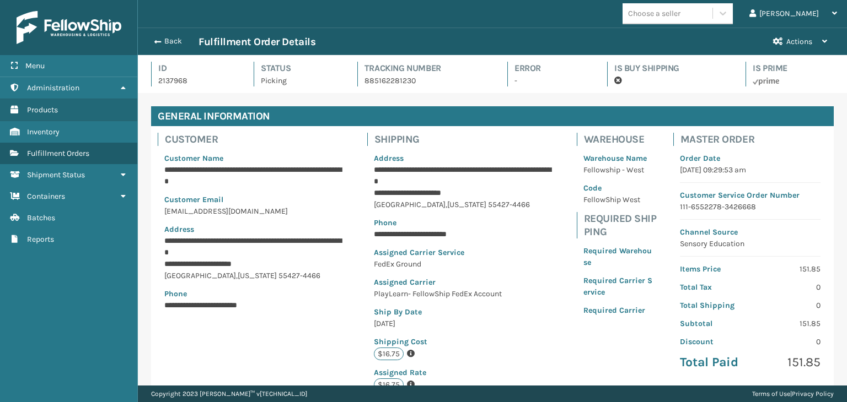
scroll to position [26, 708]
click at [165, 41] on button "Back" at bounding box center [173, 41] width 51 height 10
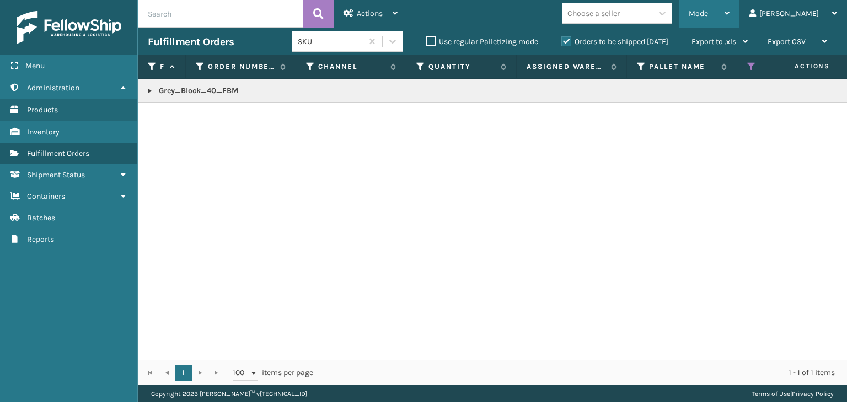
click at [708, 16] on span "Mode" at bounding box center [698, 13] width 19 height 9
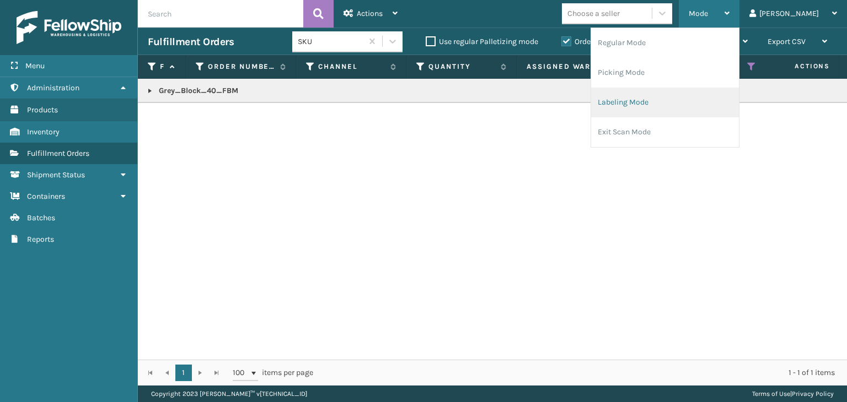
click at [695, 106] on li "Labeling Mode" at bounding box center [665, 103] width 148 height 30
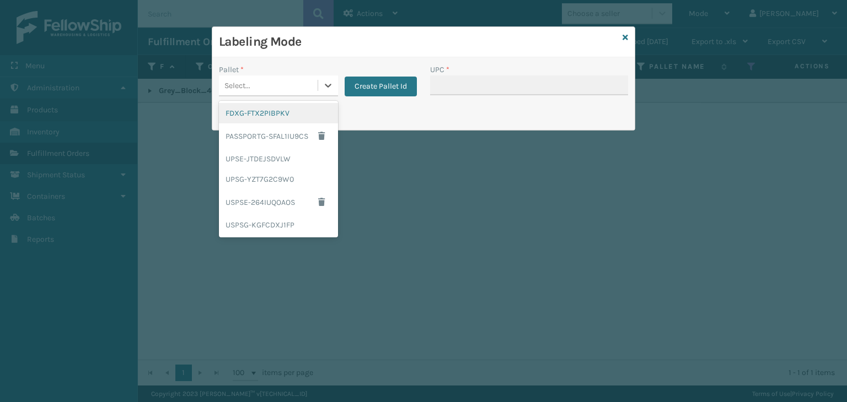
click at [238, 89] on div "Select..." at bounding box center [237, 86] width 26 height 12
click at [267, 117] on div "FDXG-FTX2PIBPKV" at bounding box center [278, 113] width 119 height 20
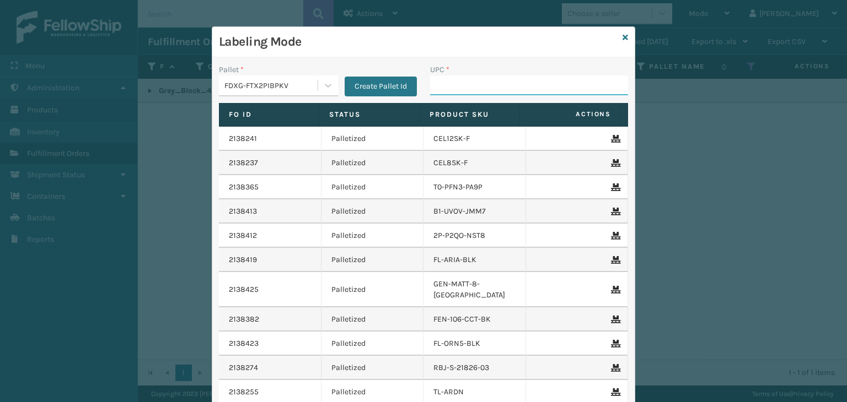
click at [435, 83] on input "UPC *" at bounding box center [529, 86] width 198 height 20
paste input "Grey_Block_40_FBM"
type input "Grey_Block_40_FBM"
click at [622, 40] on icon at bounding box center [625, 38] width 6 height 8
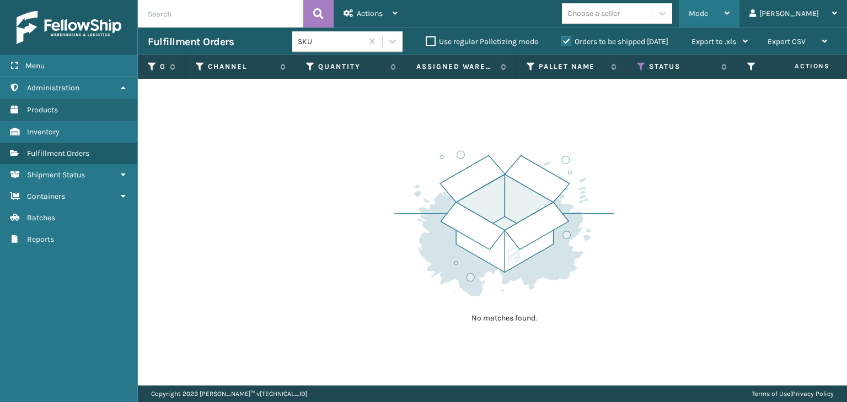
click at [729, 20] on div "Mode" at bounding box center [709, 14] width 41 height 28
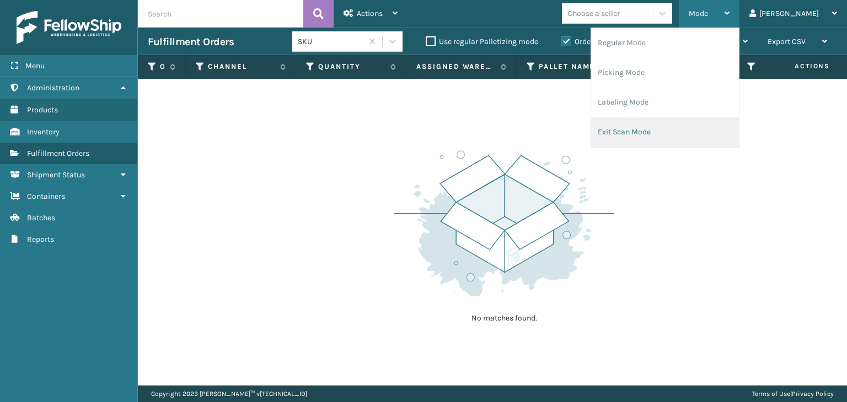
click at [690, 128] on li "Exit Scan Mode" at bounding box center [665, 132] width 148 height 30
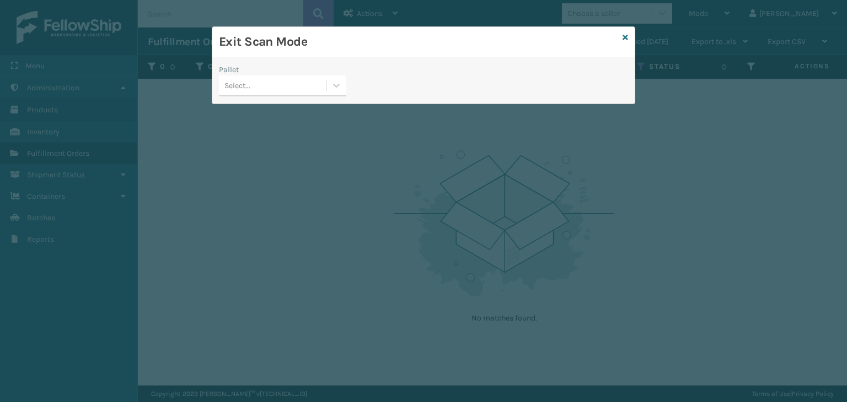
click at [291, 86] on div "Select..." at bounding box center [272, 86] width 107 height 18
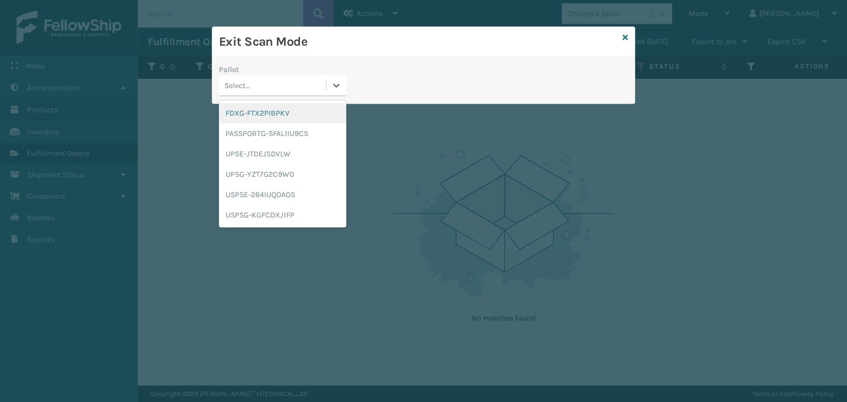
click at [291, 120] on div "FDXG-FTX2PIBPKV" at bounding box center [282, 113] width 127 height 20
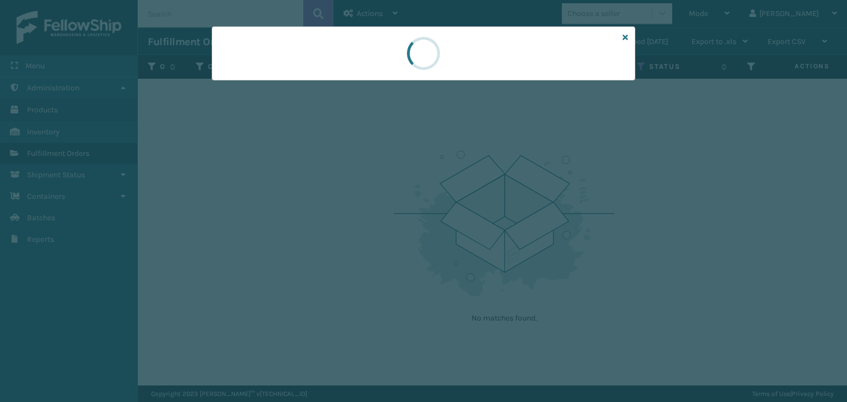
click at [287, 91] on div at bounding box center [423, 201] width 847 height 402
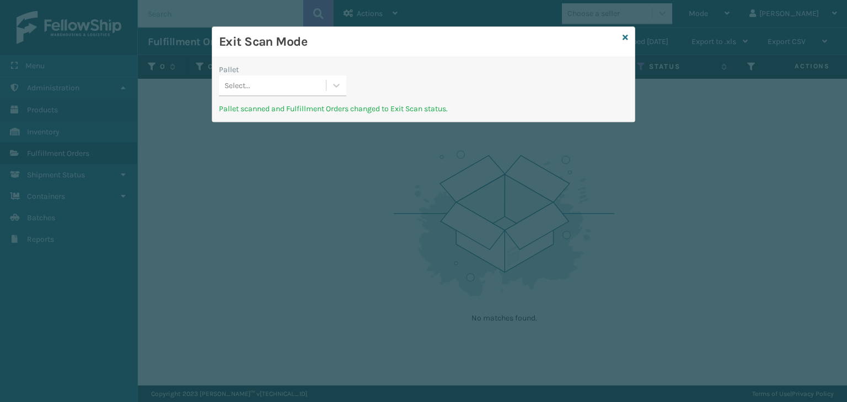
click at [293, 82] on div "Select..." at bounding box center [272, 86] width 107 height 18
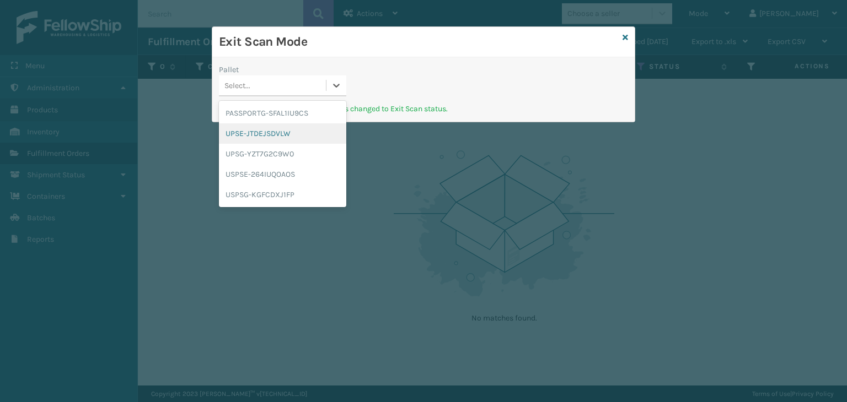
click at [285, 124] on div "UPSE-JTDEJSDVLW" at bounding box center [282, 134] width 127 height 20
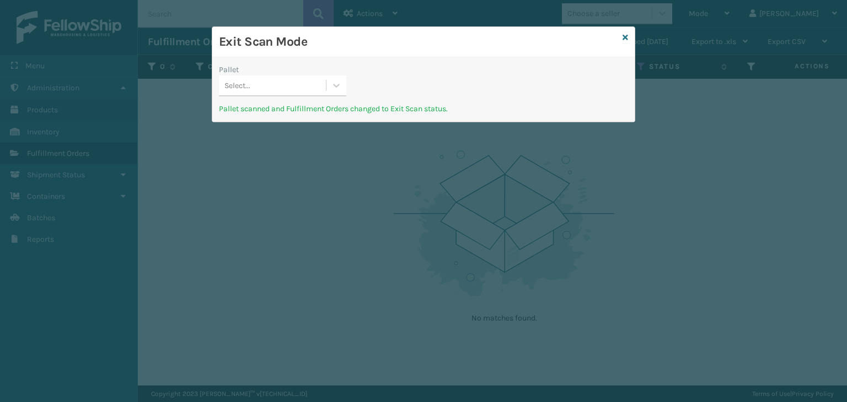
click at [297, 82] on div "Select..." at bounding box center [272, 86] width 107 height 18
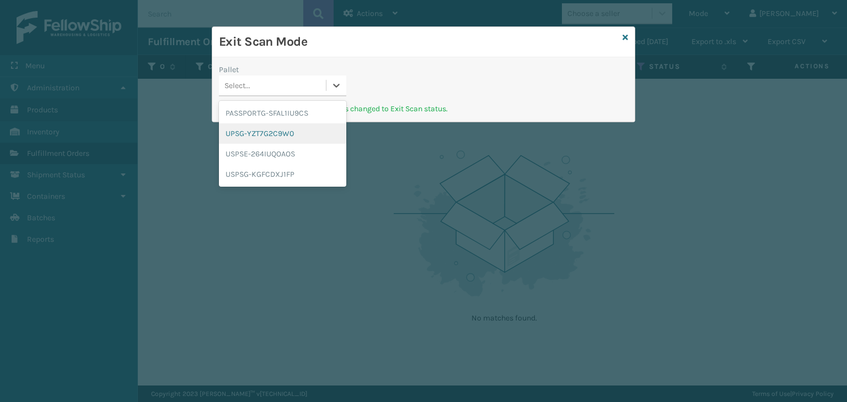
click at [287, 139] on div "UPSG-YZT7G2C9W0" at bounding box center [282, 134] width 127 height 20
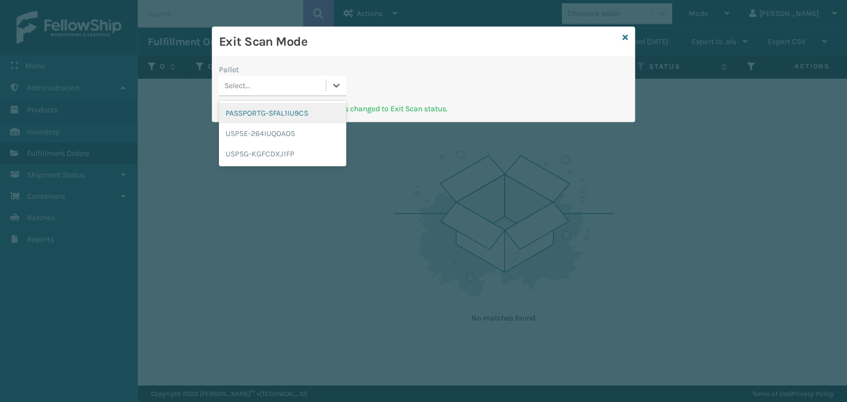
click at [302, 82] on div "Select..." at bounding box center [272, 86] width 107 height 18
click at [292, 132] on div "USPSE-264IUQOAOS" at bounding box center [282, 134] width 127 height 20
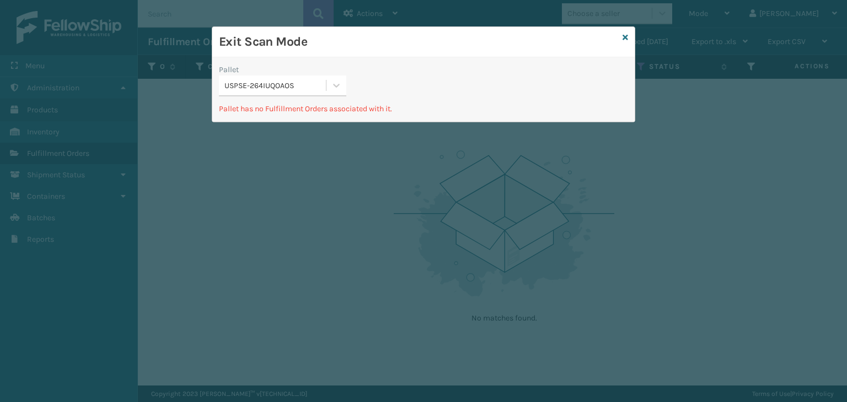
click at [278, 92] on div "USPSE-264IUQOAOS" at bounding box center [272, 86] width 107 height 18
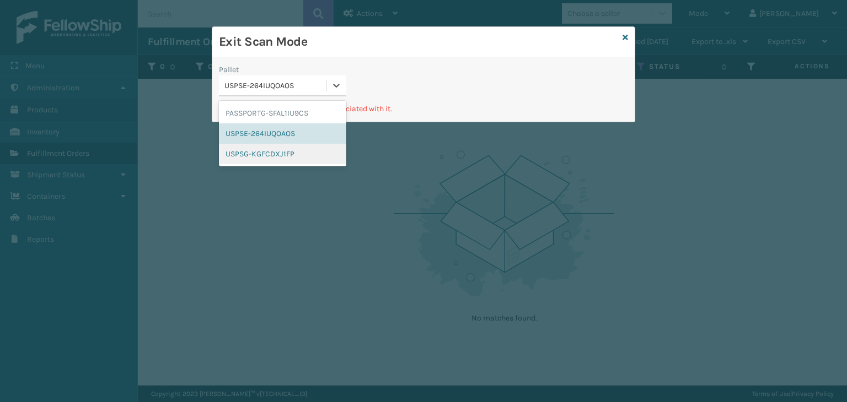
click at [286, 151] on div "USPSG-KGFCDXJ1FP" at bounding box center [282, 154] width 127 height 20
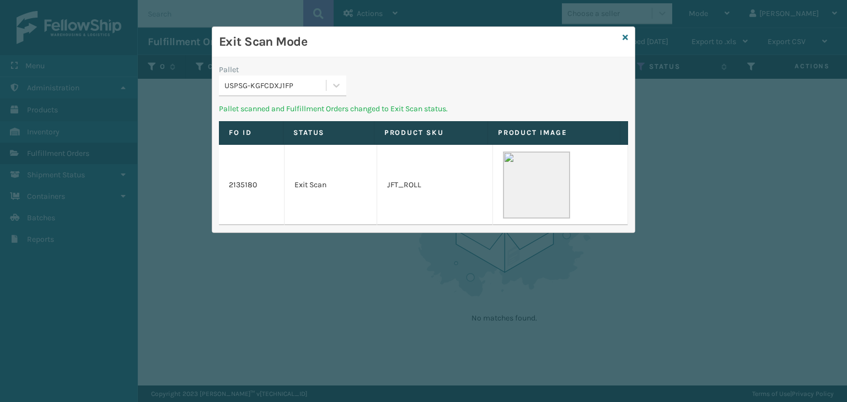
click at [291, 88] on div "USPSG-KGFCDXJ1FP" at bounding box center [275, 86] width 103 height 12
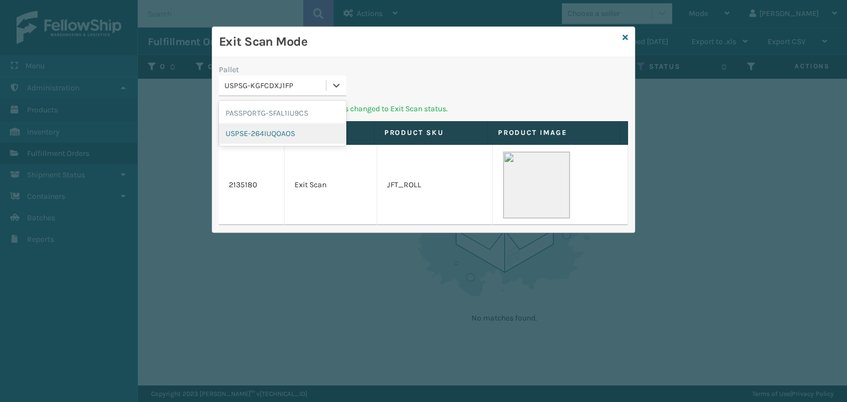
click at [289, 130] on div "USPSE-264IUQOAOS" at bounding box center [282, 134] width 127 height 20
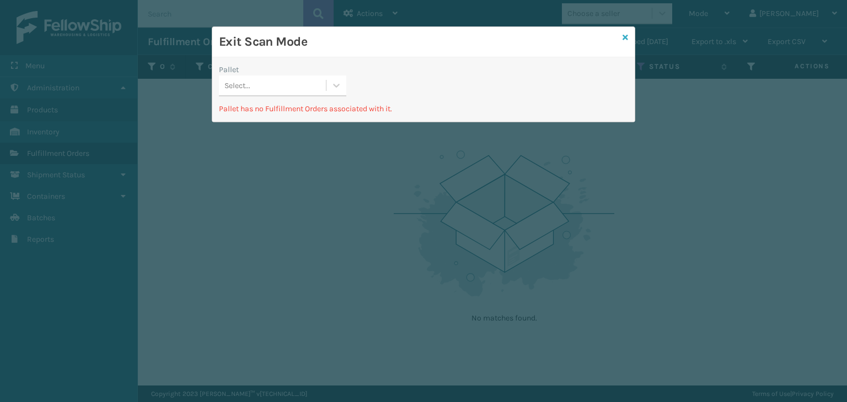
click at [626, 37] on icon at bounding box center [625, 38] width 6 height 8
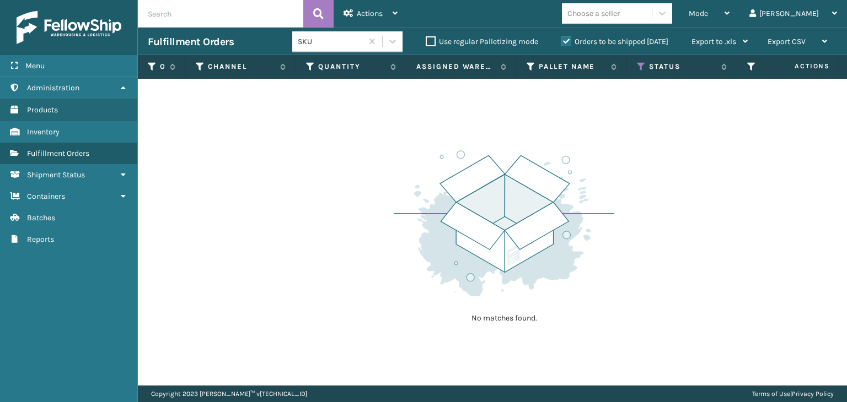
click at [589, 39] on label "Orders to be shipped [DATE]" at bounding box center [614, 41] width 107 height 9
click at [562, 39] on input "Orders to be shipped [DATE]" at bounding box center [561, 38] width 1 height 7
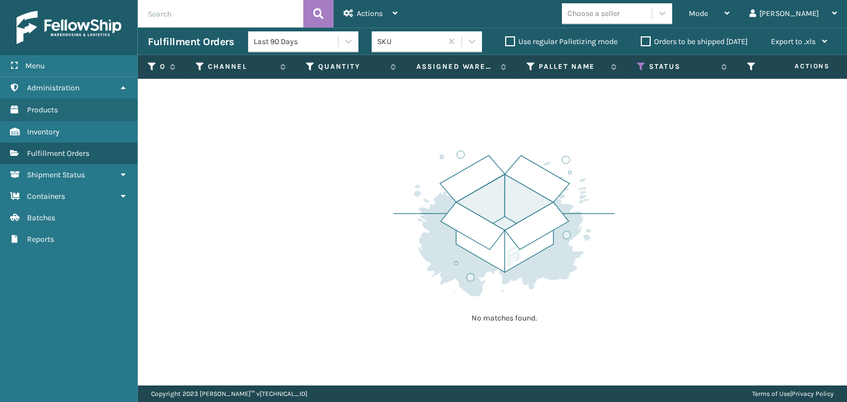
click at [662, 40] on label "Orders to be shipped [DATE]" at bounding box center [694, 41] width 107 height 9
click at [641, 40] on input "Orders to be shipped [DATE]" at bounding box center [641, 38] width 1 height 7
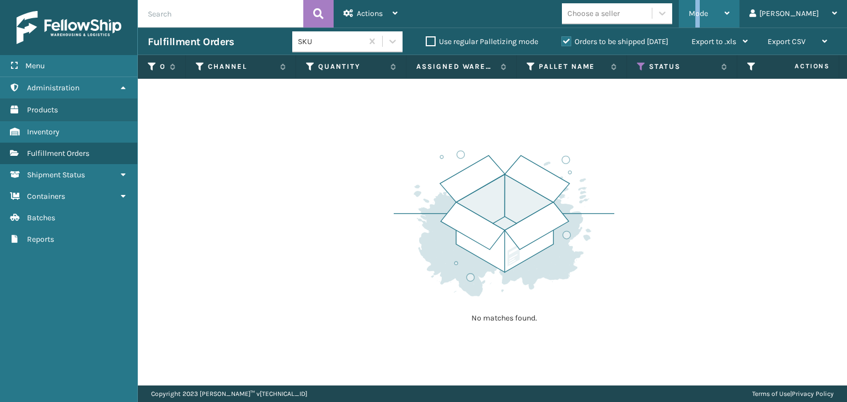
drag, startPoint x: 741, startPoint y: 10, endPoint x: 742, endPoint y: 29, distance: 19.3
click at [708, 10] on span "Mode" at bounding box center [698, 13] width 19 height 9
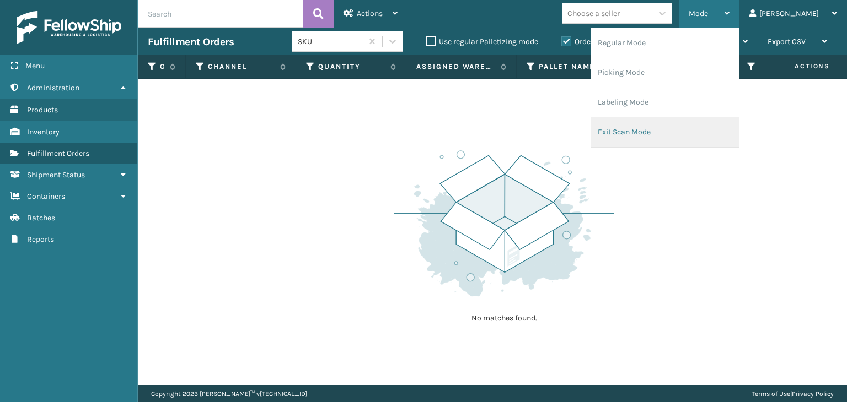
click at [675, 127] on li "Exit Scan Mode" at bounding box center [665, 132] width 148 height 30
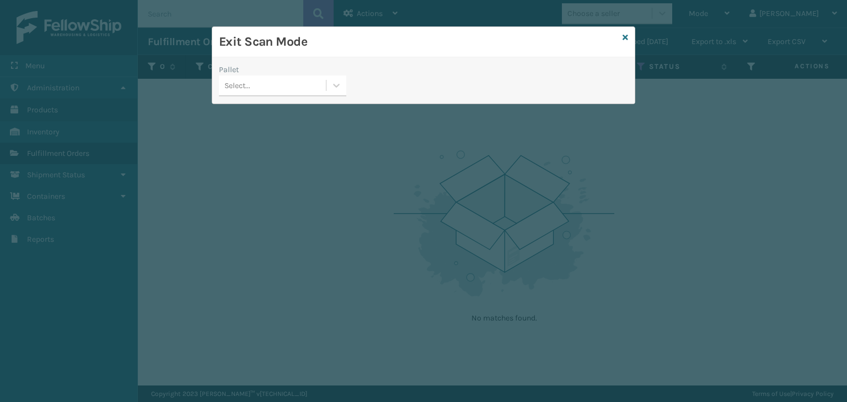
click at [294, 92] on div "Select..." at bounding box center [272, 86] width 107 height 18
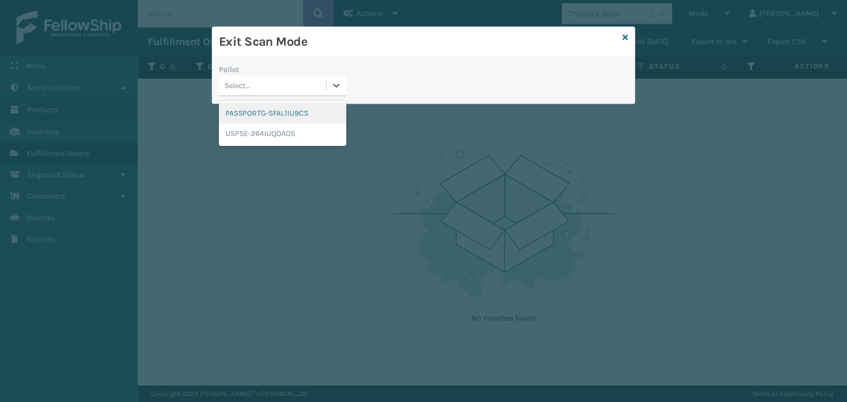
click at [289, 113] on div "PASSPORTG-SFAL1IU9CS" at bounding box center [282, 113] width 127 height 20
